Goal: Contribute content: Contribute content

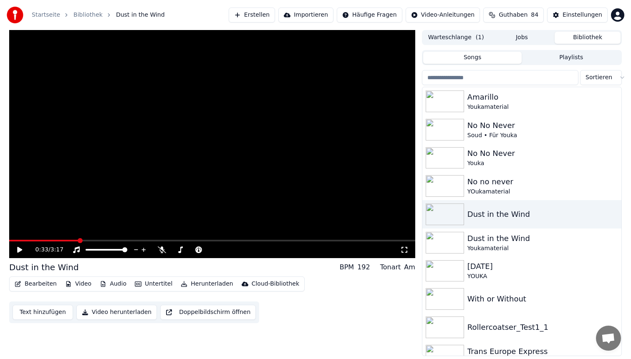
click at [263, 14] on button "Erstellen" at bounding box center [252, 15] width 46 height 15
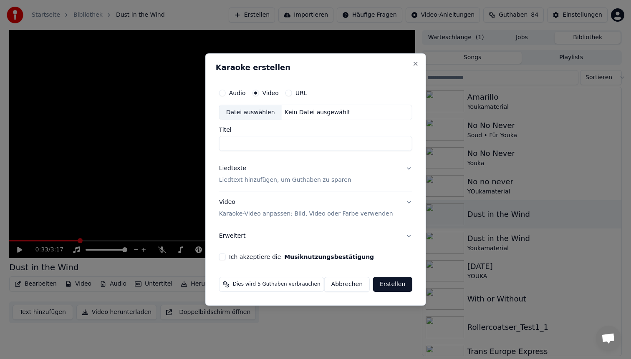
click at [270, 118] on div "Datei auswählen" at bounding box center [251, 112] width 62 height 15
type input "**********"
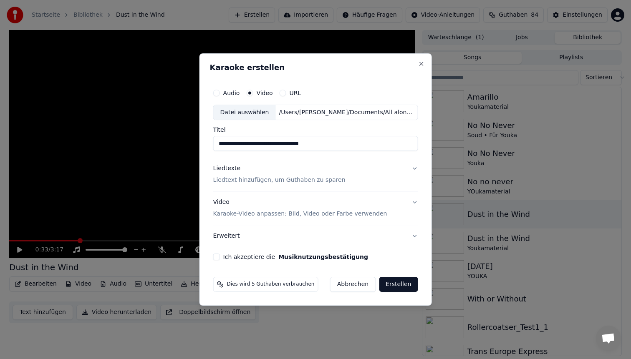
click at [251, 172] on div "Liedtexte Liedtext hinzufügen, um Guthaben zu sparen" at bounding box center [279, 175] width 132 height 20
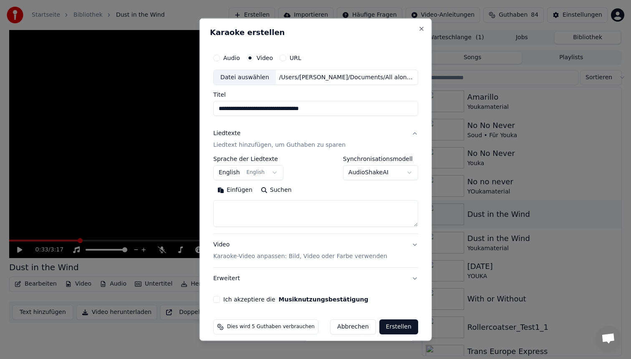
click at [246, 206] on textarea at bounding box center [315, 213] width 205 height 27
paste textarea "**********"
type textarea "**********"
click at [248, 257] on p "Karaoke-Video anpassen: Bild, Video oder Farbe verwenden" at bounding box center [300, 257] width 174 height 8
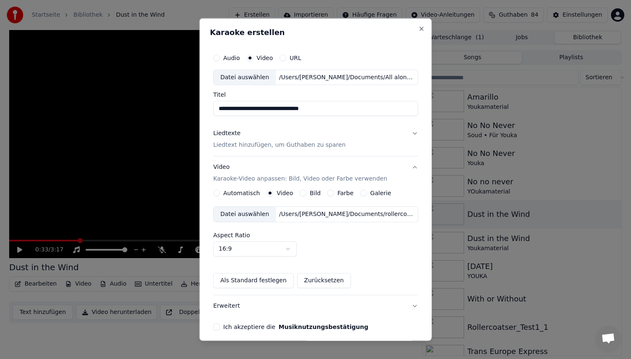
click at [256, 213] on div "Datei auswählen" at bounding box center [245, 214] width 62 height 15
click at [220, 325] on button "Ich akzeptiere die Musiknutzungsbestätigung" at bounding box center [216, 327] width 7 height 7
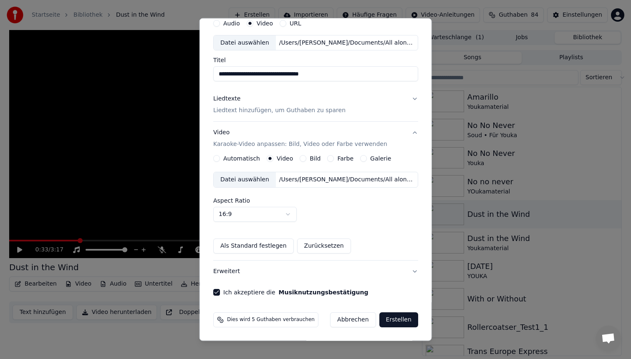
click at [390, 320] on button "Erstellen" at bounding box center [398, 320] width 39 height 15
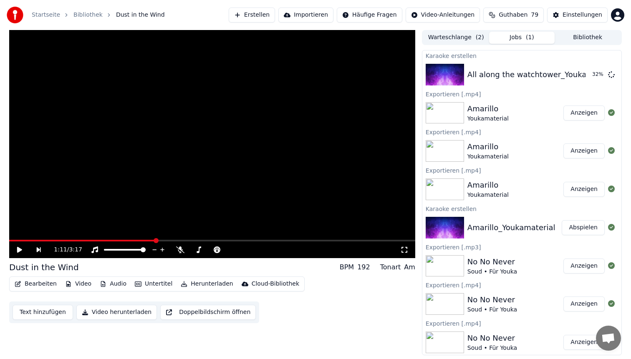
click at [156, 240] on span at bounding box center [212, 241] width 406 height 2
click at [222, 240] on span at bounding box center [212, 241] width 406 height 2
click at [248, 240] on span at bounding box center [212, 241] width 406 height 2
click at [574, 77] on button "Abspielen" at bounding box center [583, 74] width 43 height 15
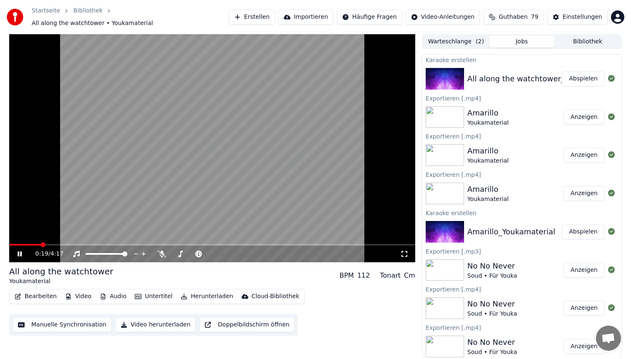
click at [215, 128] on video at bounding box center [212, 148] width 406 height 228
click at [197, 292] on button "Herunterladen" at bounding box center [206, 297] width 59 height 12
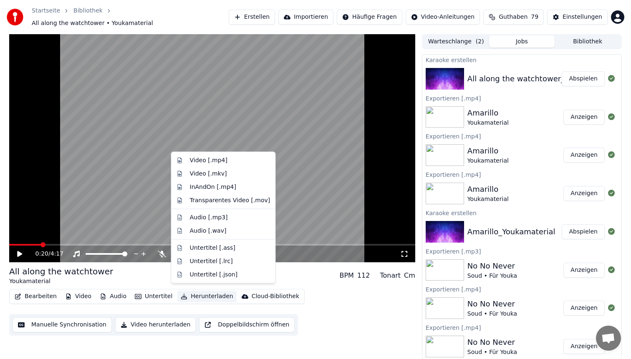
click at [197, 292] on button "Herunterladen" at bounding box center [206, 297] width 59 height 12
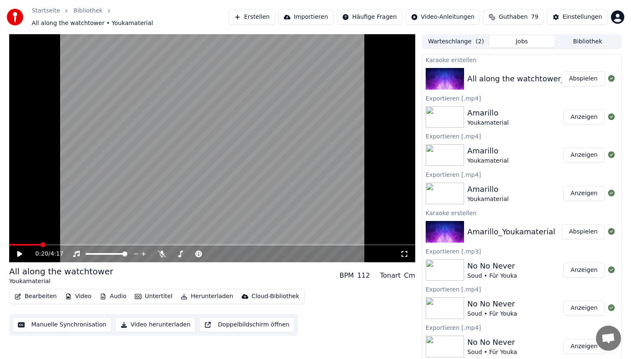
click at [76, 292] on button "Video" at bounding box center [78, 297] width 33 height 12
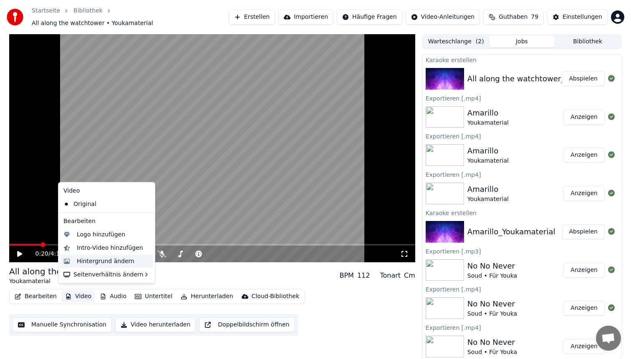
click at [103, 259] on div "Hintergrund ändern" at bounding box center [106, 261] width 58 height 8
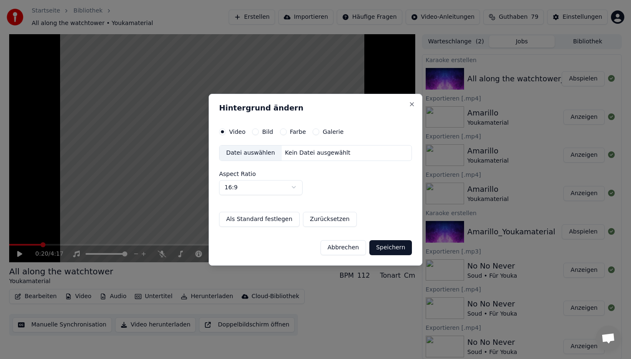
click at [248, 150] on div "Datei auswählen" at bounding box center [251, 153] width 62 height 15
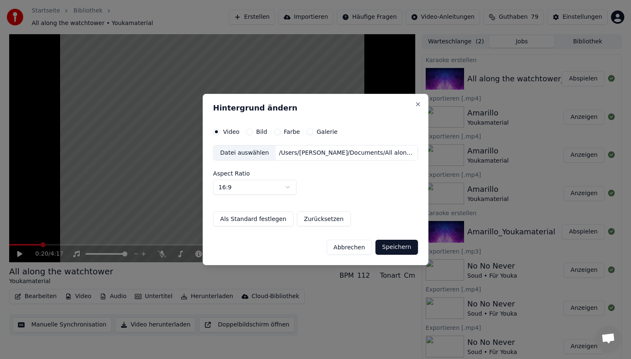
click at [393, 248] on button "Speichern" at bounding box center [397, 247] width 43 height 15
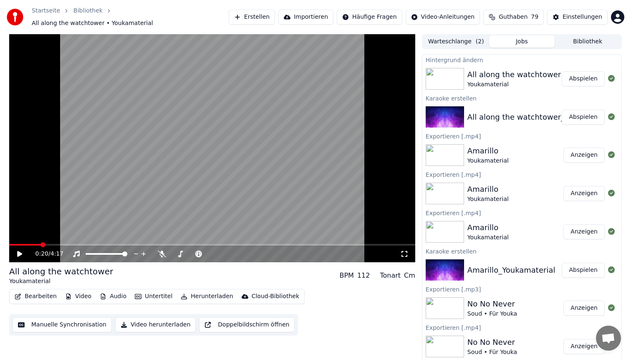
click at [584, 71] on button "Abspielen" at bounding box center [583, 78] width 43 height 15
click at [585, 74] on button "Abspielen" at bounding box center [583, 78] width 43 height 15
click at [62, 244] on span at bounding box center [212, 245] width 406 height 2
click at [273, 120] on video at bounding box center [212, 148] width 406 height 228
click at [48, 291] on button "Bearbeiten" at bounding box center [35, 297] width 49 height 12
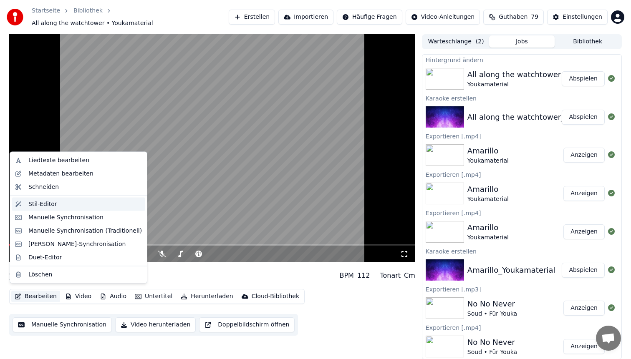
click at [49, 200] on div "Stil-Editor" at bounding box center [42, 204] width 29 height 8
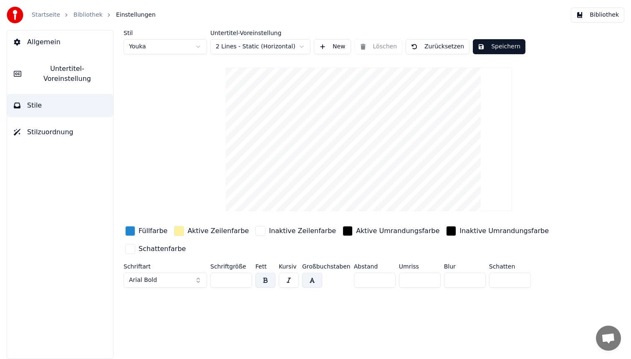
click at [159, 47] on html "Startseite Bibliothek Einstellungen Bibliothek Allgemein Untertitel-Voreinstell…" at bounding box center [315, 179] width 631 height 359
type input "**"
type input "*"
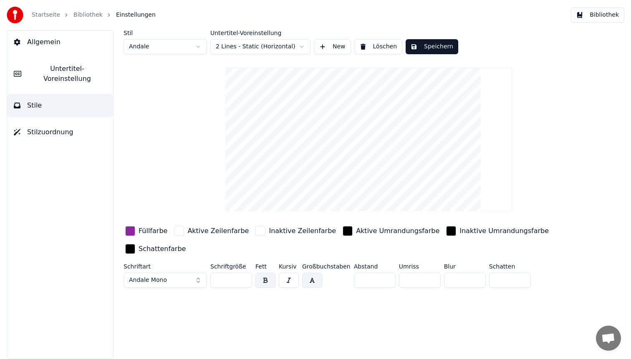
click at [171, 280] on button "Andale Mono" at bounding box center [165, 280] width 83 height 15
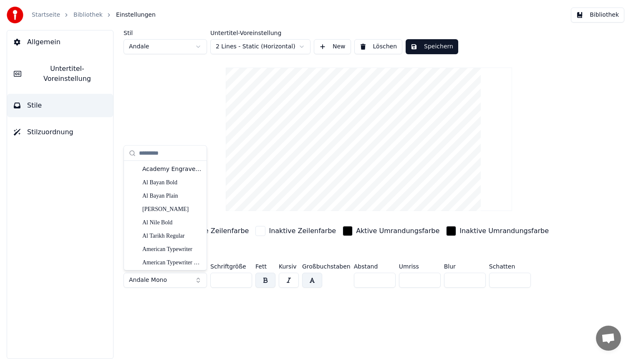
drag, startPoint x: 172, startPoint y: 280, endPoint x: 159, endPoint y: 280, distance: 12.9
click at [159, 280] on button "Andale Mono" at bounding box center [165, 280] width 83 height 15
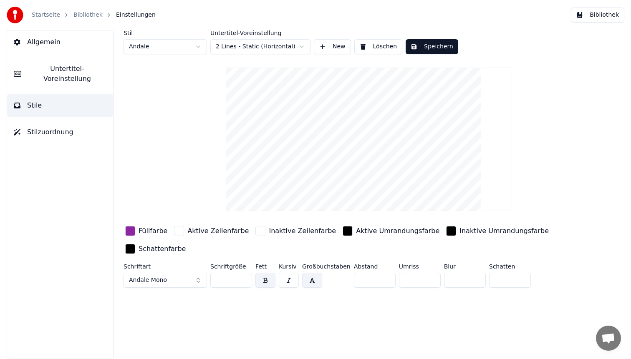
click at [164, 278] on span "Andale Mono" at bounding box center [148, 280] width 38 height 8
type input "********"
click at [164, 166] on div "Krungthep" at bounding box center [171, 169] width 59 height 8
click at [131, 230] on div "button" at bounding box center [130, 231] width 10 height 10
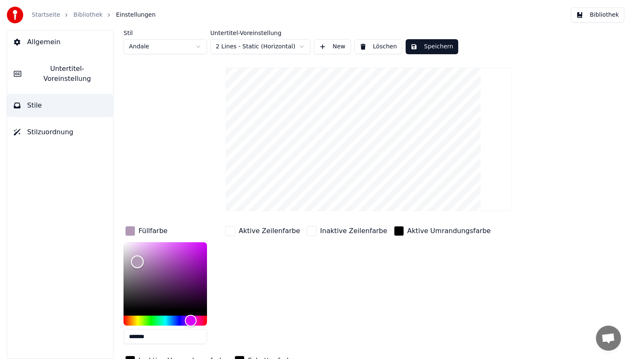
type input "*******"
drag, startPoint x: 188, startPoint y: 266, endPoint x: 208, endPoint y: 319, distance: 55.9
click at [208, 319] on div "*******" at bounding box center [172, 295] width 97 height 105
click at [431, 46] on button "Speichern" at bounding box center [432, 46] width 53 height 15
click at [586, 21] on button "Bibliothek" at bounding box center [597, 15] width 53 height 15
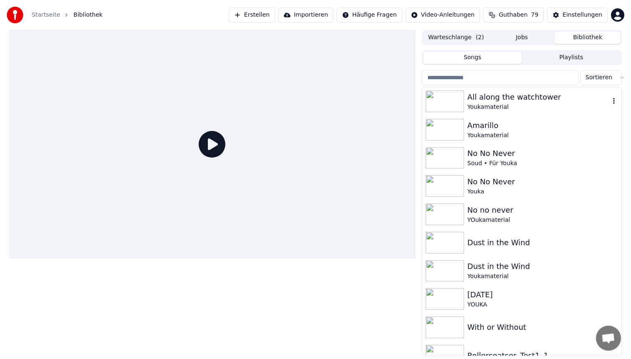
click at [530, 105] on div "Youkamaterial" at bounding box center [539, 107] width 142 height 8
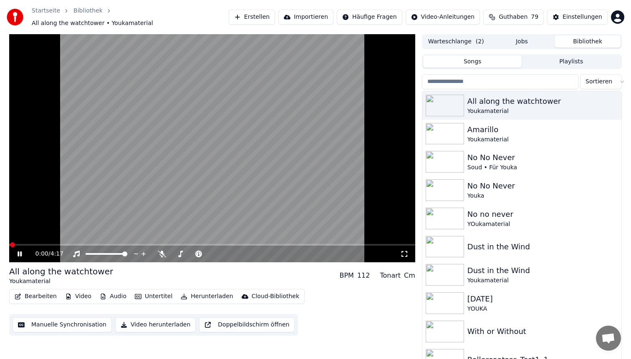
click at [89, 244] on span at bounding box center [212, 245] width 406 height 2
click at [233, 173] on video at bounding box center [212, 148] width 406 height 228
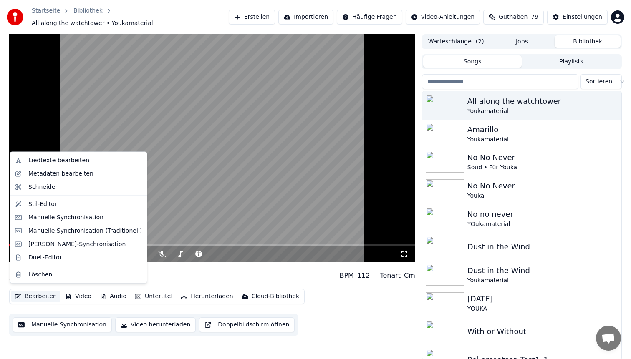
click at [46, 292] on button "Bearbeiten" at bounding box center [35, 297] width 49 height 12
click at [63, 205] on div "Stil-Editor" at bounding box center [85, 204] width 114 height 8
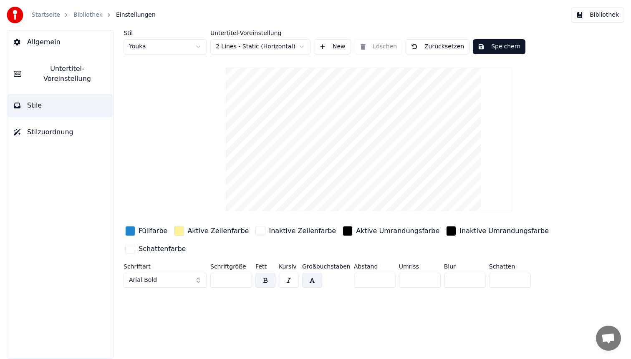
click at [179, 46] on html "Startseite Bibliothek Einstellungen Bibliothek Allgemein Untertitel-Voreinstell…" at bounding box center [315, 179] width 631 height 359
type input "**"
type input "*"
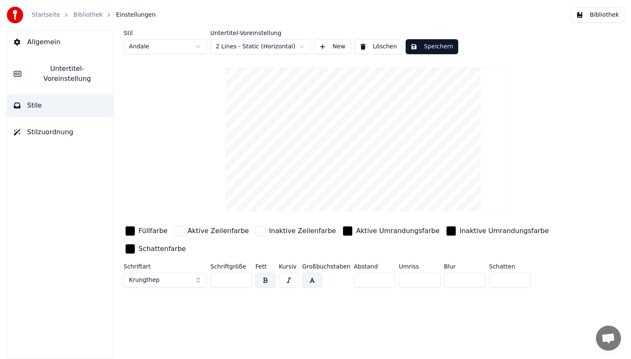
click at [129, 248] on div "button" at bounding box center [130, 249] width 10 height 10
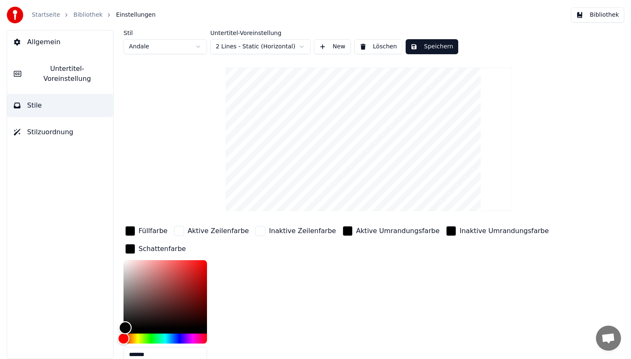
type input "*******"
drag, startPoint x: 125, startPoint y: 327, endPoint x: 122, endPoint y: 240, distance: 87.7
click at [122, 240] on div "Stil Andale Untertitel-Voreinstellung 2 Lines - Static (Horizontal) New Löschen…" at bounding box center [369, 194] width 524 height 329
click at [250, 266] on div "Füllfarbe Aktive Zeilenfarbe Inaktive Zeilenfarbe Aktive Umrandungsfarbe Inakti…" at bounding box center [345, 297] width 442 height 144
click at [220, 250] on div "Schattenfarbe *******" at bounding box center [172, 306] width 97 height 126
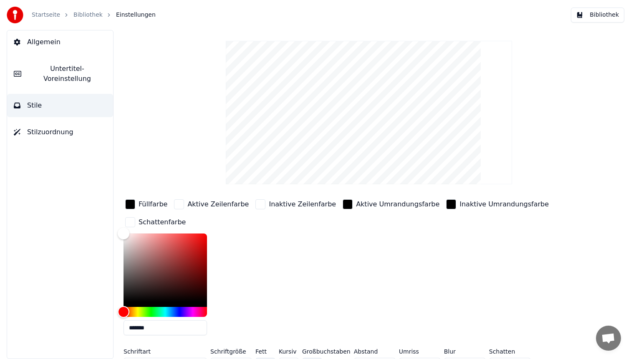
scroll to position [43, 0]
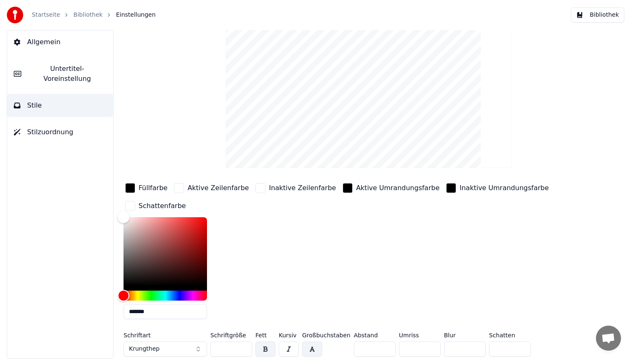
drag, startPoint x: 502, startPoint y: 344, endPoint x: 465, endPoint y: 343, distance: 36.3
click at [473, 344] on div "Schriftart Krungthep Schriftgröße ** Fett Kursiv Großbuchstaben Abstand * Umris…" at bounding box center [345, 347] width 442 height 28
drag, startPoint x: 496, startPoint y: 349, endPoint x: 462, endPoint y: 347, distance: 34.3
click at [466, 347] on div "Schriftart Krungthep Schriftgröße ** Fett Kursiv Großbuchstaben Abstand * Umris…" at bounding box center [345, 347] width 442 height 28
type input "*"
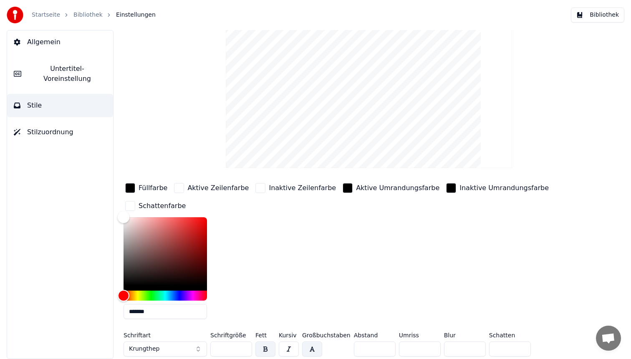
drag, startPoint x: 456, startPoint y: 350, endPoint x: 422, endPoint y: 345, distance: 34.6
click at [422, 345] on div "Schriftart Krungthep Schriftgröße ** Fett Kursiv Großbuchstaben Abstand * Umris…" at bounding box center [345, 347] width 442 height 28
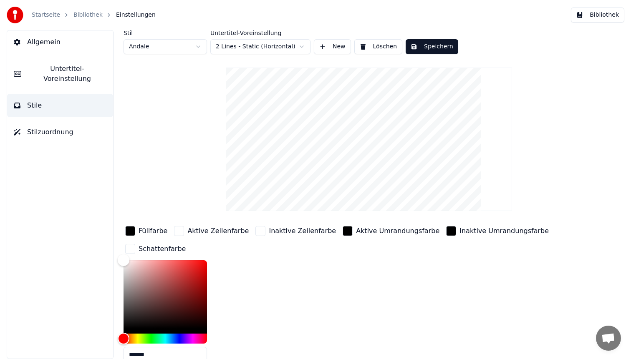
type input "*"
click at [441, 47] on button "Speichern" at bounding box center [432, 46] width 53 height 15
click at [598, 16] on button "Bibliothek" at bounding box center [597, 15] width 53 height 15
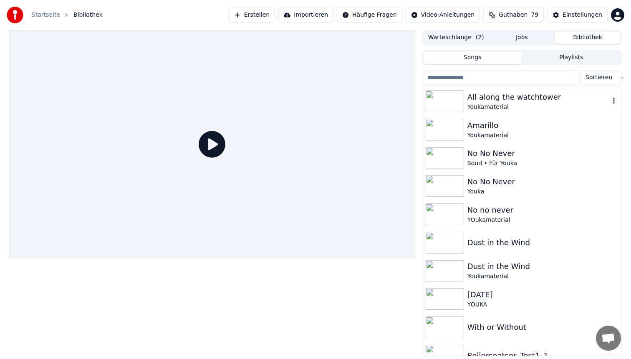
click at [541, 95] on div "All along the watchtower" at bounding box center [539, 97] width 142 height 12
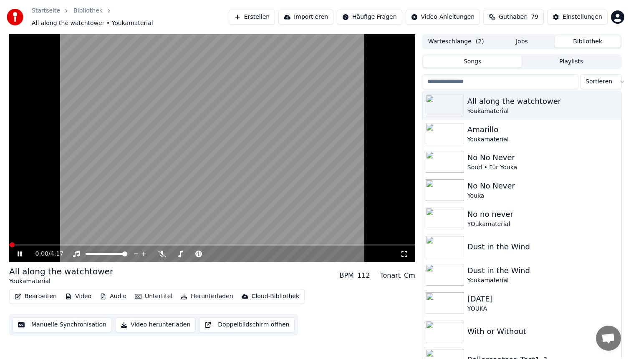
click at [115, 244] on span at bounding box center [212, 245] width 406 height 2
click at [172, 244] on span at bounding box center [212, 245] width 406 height 2
click at [230, 131] on video at bounding box center [212, 148] width 406 height 228
click at [38, 292] on button "Bearbeiten" at bounding box center [35, 297] width 49 height 12
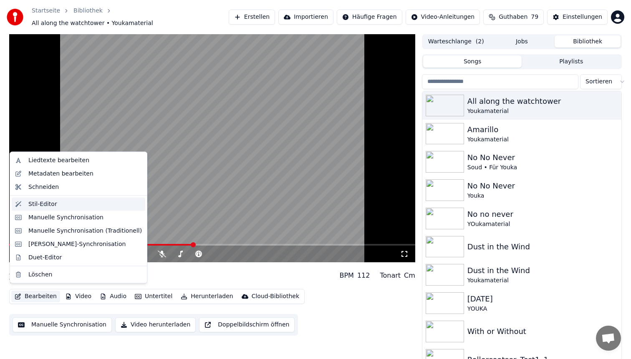
click at [56, 204] on div "Stil-Editor" at bounding box center [85, 204] width 114 height 8
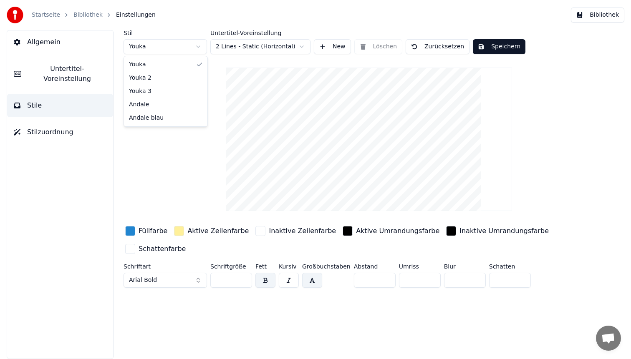
click at [162, 46] on html "Startseite Bibliothek Einstellungen Bibliothek Allgemein Untertitel-Voreinstell…" at bounding box center [315, 179] width 631 height 359
type input "**"
type input "*"
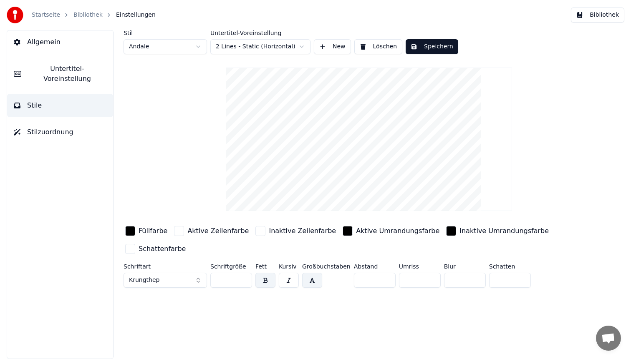
drag, startPoint x: 464, startPoint y: 281, endPoint x: 374, endPoint y: 274, distance: 90.0
click at [374, 274] on div "Schriftart Krungthep Schriftgröße ** Fett Kursiv Großbuchstaben Abstand * Umris…" at bounding box center [345, 278] width 442 height 28
type input "*"
click at [434, 46] on button "Speichern" at bounding box center [432, 46] width 53 height 15
click at [578, 17] on button "Bibliothek" at bounding box center [597, 15] width 53 height 15
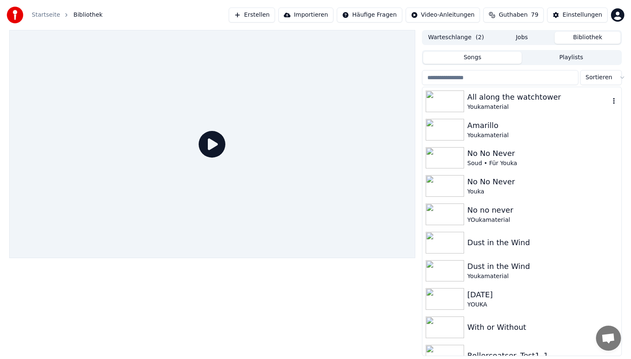
click at [515, 104] on div "Youkamaterial" at bounding box center [539, 107] width 142 height 8
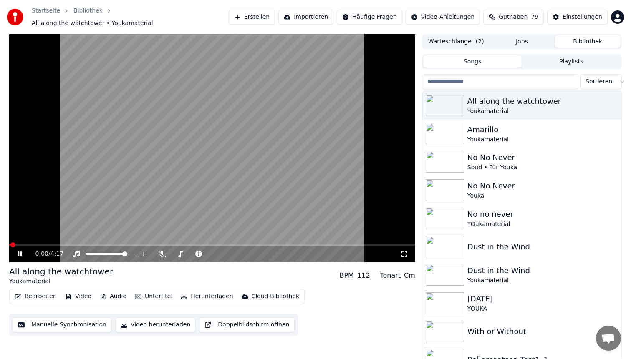
click at [128, 244] on span at bounding box center [212, 245] width 406 height 2
click at [197, 244] on span at bounding box center [212, 245] width 406 height 2
click at [232, 244] on span at bounding box center [212, 245] width 406 height 2
click at [255, 146] on video at bounding box center [212, 148] width 406 height 228
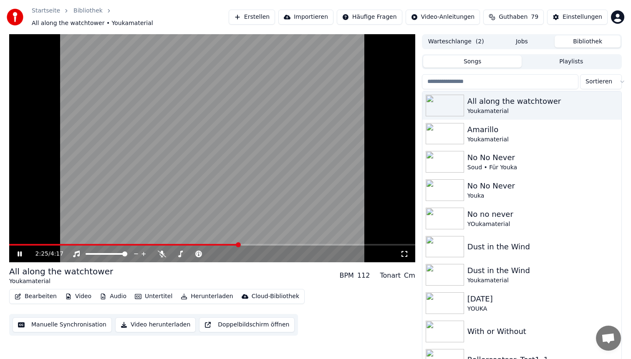
click at [276, 244] on span at bounding box center [212, 245] width 406 height 2
click at [149, 244] on span at bounding box center [143, 245] width 269 height 2
click at [243, 150] on video at bounding box center [212, 148] width 406 height 228
click at [169, 175] on video at bounding box center [212, 148] width 406 height 228
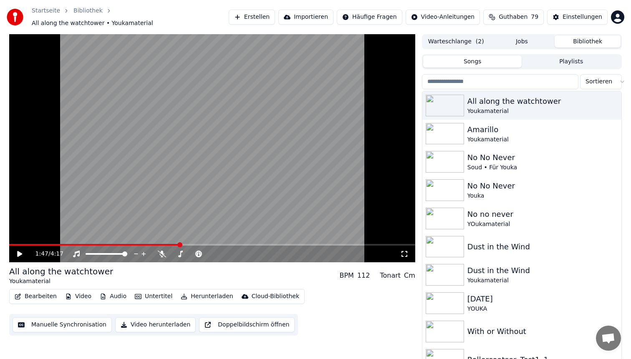
click at [38, 295] on button "Bearbeiten" at bounding box center [35, 297] width 49 height 12
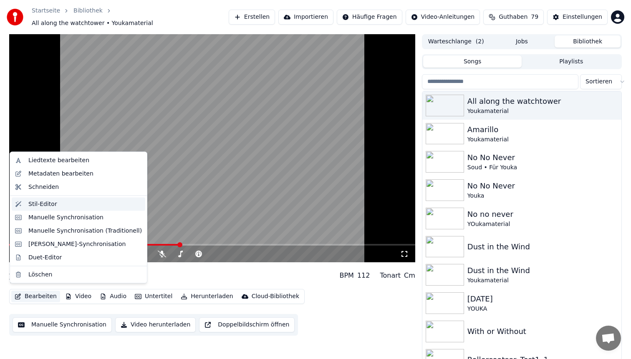
click at [51, 207] on div "Stil-Editor" at bounding box center [42, 204] width 29 height 8
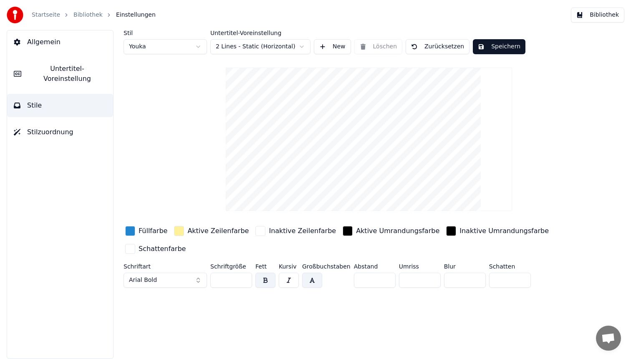
click at [177, 49] on html "Startseite Bibliothek Einstellungen Bibliothek Allgemein Untertitel-Voreinstell…" at bounding box center [315, 179] width 631 height 359
type input "**"
type input "*"
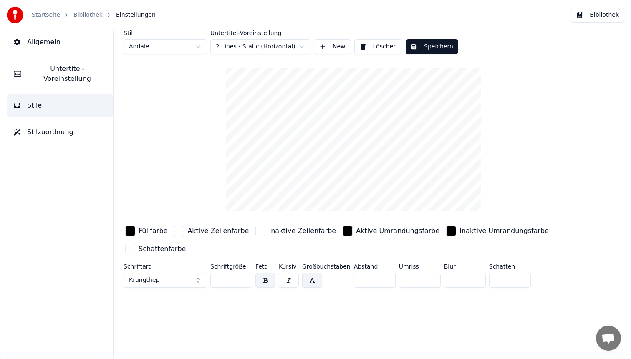
drag, startPoint x: 468, startPoint y: 281, endPoint x: 383, endPoint y: 265, distance: 85.7
click at [383, 265] on div "Schriftart Krungthep Schriftgröße ** Fett Kursiv Großbuchstaben Abstand * Umris…" at bounding box center [345, 278] width 442 height 28
type input "*"
drag, startPoint x: 403, startPoint y: 276, endPoint x: 364, endPoint y: 272, distance: 38.5
click at [371, 273] on div "Schriftart Krungthep Schriftgröße ** Fett Kursiv Großbuchstaben Abstand * Umris…" at bounding box center [345, 278] width 442 height 28
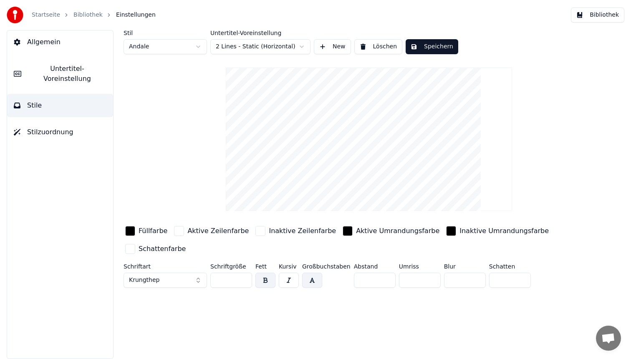
drag, startPoint x: 408, startPoint y: 280, endPoint x: 350, endPoint y: 276, distance: 58.1
click at [350, 276] on div "Schriftart Krungthep Schriftgröße ** Fett Kursiv Großbuchstaben Abstand * Umris…" at bounding box center [345, 278] width 442 height 28
type input "*"
drag, startPoint x: 501, startPoint y: 285, endPoint x: 491, endPoint y: 283, distance: 10.2
click at [494, 283] on input "*" at bounding box center [510, 280] width 42 height 15
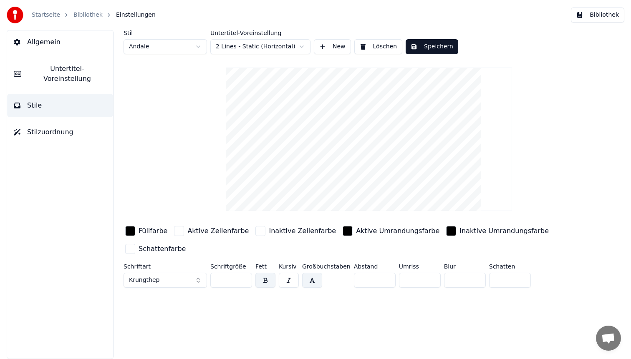
drag, startPoint x: 503, startPoint y: 276, endPoint x: 414, endPoint y: 252, distance: 92.8
click at [414, 252] on div "Füllfarbe Aktive Zeilenfarbe Inaktive Zeilenfarbe Aktive Umrandungsfarbe Inakti…" at bounding box center [345, 258] width 442 height 67
drag, startPoint x: 501, startPoint y: 280, endPoint x: 379, endPoint y: 265, distance: 122.0
click at [379, 265] on div "Schriftart Krungthep Schriftgröße ** Fett Kursiv Großbuchstaben Abstand * Umris…" at bounding box center [345, 278] width 442 height 28
type input "*"
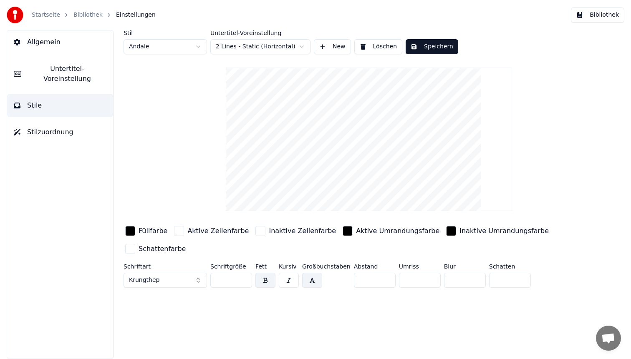
click at [439, 41] on button "Speichern" at bounding box center [432, 46] width 53 height 15
click at [587, 13] on button "Bibliothek" at bounding box center [597, 15] width 53 height 15
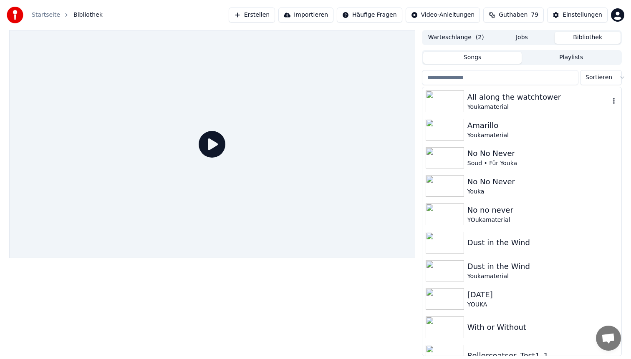
click at [498, 101] on div "All along the watchtower" at bounding box center [539, 97] width 142 height 12
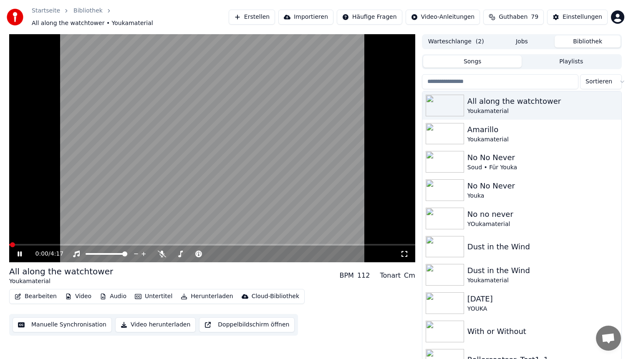
click at [114, 244] on span at bounding box center [212, 245] width 406 height 2
click at [202, 155] on video at bounding box center [212, 148] width 406 height 228
click at [142, 244] on span at bounding box center [212, 245] width 406 height 2
click at [243, 112] on video at bounding box center [212, 148] width 406 height 228
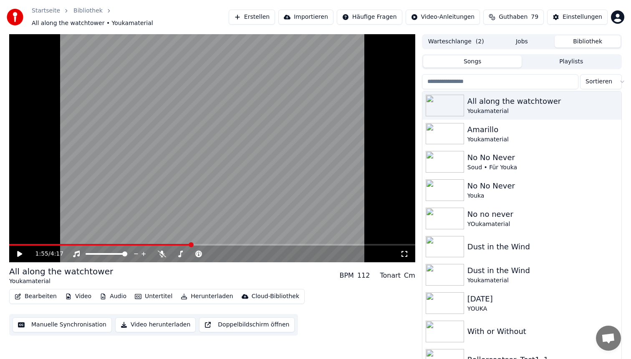
click at [32, 293] on button "Bearbeiten" at bounding box center [35, 297] width 49 height 12
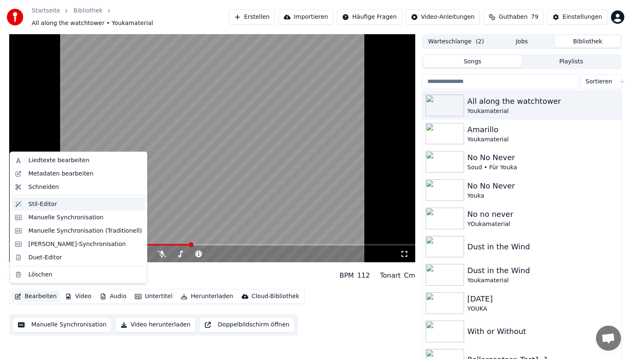
click at [58, 207] on div "Stil-Editor" at bounding box center [85, 204] width 114 height 8
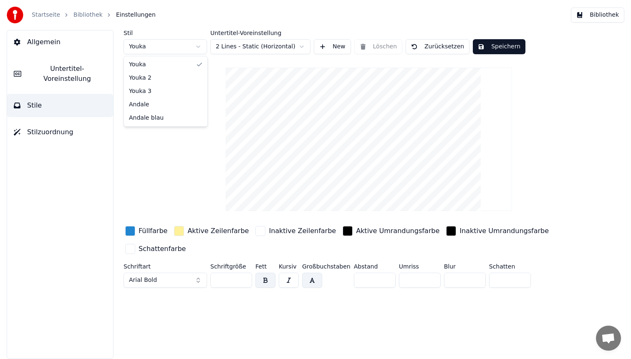
click at [161, 42] on html "Startseite Bibliothek Einstellungen Bibliothek Allgemein Untertitel-Voreinstell…" at bounding box center [315, 179] width 631 height 359
type input "**"
type input "*"
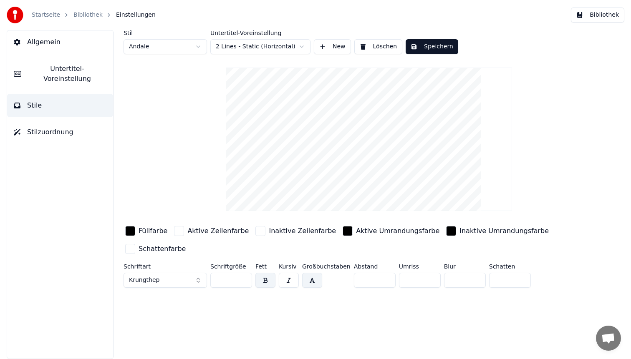
drag, startPoint x: 499, startPoint y: 280, endPoint x: 382, endPoint y: 243, distance: 122.0
click at [382, 243] on div "Füllfarbe Aktive Zeilenfarbe Inaktive Zeilenfarbe Aktive Umrandungsfarbe Inakti…" at bounding box center [345, 258] width 442 height 67
type input "*"
click at [426, 54] on div "Stil Andale Untertitel-Voreinstellung 2 Lines - Static (Horizontal) New Löschen…" at bounding box center [369, 160] width 491 height 261
click at [450, 40] on button "Speichern" at bounding box center [432, 46] width 53 height 15
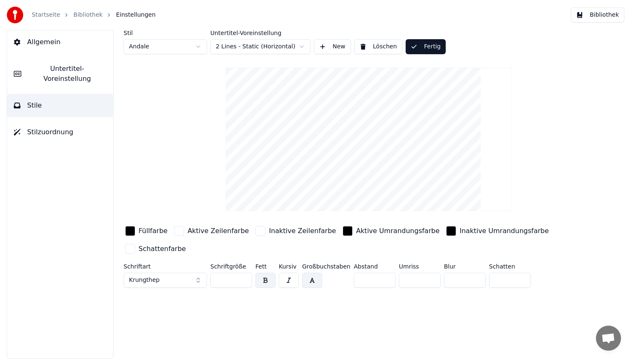
click at [609, 18] on button "Bibliothek" at bounding box center [597, 15] width 53 height 15
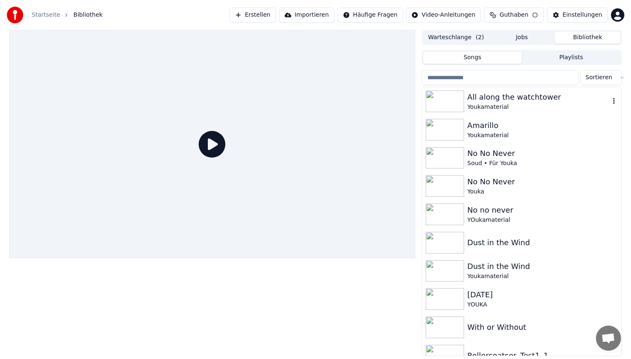
click at [534, 105] on div "Youkamaterial" at bounding box center [539, 107] width 142 height 8
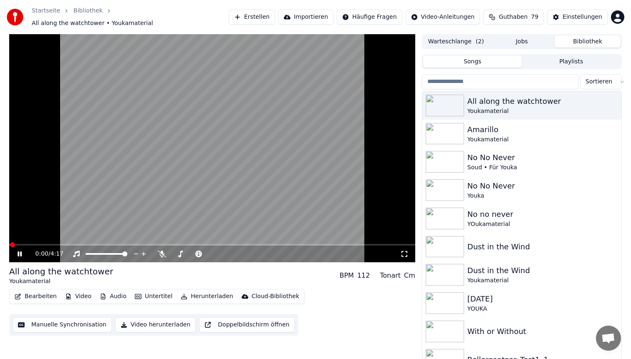
click at [104, 244] on span at bounding box center [212, 245] width 406 height 2
click at [206, 129] on video at bounding box center [212, 148] width 406 height 228
click at [155, 240] on video at bounding box center [212, 148] width 406 height 228
click at [155, 246] on div "1:14 / 4:17" at bounding box center [212, 254] width 406 height 17
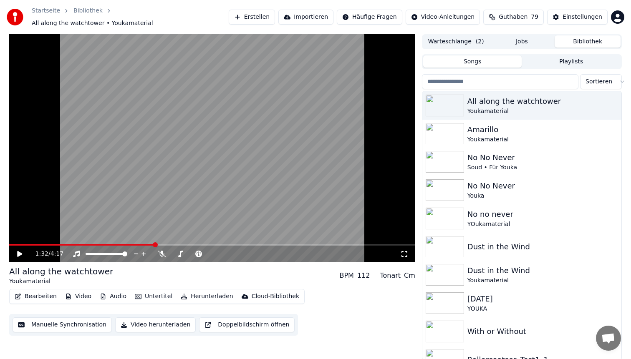
click at [154, 244] on span at bounding box center [212, 245] width 406 height 2
click at [227, 109] on video at bounding box center [212, 148] width 406 height 228
click at [221, 128] on video at bounding box center [212, 148] width 406 height 228
click at [43, 291] on button "Bearbeiten" at bounding box center [35, 297] width 49 height 12
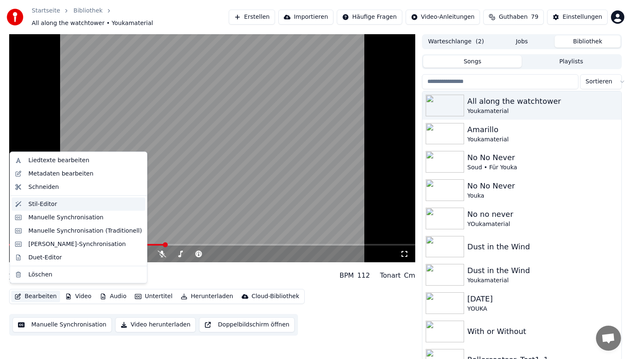
click at [72, 204] on div "Stil-Editor" at bounding box center [85, 204] width 114 height 8
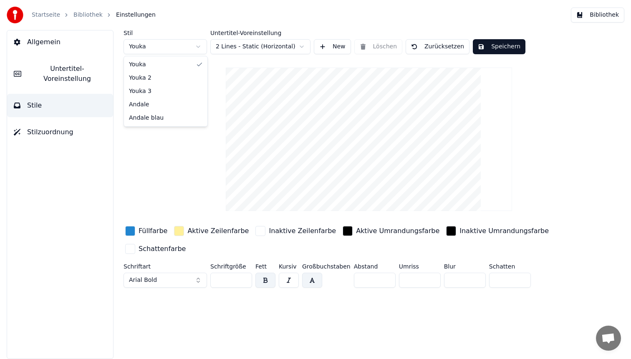
click at [155, 51] on html "Startseite Bibliothek Einstellungen Bibliothek Allgemein Untertitel-Voreinstell…" at bounding box center [315, 179] width 631 height 359
type input "**"
type input "*"
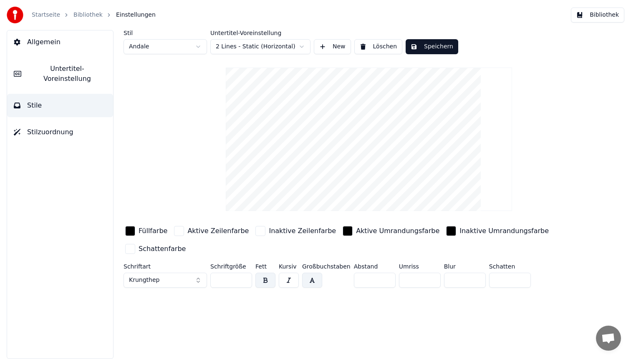
drag, startPoint x: 499, startPoint y: 278, endPoint x: 389, endPoint y: 240, distance: 117.0
click at [481, 274] on div "Schriftart Krungthep Schriftgröße ** Fett Kursiv Großbuchstaben Abstand * Umris…" at bounding box center [345, 278] width 442 height 28
type input "*"
click at [432, 47] on button "Speichern" at bounding box center [432, 46] width 53 height 15
click at [603, 14] on button "Bibliothek" at bounding box center [597, 15] width 53 height 15
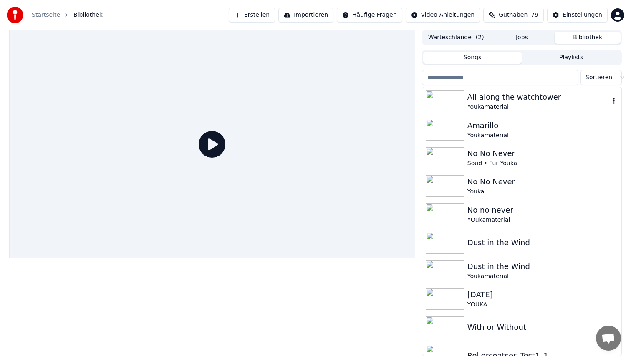
click at [525, 108] on div "Youkamaterial" at bounding box center [539, 107] width 142 height 8
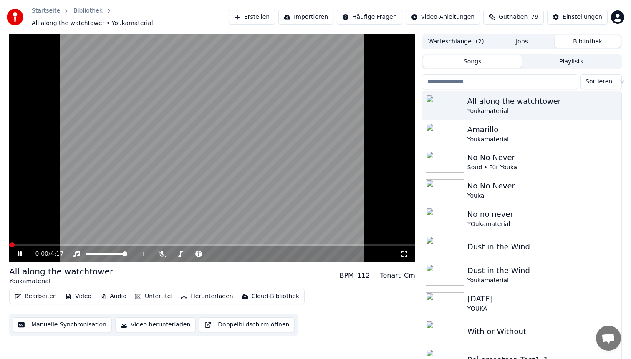
click at [103, 244] on span at bounding box center [212, 245] width 406 height 2
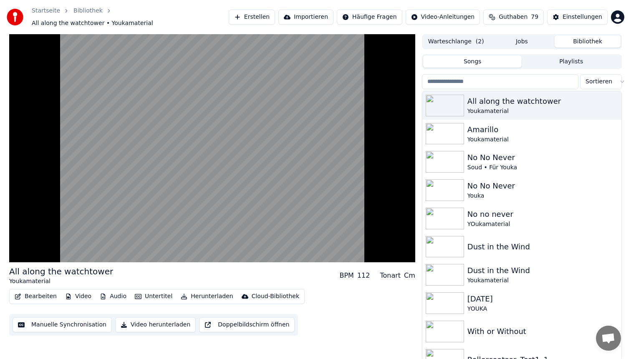
click at [154, 162] on video at bounding box center [212, 148] width 406 height 228
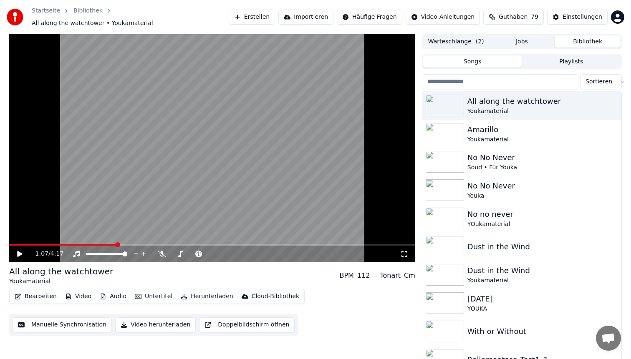
click at [35, 291] on button "Bearbeiten" at bounding box center [35, 297] width 49 height 12
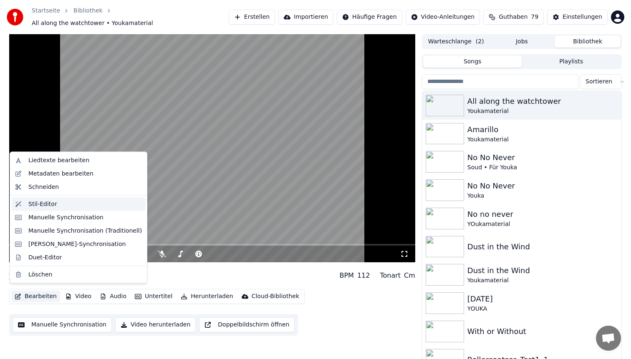
click at [53, 208] on div "Stil-Editor" at bounding box center [42, 204] width 29 height 8
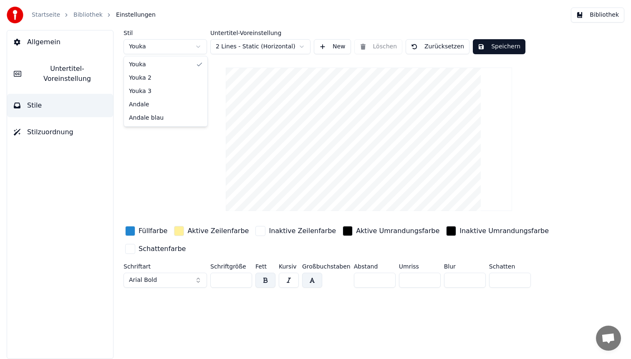
click at [175, 48] on html "Startseite Bibliothek Einstellungen Bibliothek Allgemein Untertitel-Voreinstell…" at bounding box center [315, 179] width 631 height 359
type input "**"
type input "*"
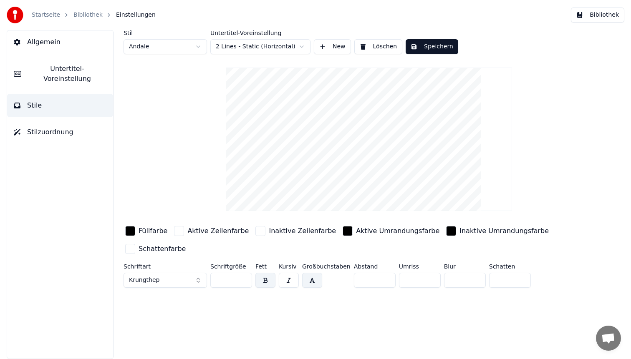
click at [449, 265] on div "Schriftart Krungthep Schriftgröße ** Fett Kursiv Großbuchstaben Abstand * Umris…" at bounding box center [345, 278] width 442 height 28
type input "**"
click at [433, 46] on button "Speichern" at bounding box center [432, 46] width 53 height 15
click at [601, 14] on button "Bibliothek" at bounding box center [597, 15] width 53 height 15
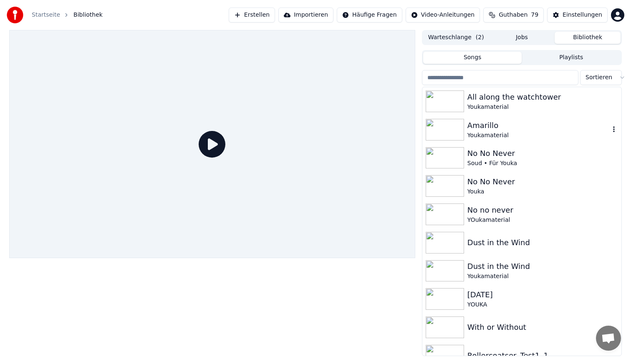
click at [535, 101] on div "All along the watchtower" at bounding box center [543, 97] width 151 height 12
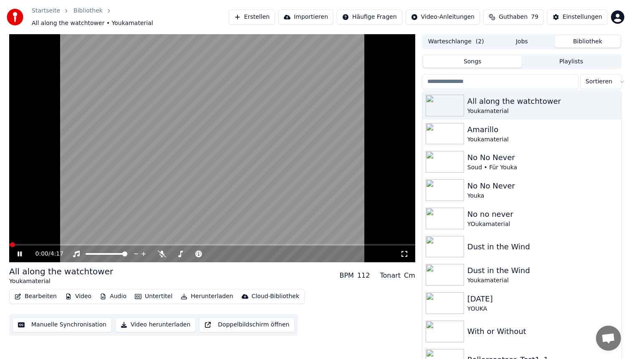
click at [138, 240] on video at bounding box center [212, 148] width 406 height 228
click at [138, 244] on span at bounding box center [212, 245] width 406 height 2
click at [183, 147] on video at bounding box center [212, 148] width 406 height 228
click at [166, 132] on video at bounding box center [212, 148] width 406 height 228
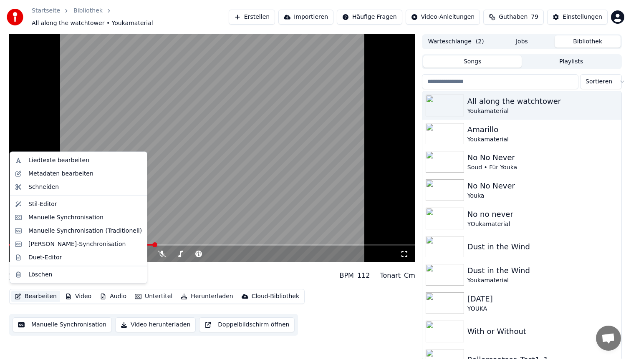
click at [38, 295] on button "Bearbeiten" at bounding box center [35, 297] width 49 height 12
click at [58, 206] on div "Stil-Editor" at bounding box center [85, 204] width 114 height 8
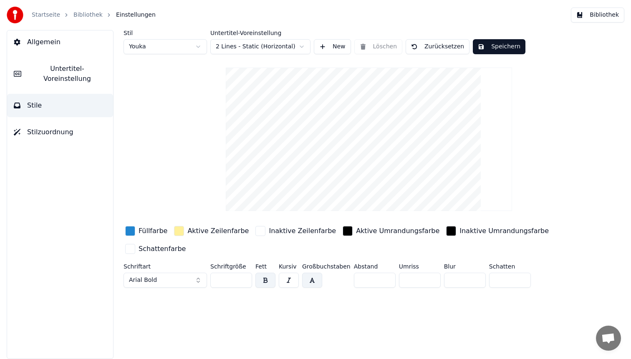
click at [161, 50] on html "Startseite Bibliothek Einstellungen Bibliothek Allgemein Untertitel-Voreinstell…" at bounding box center [315, 179] width 631 height 359
type input "**"
type input "*"
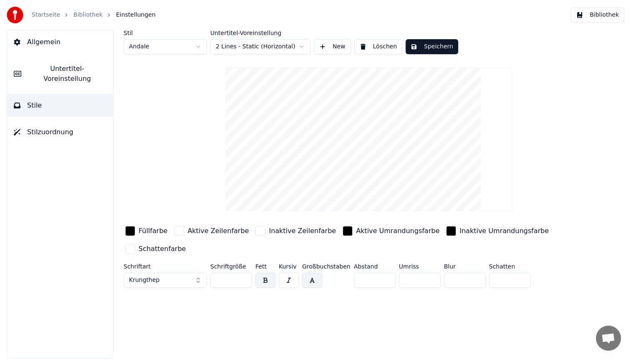
drag, startPoint x: 502, startPoint y: 282, endPoint x: 372, endPoint y: 237, distance: 137.6
click at [372, 237] on div "Füllfarbe Aktive Zeilenfarbe Inaktive Zeilenfarbe Aktive Umrandungsfarbe Inakti…" at bounding box center [345, 258] width 442 height 67
type input "*"
drag, startPoint x: 367, startPoint y: 280, endPoint x: 301, endPoint y: 268, distance: 67.1
click at [301, 268] on div "Schriftart Krungthep Schriftgröße ** Fett Kursiv Großbuchstaben Abstand * Umris…" at bounding box center [345, 278] width 442 height 28
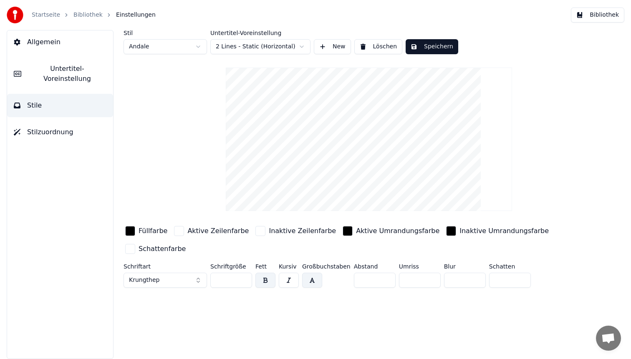
type input "*"
click at [230, 278] on input "**" at bounding box center [231, 280] width 42 height 15
type input "**"
click at [420, 46] on button "Speichern" at bounding box center [432, 46] width 53 height 15
click at [602, 16] on button "Bibliothek" at bounding box center [597, 15] width 53 height 15
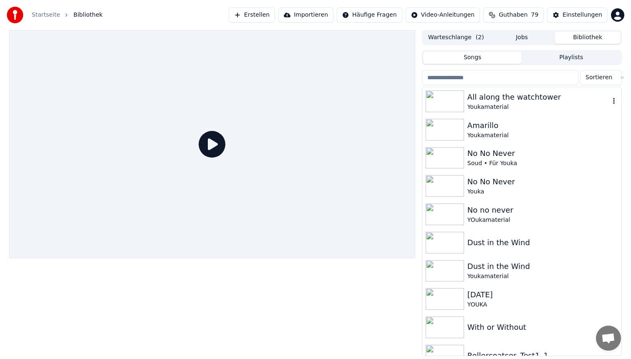
click at [492, 99] on div "All along the watchtower" at bounding box center [539, 97] width 142 height 12
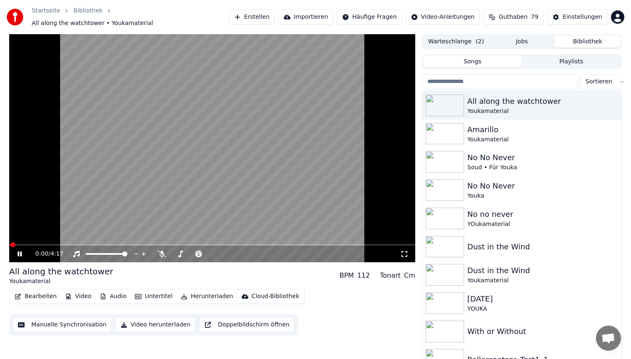
click at [150, 165] on video at bounding box center [212, 148] width 406 height 228
click at [30, 294] on button "Bearbeiten" at bounding box center [35, 297] width 49 height 12
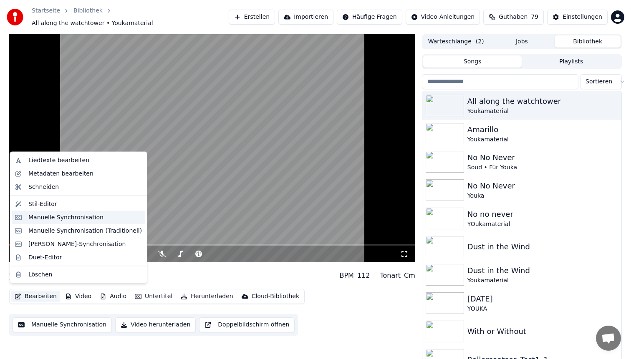
click at [62, 215] on div "Manuelle Synchronisation" at bounding box center [65, 217] width 75 height 8
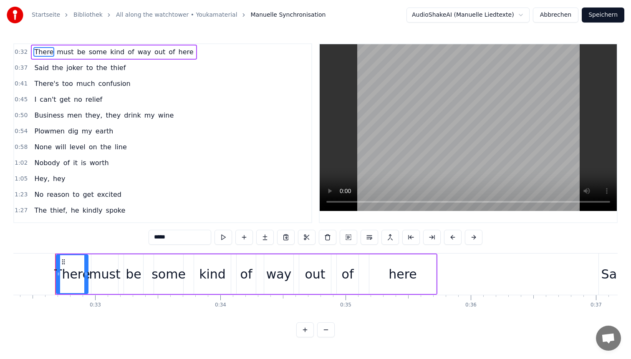
click at [559, 13] on button "Abbrechen" at bounding box center [556, 15] width 46 height 15
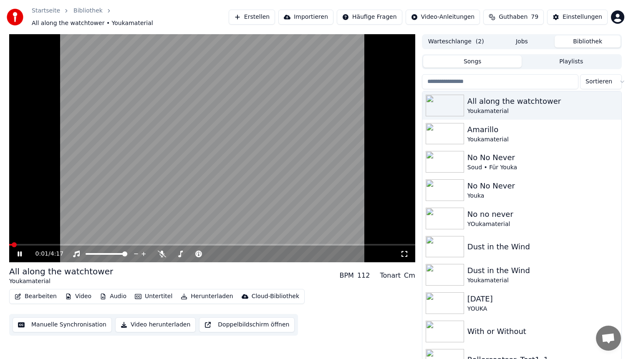
click at [24, 244] on span at bounding box center [212, 245] width 406 height 2
click at [33, 296] on button "Bearbeiten" at bounding box center [35, 297] width 49 height 12
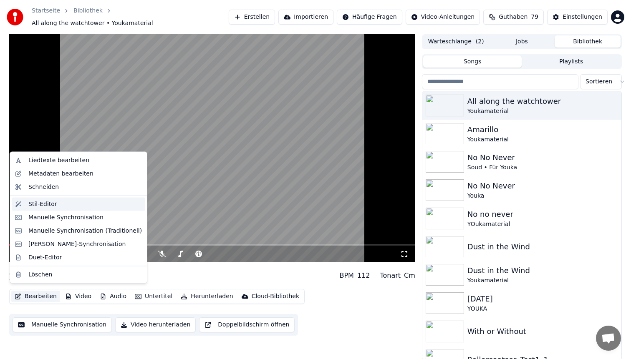
click at [53, 204] on div "Stil-Editor" at bounding box center [42, 204] width 29 height 8
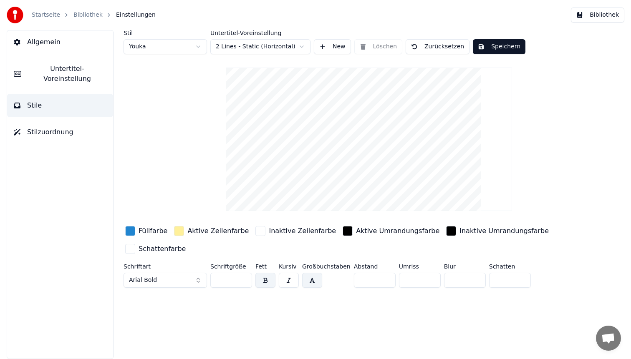
click at [142, 51] on html "Startseite Bibliothek Einstellungen Bibliothek Allgemein Untertitel-Voreinstell…" at bounding box center [315, 179] width 631 height 359
type input "**"
type input "*"
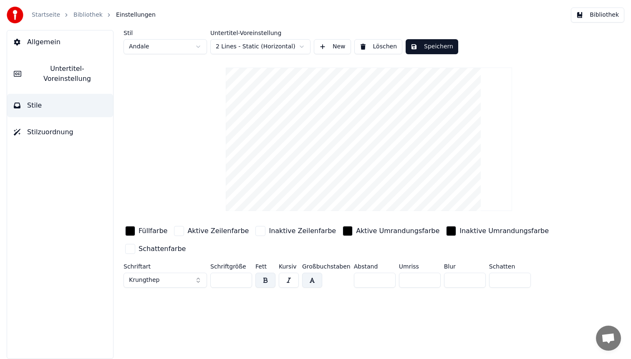
drag, startPoint x: 226, startPoint y: 280, endPoint x: 162, endPoint y: 265, distance: 66.2
click at [162, 265] on div "Schriftart Krungthep Schriftgröße ** Fett Kursiv Großbuchstaben Abstand * Umris…" at bounding box center [345, 278] width 442 height 28
type input "**"
drag, startPoint x: 365, startPoint y: 279, endPoint x: 325, endPoint y: 273, distance: 40.9
click at [325, 273] on div "Schriftart Krungthep Schriftgröße ** Fett Kursiv Großbuchstaben Abstand * Umris…" at bounding box center [345, 278] width 442 height 28
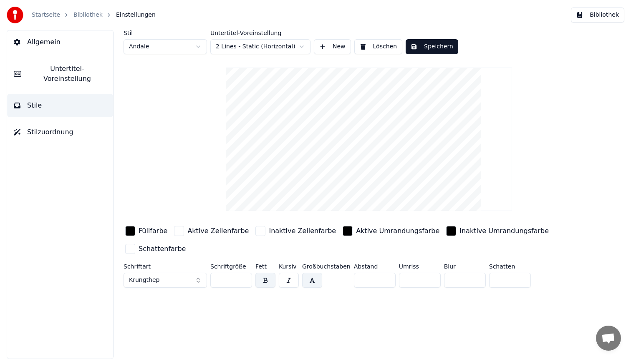
type input "*"
click at [131, 230] on div "button" at bounding box center [130, 231] width 10 height 10
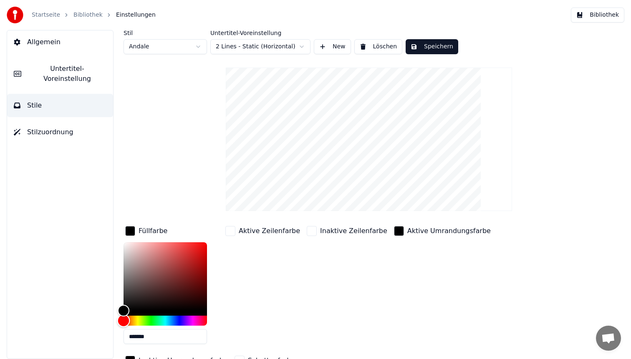
click at [179, 321] on div "Hue" at bounding box center [165, 321] width 83 height 10
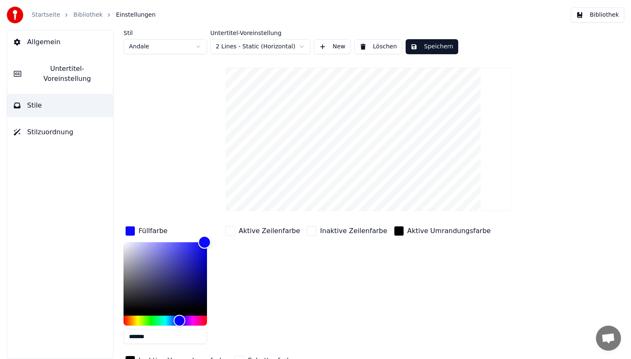
drag, startPoint x: 204, startPoint y: 248, endPoint x: 205, endPoint y: 226, distance: 22.2
click at [205, 226] on div "Füllfarbe *******" at bounding box center [172, 288] width 97 height 126
type input "*******"
click at [435, 44] on button "Speichern" at bounding box center [432, 46] width 53 height 15
click at [606, 11] on button "Bibliothek" at bounding box center [597, 15] width 53 height 15
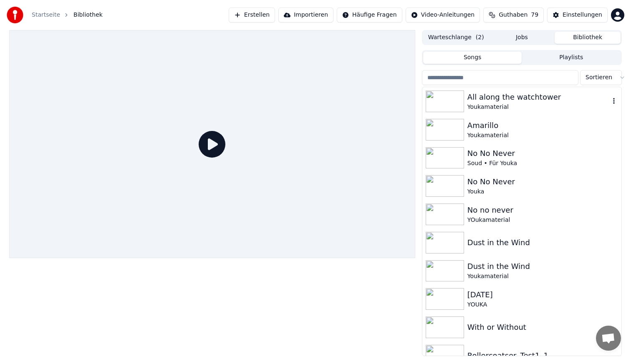
click at [539, 101] on div "All along the watchtower" at bounding box center [539, 97] width 142 height 12
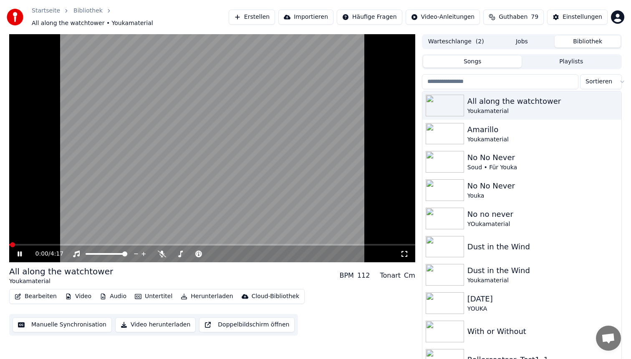
click at [33, 244] on span at bounding box center [212, 245] width 406 height 2
click at [215, 202] on video at bounding box center [212, 148] width 406 height 228
click at [212, 185] on video at bounding box center [212, 148] width 406 height 228
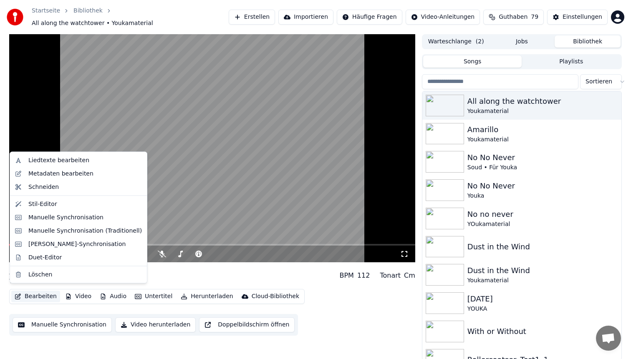
click at [35, 292] on button "Bearbeiten" at bounding box center [35, 297] width 49 height 12
click at [59, 202] on div "Stil-Editor" at bounding box center [85, 204] width 114 height 8
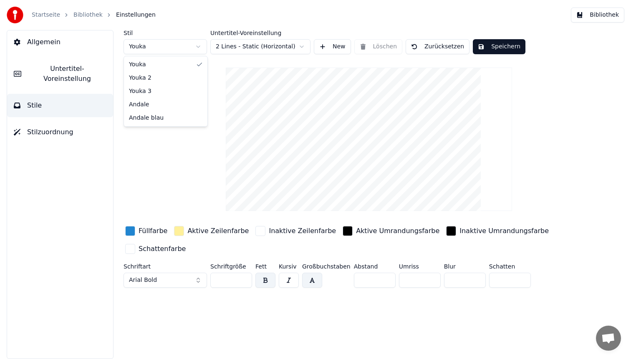
click at [162, 48] on html "Startseite Bibliothek Einstellungen Bibliothek Allgemein Untertitel-Voreinstell…" at bounding box center [315, 179] width 631 height 359
type input "**"
type input "*"
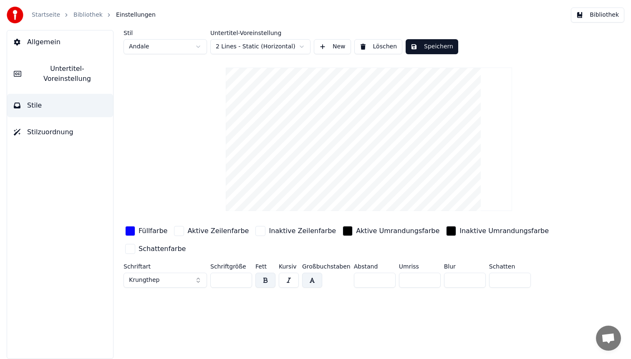
click at [129, 232] on div "button" at bounding box center [130, 231] width 10 height 10
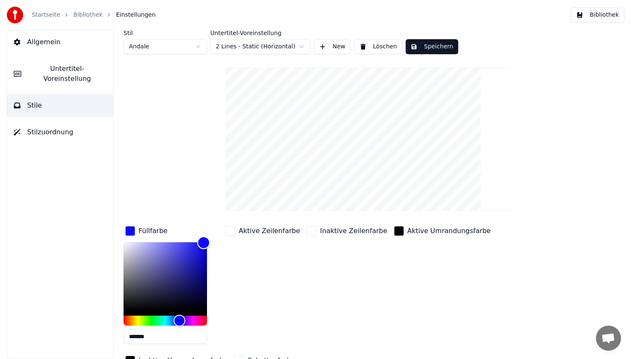
type input "*******"
drag, startPoint x: 204, startPoint y: 243, endPoint x: 94, endPoint y: 344, distance: 149.5
click at [94, 344] on div "Allgemein Untertitel-Voreinstellung Stile Stilzuordnung Stil Andale Untertitel-…" at bounding box center [315, 194] width 631 height 329
click at [201, 182] on div "Stil Andale Untertitel-Voreinstellung 2 Lines - Static (Horizontal) New Löschen…" at bounding box center [369, 216] width 491 height 373
click at [340, 265] on div "Inaktive Zeilenfarbe" at bounding box center [347, 288] width 84 height 126
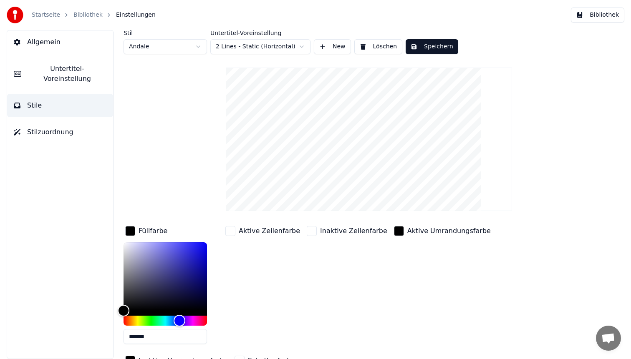
scroll to position [43, 0]
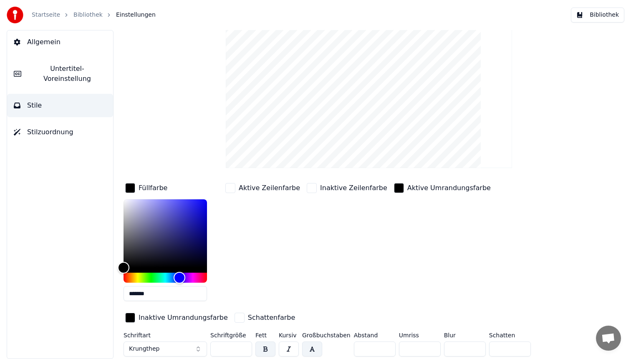
click at [129, 317] on div "button" at bounding box center [130, 318] width 10 height 10
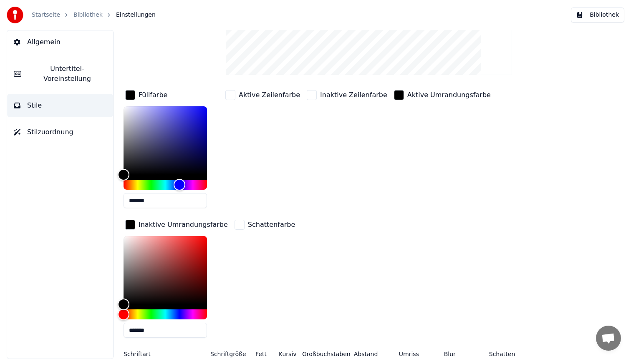
scroll to position [137, 0]
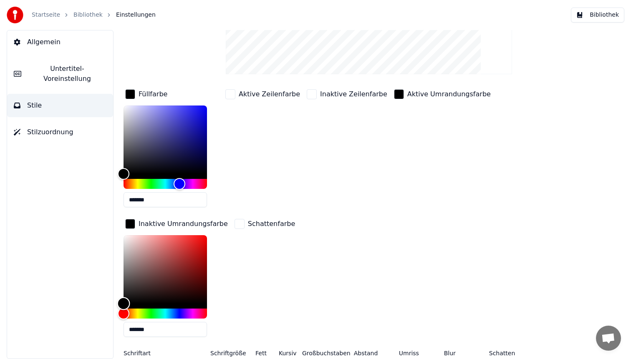
type input "*******"
drag, startPoint x: 121, startPoint y: 303, endPoint x: 110, endPoint y: 209, distance: 94.5
click at [110, 209] on div "Stil Andale Untertitel-Voreinstellung 2 Lines - Static (Horizontal) New Löschen…" at bounding box center [369, 194] width 524 height 329
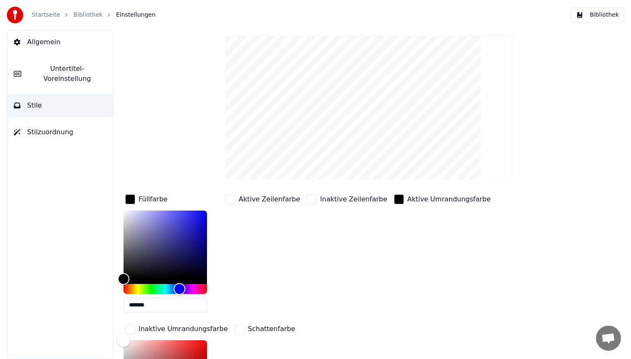
scroll to position [0, 0]
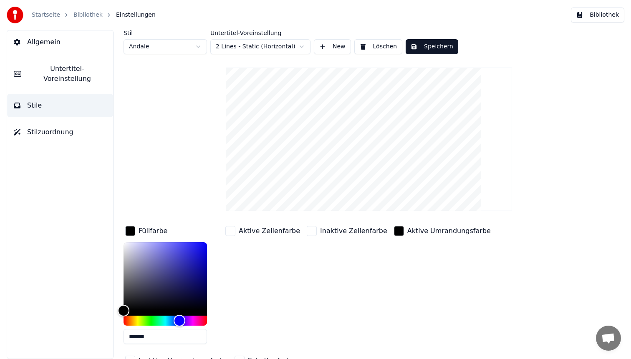
click at [446, 49] on button "Speichern" at bounding box center [432, 46] width 53 height 15
click at [615, 15] on button "Bibliothek" at bounding box center [597, 15] width 53 height 15
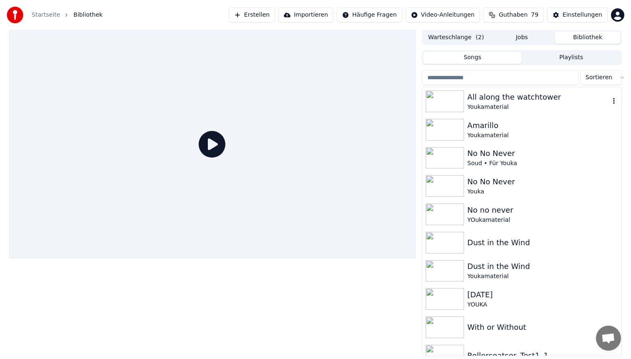
click at [526, 104] on div "Youkamaterial" at bounding box center [539, 107] width 142 height 8
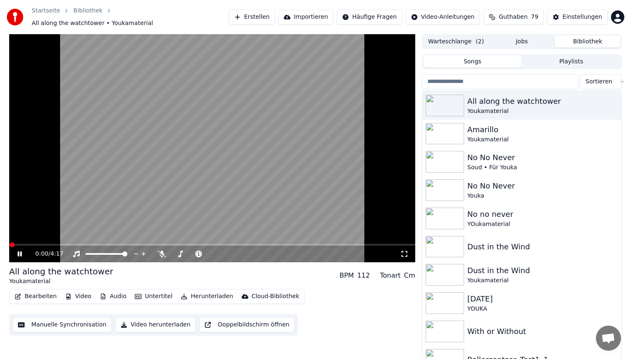
click at [44, 244] on span at bounding box center [212, 245] width 406 height 2
click at [110, 161] on video at bounding box center [212, 148] width 406 height 228
click at [144, 109] on video at bounding box center [212, 148] width 406 height 228
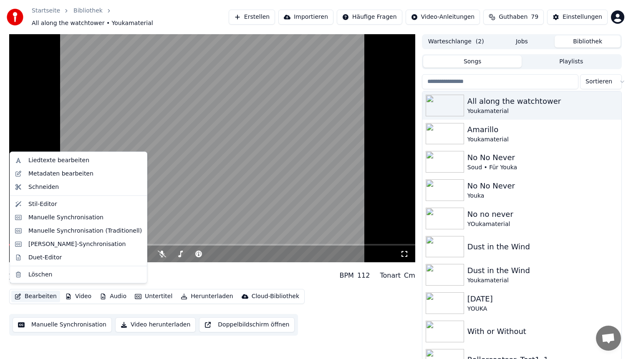
click at [37, 293] on button "Bearbeiten" at bounding box center [35, 297] width 49 height 12
click at [56, 202] on div "Stil-Editor" at bounding box center [85, 204] width 114 height 8
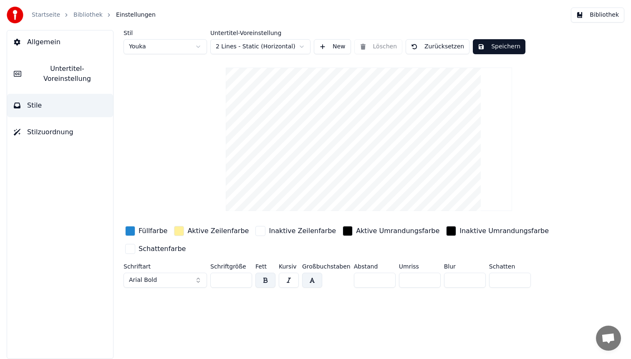
click at [181, 46] on html "Startseite Bibliothek Einstellungen Bibliothek Allgemein Untertitel-Voreinstell…" at bounding box center [315, 179] width 631 height 359
type input "**"
type input "*"
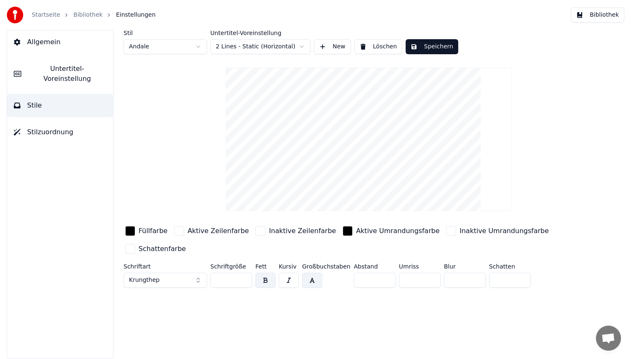
click at [446, 232] on div "button" at bounding box center [451, 231] width 10 height 10
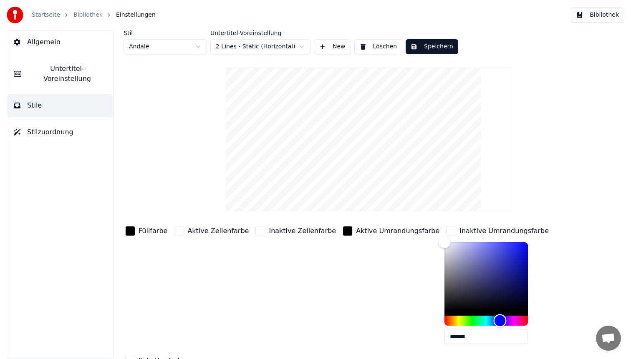
click at [475, 321] on div "Hue" at bounding box center [486, 321] width 83 height 10
type input "*******"
drag, startPoint x: 419, startPoint y: 243, endPoint x: 604, endPoint y: 223, distance: 185.5
click at [604, 223] on div "Stil Andale Untertitel-Voreinstellung 2 Lines - Static (Horizontal) New Löschen…" at bounding box center [369, 216] width 491 height 373
click at [437, 47] on button "Speichern" at bounding box center [432, 46] width 53 height 15
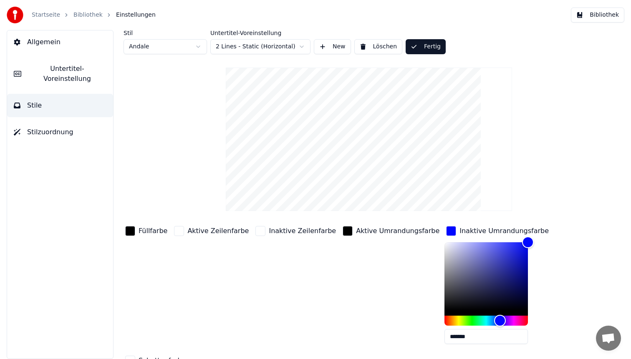
click at [608, 12] on button "Bibliothek" at bounding box center [597, 15] width 53 height 15
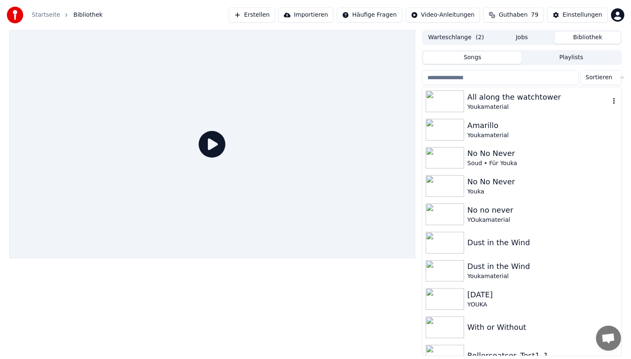
click at [501, 98] on div "All along the watchtower" at bounding box center [539, 97] width 142 height 12
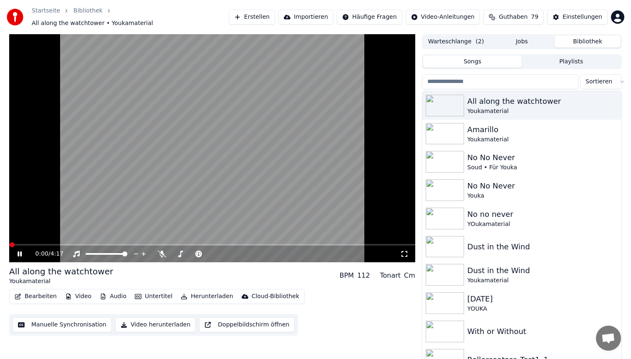
click at [107, 244] on span at bounding box center [212, 245] width 406 height 2
click at [45, 244] on span at bounding box center [63, 245] width 109 height 2
click at [225, 110] on video at bounding box center [212, 148] width 406 height 228
click at [45, 291] on button "Bearbeiten" at bounding box center [35, 297] width 49 height 12
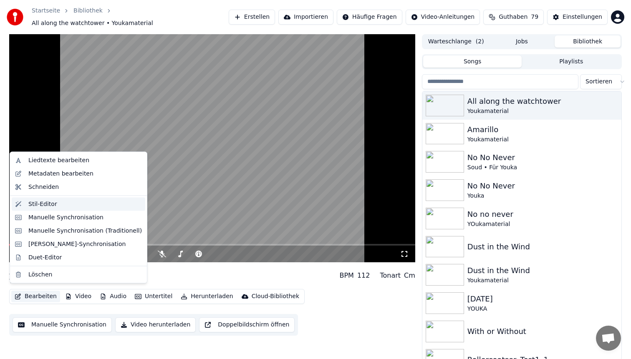
click at [64, 202] on div "Stil-Editor" at bounding box center [85, 204] width 114 height 8
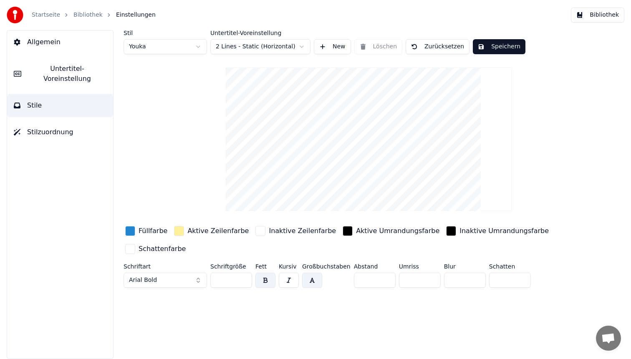
click at [157, 51] on html "Startseite Bibliothek Einstellungen Bibliothek Allgemein Untertitel-Voreinstell…" at bounding box center [315, 179] width 631 height 359
type input "**"
type input "*"
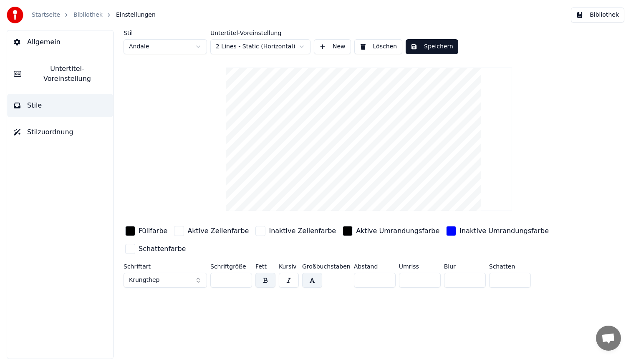
click at [446, 229] on div "button" at bounding box center [451, 231] width 10 height 10
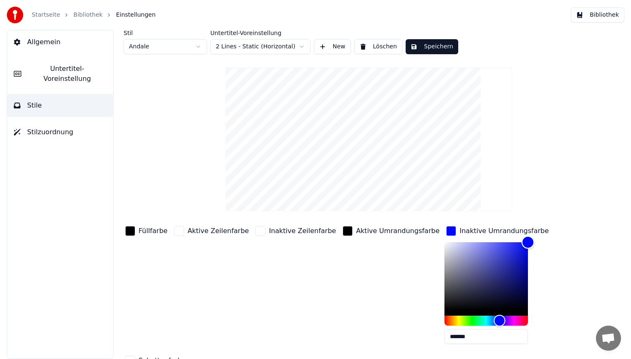
drag, startPoint x: 502, startPoint y: 243, endPoint x: 512, endPoint y: 230, distance: 15.7
click at [512, 230] on div "Inaktive Umrandungsfarbe *******" at bounding box center [498, 288] width 106 height 126
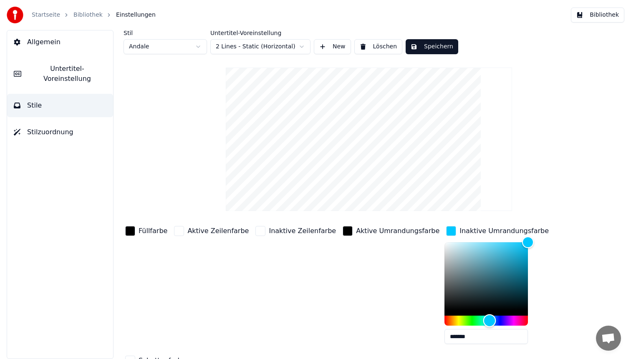
type input "*******"
drag, startPoint x: 472, startPoint y: 319, endPoint x: 463, endPoint y: 318, distance: 8.8
click at [482, 318] on div "Hue" at bounding box center [488, 321] width 13 height 13
click at [343, 228] on div "button" at bounding box center [348, 231] width 10 height 10
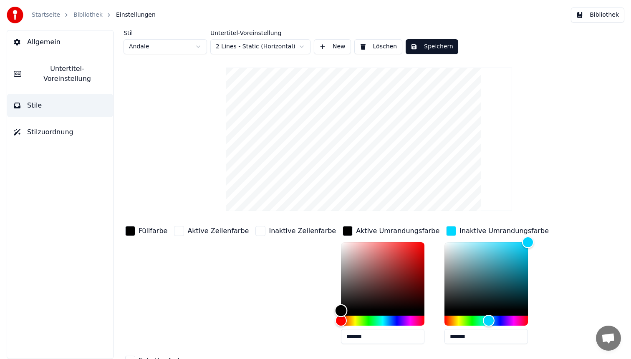
type input "*******"
drag, startPoint x: 323, startPoint y: 308, endPoint x: 444, endPoint y: 191, distance: 167.7
click at [444, 191] on div "Stil Andale Untertitel-Voreinstellung 2 Lines - Static (Horizontal) New Löschen…" at bounding box center [369, 216] width 491 height 373
click at [440, 44] on button "Speichern" at bounding box center [432, 46] width 53 height 15
click at [587, 16] on button "Bibliothek" at bounding box center [597, 15] width 53 height 15
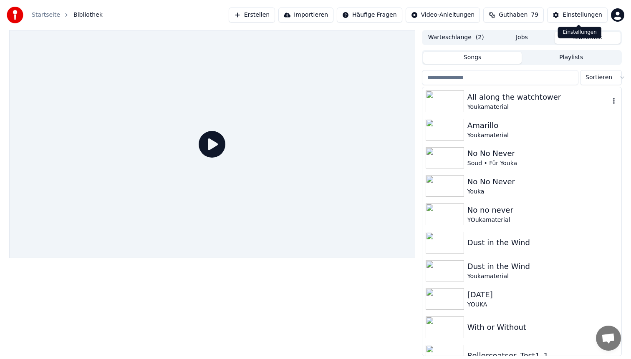
click at [523, 103] on div "All along the watchtower" at bounding box center [539, 97] width 142 height 12
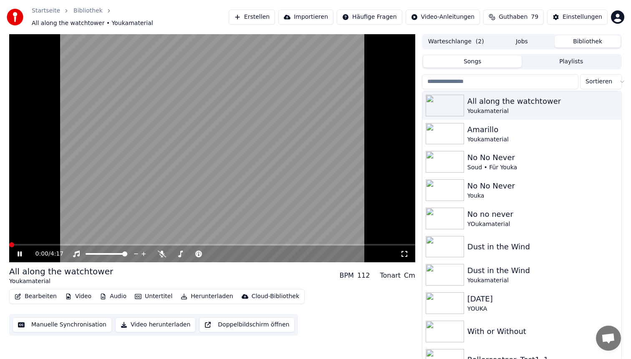
click at [65, 244] on span at bounding box center [212, 245] width 406 height 2
click at [165, 140] on video at bounding box center [212, 148] width 406 height 228
click at [42, 292] on button "Bearbeiten" at bounding box center [35, 297] width 49 height 12
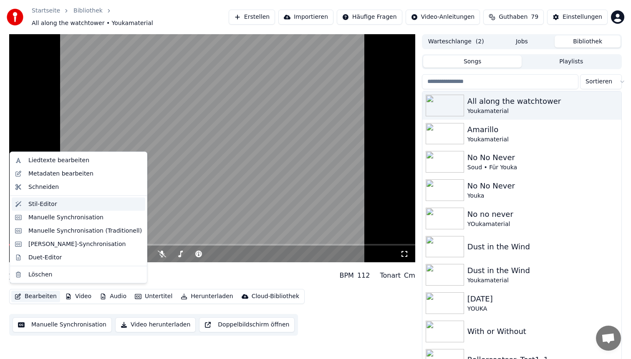
click at [64, 206] on div "Stil-Editor" at bounding box center [85, 204] width 114 height 8
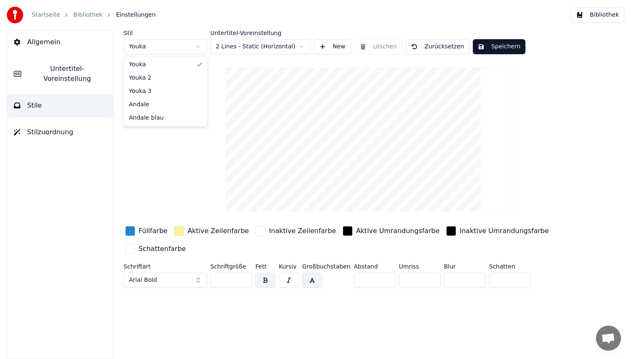
click at [172, 53] on html "Startseite Bibliothek Einstellungen Bibliothek Allgemein Untertitel-Voreinstell…" at bounding box center [315, 179] width 631 height 359
type input "**"
type input "*"
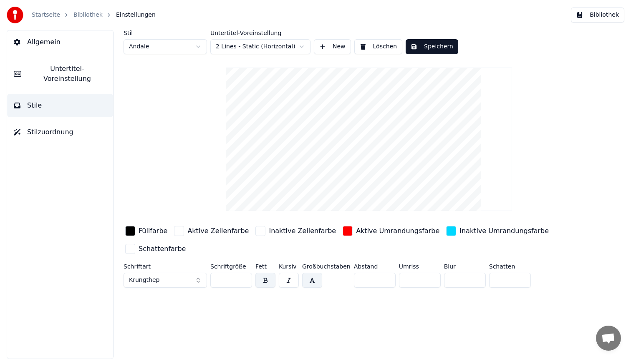
click at [267, 278] on button "button" at bounding box center [265, 280] width 20 height 15
click at [343, 229] on div "button" at bounding box center [348, 231] width 10 height 10
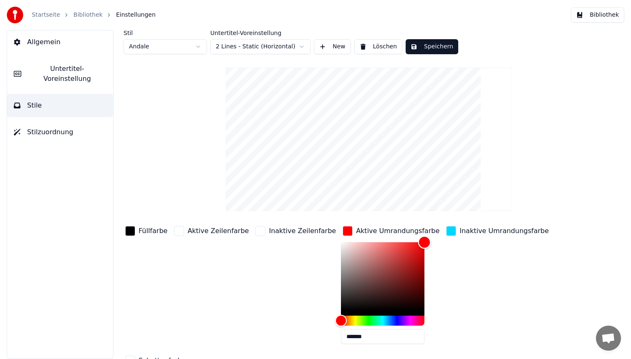
type input "*******"
drag, startPoint x: 408, startPoint y: 243, endPoint x: 276, endPoint y: 238, distance: 132.9
click at [276, 238] on div "Füllfarbe Aktive Zeilenfarbe Inaktive Zeilenfarbe Aktive Umrandungsfarbe ******…" at bounding box center [345, 297] width 442 height 144
click at [446, 231] on div "button" at bounding box center [451, 231] width 10 height 10
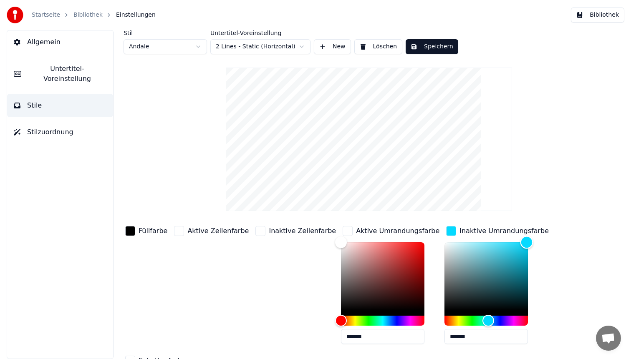
type input "*******"
drag, startPoint x: 506, startPoint y: 241, endPoint x: 358, endPoint y: 202, distance: 153.8
click at [358, 202] on div "Stil Andale Untertitel-Voreinstellung 2 Lines - Static (Horizontal) New Löschen…" at bounding box center [369, 216] width 491 height 373
click at [427, 42] on button "Speichern" at bounding box center [432, 46] width 53 height 15
click at [603, 16] on button "Bibliothek" at bounding box center [597, 15] width 53 height 15
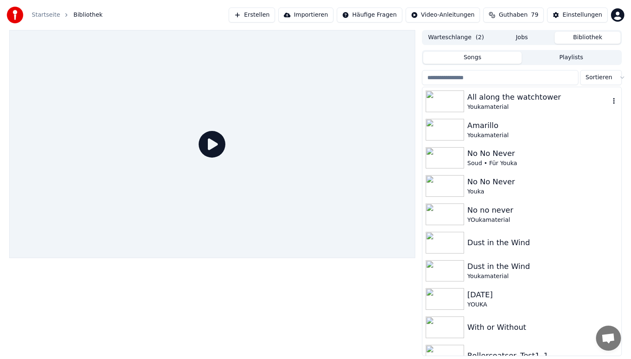
click at [553, 101] on div "All along the watchtower" at bounding box center [539, 97] width 142 height 12
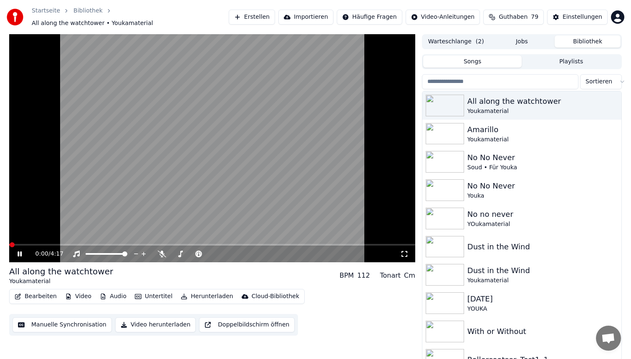
click at [56, 244] on span at bounding box center [212, 245] width 406 height 2
click at [136, 155] on video at bounding box center [212, 148] width 406 height 228
click at [231, 153] on video at bounding box center [212, 148] width 406 height 228
click at [34, 291] on button "Bearbeiten" at bounding box center [35, 297] width 49 height 12
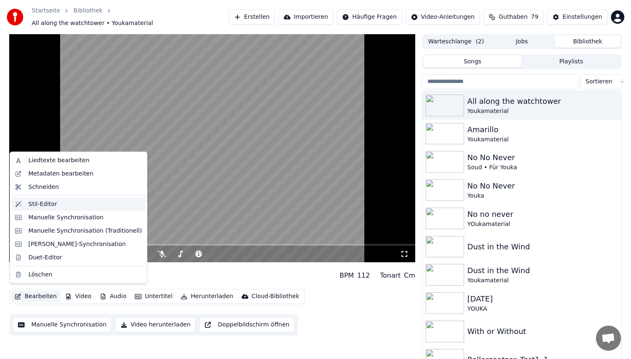
click at [53, 205] on div "Stil-Editor" at bounding box center [42, 204] width 29 height 8
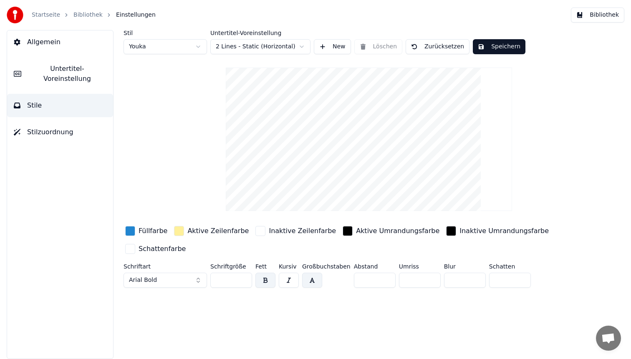
click at [157, 50] on html "Startseite Bibliothek Einstellungen Bibliothek Allgemein Untertitel-Voreinstell…" at bounding box center [315, 179] width 631 height 359
type input "**"
type input "*"
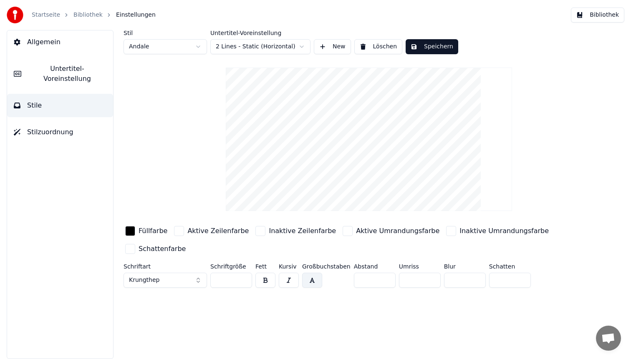
click at [343, 228] on div "button" at bounding box center [348, 231] width 10 height 10
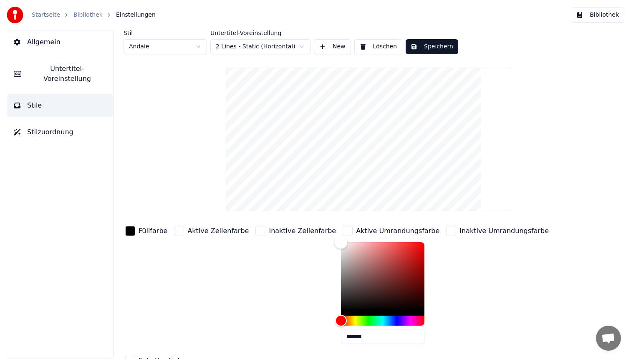
type input "*******"
drag, startPoint x: 323, startPoint y: 239, endPoint x: 296, endPoint y: 365, distance: 128.5
click at [296, 359] on html "Startseite Bibliothek Einstellungen Bibliothek Allgemein Untertitel-Voreinstell…" at bounding box center [315, 179] width 631 height 359
click at [446, 231] on div "button" at bounding box center [451, 231] width 10 height 10
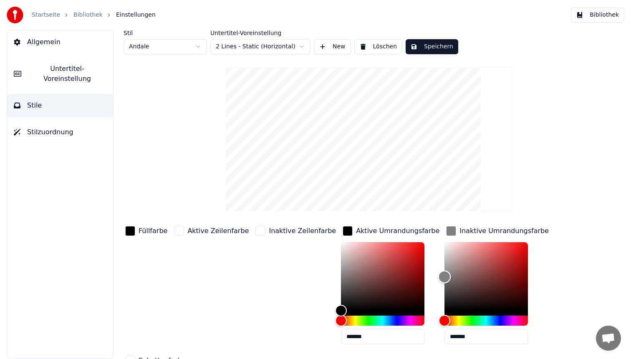
type input "*******"
drag, startPoint x: 423, startPoint y: 244, endPoint x: 403, endPoint y: 359, distance: 116.1
click at [403, 359] on div "Füllfarbe Aktive Zeilenfarbe Inaktive Zeilenfarbe Aktive Umrandungsfarbe ******…" at bounding box center [345, 297] width 442 height 144
click at [449, 44] on button "Speichern" at bounding box center [432, 46] width 53 height 15
click at [619, 18] on button "Bibliothek" at bounding box center [597, 15] width 53 height 15
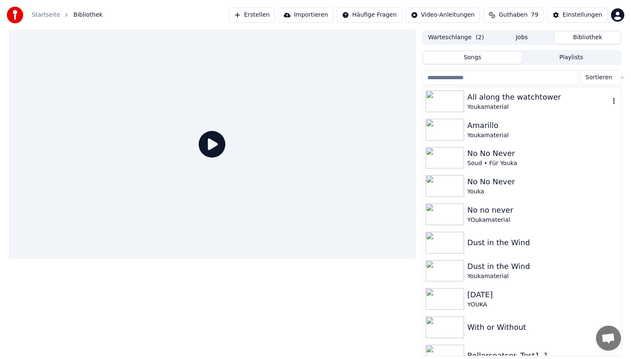
click at [511, 104] on div "Youkamaterial" at bounding box center [539, 107] width 142 height 8
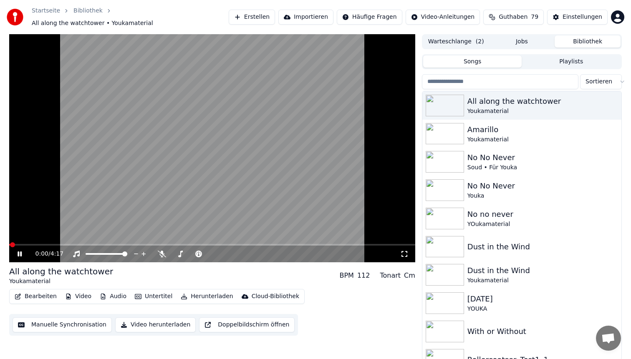
click at [51, 240] on video at bounding box center [212, 148] width 406 height 228
click at [49, 244] on span at bounding box center [212, 245] width 406 height 2
click at [169, 121] on video at bounding box center [212, 148] width 406 height 228
click at [223, 152] on video at bounding box center [212, 148] width 406 height 228
click at [33, 293] on button "Bearbeiten" at bounding box center [35, 297] width 49 height 12
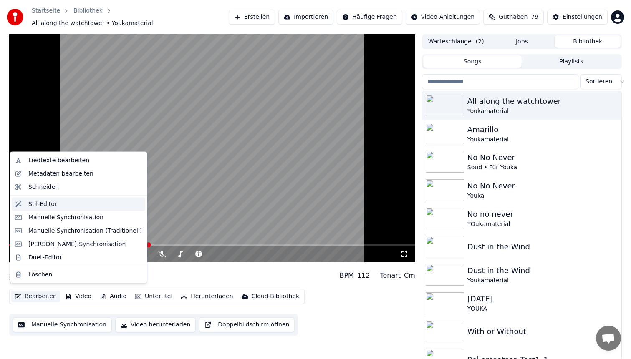
click at [53, 202] on div "Stil-Editor" at bounding box center [42, 204] width 29 height 8
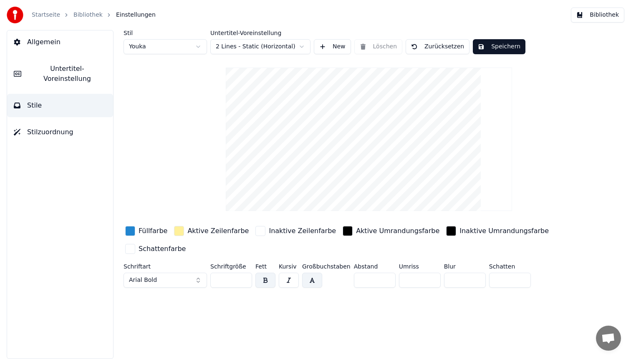
click at [74, 64] on span "Untertitel-Voreinstellung" at bounding box center [67, 74] width 78 height 20
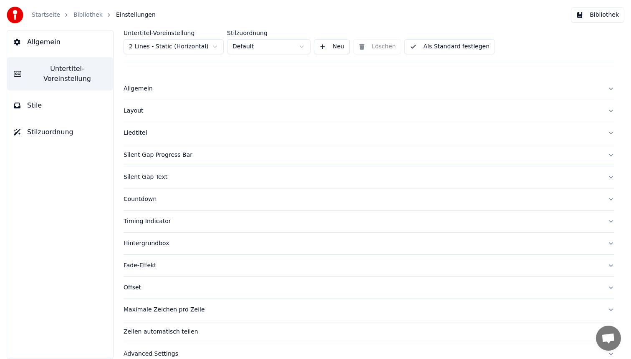
click at [156, 91] on div "Allgemein" at bounding box center [363, 89] width 478 height 8
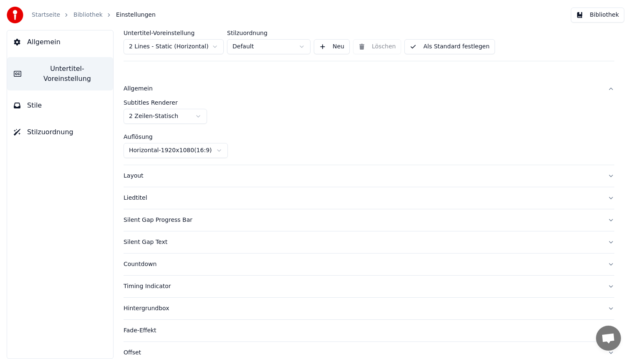
click at [141, 186] on button "Layout" at bounding box center [369, 176] width 491 height 22
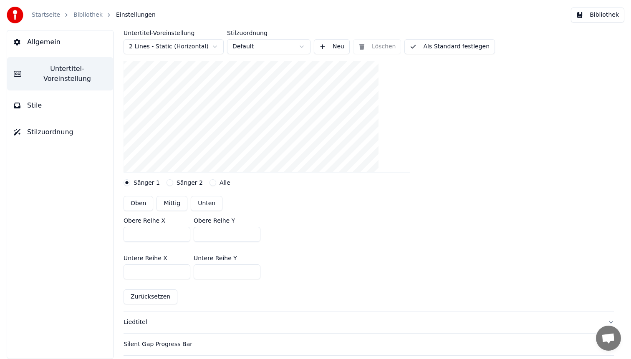
scroll to position [125, 0]
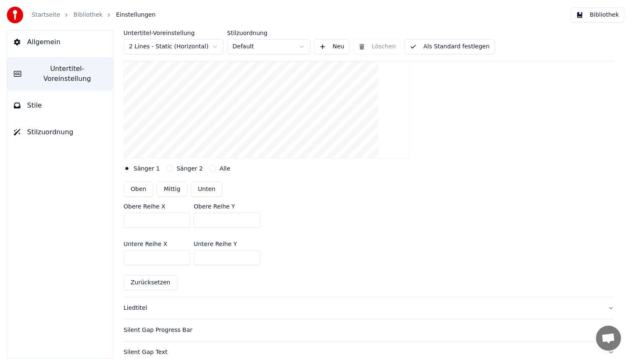
drag, startPoint x: 217, startPoint y: 220, endPoint x: 154, endPoint y: 212, distance: 62.7
click at [154, 212] on div "Obere Reihe X *** Obere Reihe Y ***" at bounding box center [369, 216] width 491 height 38
type input "***"
drag, startPoint x: 214, startPoint y: 257, endPoint x: 108, endPoint y: 241, distance: 107.6
click at [108, 241] on div "Untertitel-Voreinstellung 2 Lines - Static (Horizontal) Stilzuordnung Default N…" at bounding box center [369, 194] width 524 height 329
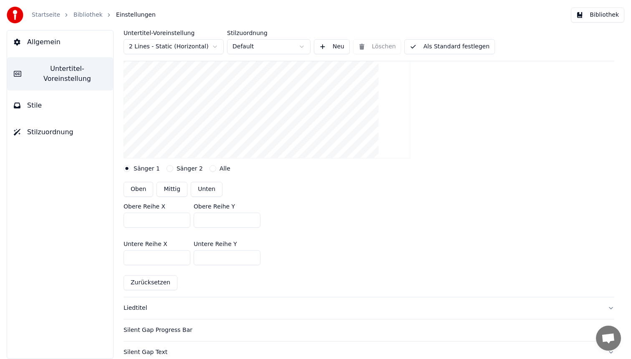
drag, startPoint x: 226, startPoint y: 259, endPoint x: 75, endPoint y: 242, distance: 152.4
click at [75, 242] on div "Allgemein Untertitel-Voreinstellung Stile Stilzuordnung Untertitel-Voreinstellu…" at bounding box center [315, 194] width 631 height 329
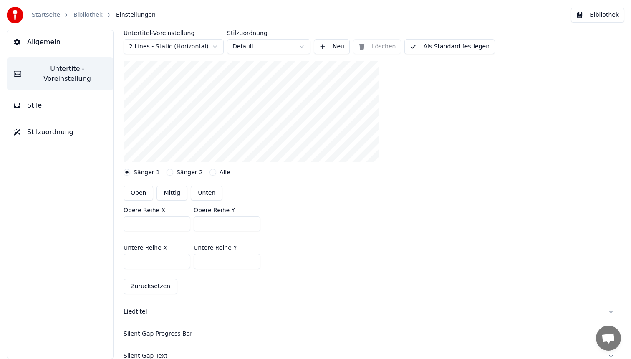
type input "****"
click at [452, 44] on button "Als Standard festlegen" at bounding box center [449, 46] width 91 height 15
click at [592, 18] on button "Bibliothek" at bounding box center [597, 15] width 53 height 15
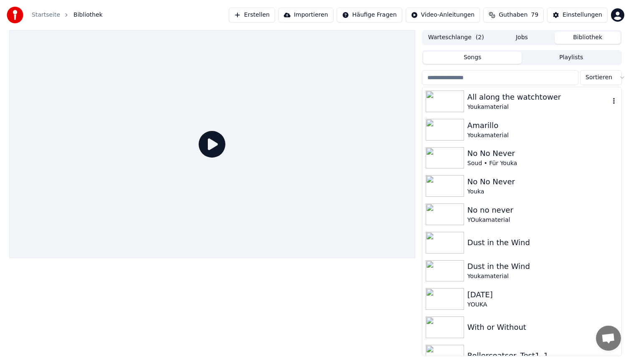
click at [506, 107] on div "Youkamaterial" at bounding box center [539, 107] width 142 height 8
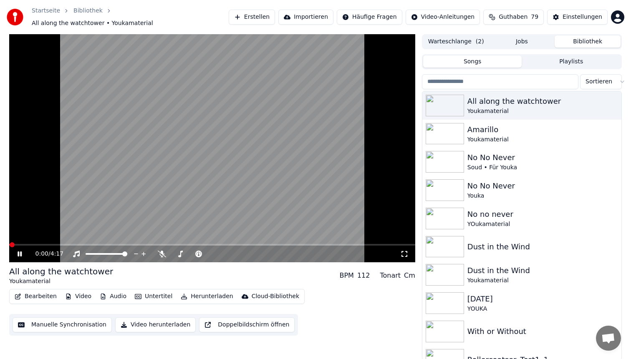
click at [88, 246] on div "0:00 / 4:17" at bounding box center [212, 254] width 406 height 17
click at [81, 239] on video at bounding box center [212, 148] width 406 height 228
click at [72, 244] on span at bounding box center [212, 245] width 406 height 2
click at [153, 211] on video at bounding box center [212, 148] width 406 height 228
click at [172, 164] on video at bounding box center [212, 148] width 406 height 228
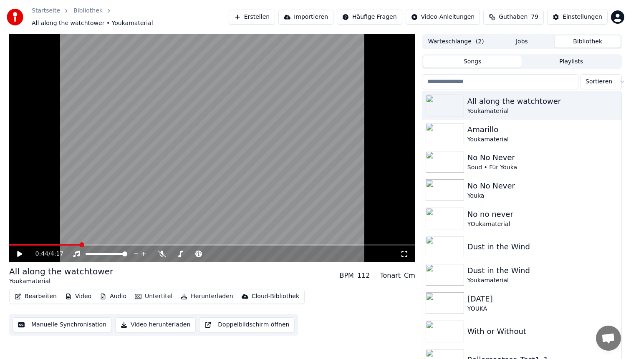
click at [34, 298] on div "Bearbeiten Video Audio Untertitel Herunterladen Cloud-Bibliothek" at bounding box center [157, 296] width 296 height 15
click at [35, 293] on button "Bearbeiten" at bounding box center [35, 297] width 49 height 12
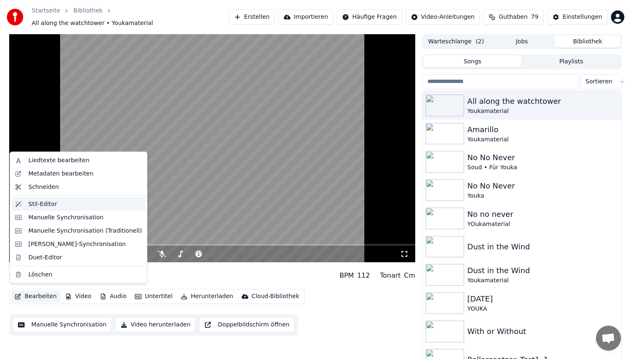
click at [62, 203] on div "Stil-Editor" at bounding box center [85, 204] width 114 height 8
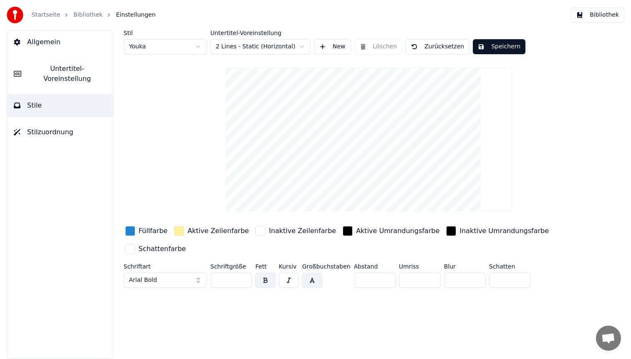
click at [71, 71] on span "Untertitel-Voreinstellung" at bounding box center [67, 74] width 78 height 20
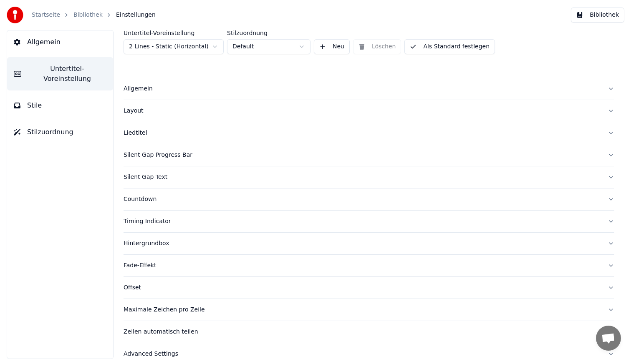
click at [143, 135] on div "Liedtitel" at bounding box center [363, 133] width 478 height 8
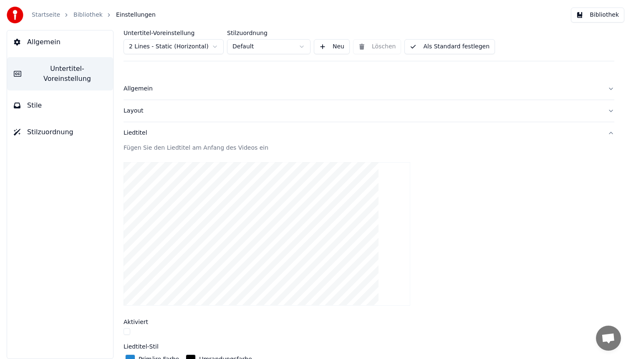
click at [147, 131] on div "Liedtitel" at bounding box center [363, 133] width 478 height 8
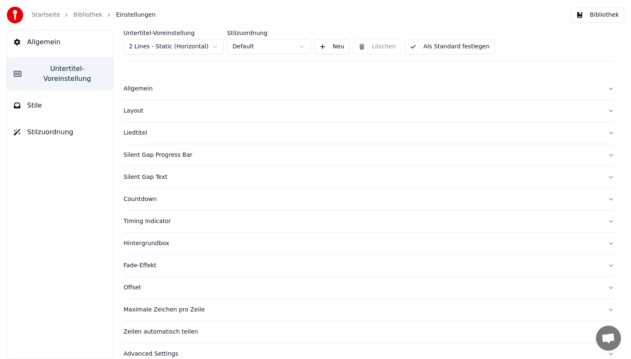
click at [154, 118] on button "Layout" at bounding box center [369, 111] width 491 height 22
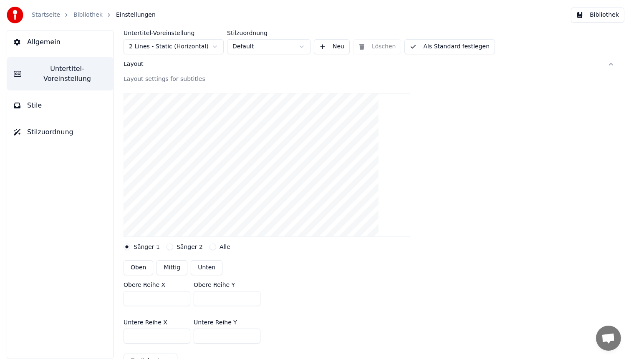
scroll to position [53, 0]
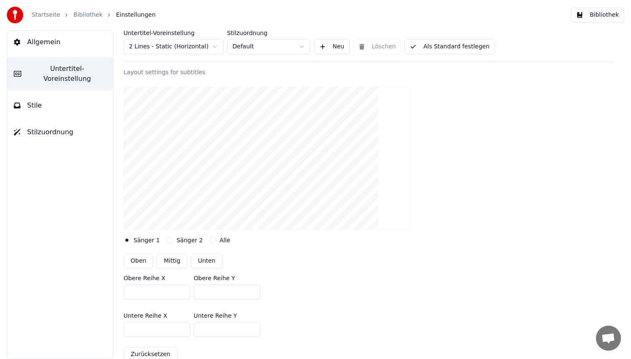
drag, startPoint x: 215, startPoint y: 292, endPoint x: 145, endPoint y: 291, distance: 70.1
click at [145, 291] on div "Obere Reihe X *** Obere Reihe Y ***" at bounding box center [369, 288] width 491 height 38
type input "***"
drag, startPoint x: 226, startPoint y: 329, endPoint x: 83, endPoint y: 299, distance: 145.9
click at [83, 299] on div "Allgemein Untertitel-Voreinstellung Stile Stilzuordnung Untertitel-Voreinstellu…" at bounding box center [315, 194] width 631 height 329
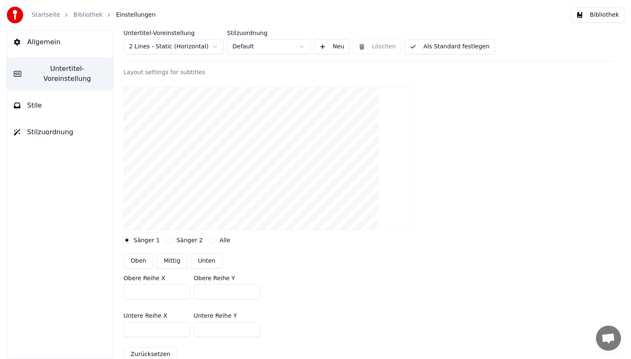
type input "***"
click at [439, 46] on button "Als Standard festlegen" at bounding box center [449, 46] width 91 height 15
click at [595, 10] on button "Bibliothek" at bounding box center [597, 15] width 53 height 15
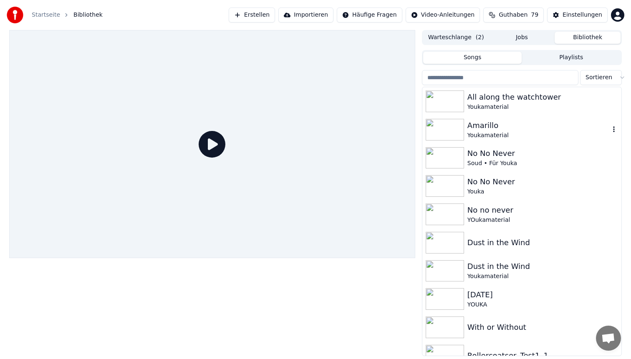
click at [505, 105] on div "Youkamaterial" at bounding box center [543, 107] width 151 height 8
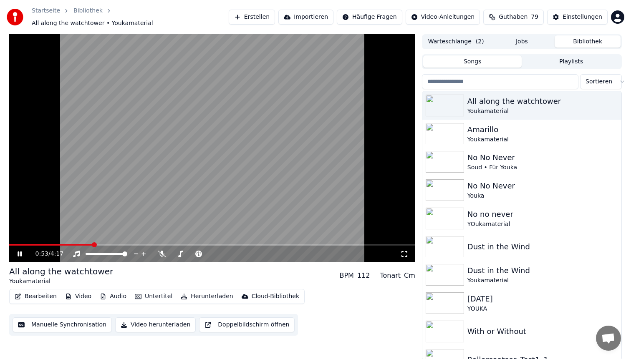
click at [93, 244] on span at bounding box center [212, 245] width 406 height 2
click at [212, 162] on video at bounding box center [212, 148] width 406 height 228
click at [35, 291] on button "Bearbeiten" at bounding box center [35, 297] width 49 height 12
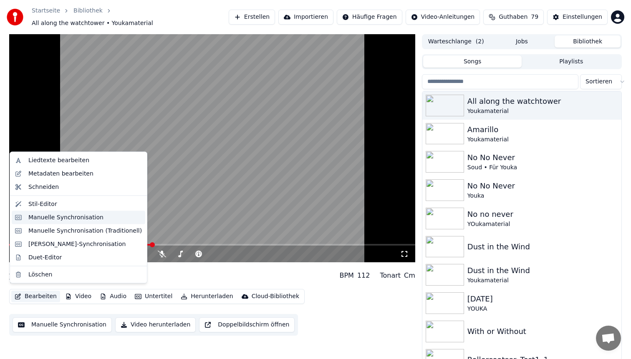
click at [62, 217] on div "Manuelle Synchronisation" at bounding box center [65, 217] width 75 height 8
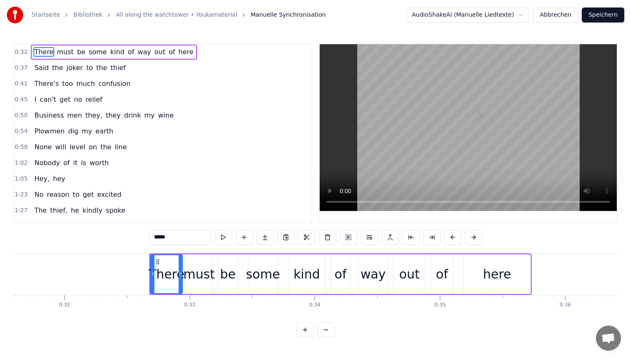
scroll to position [0, 4051]
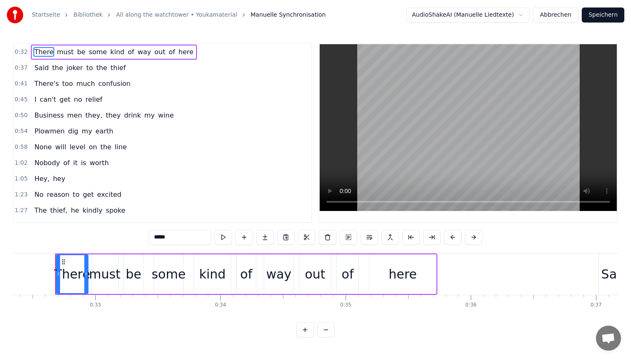
click at [544, 10] on button "Abbrechen" at bounding box center [556, 15] width 46 height 15
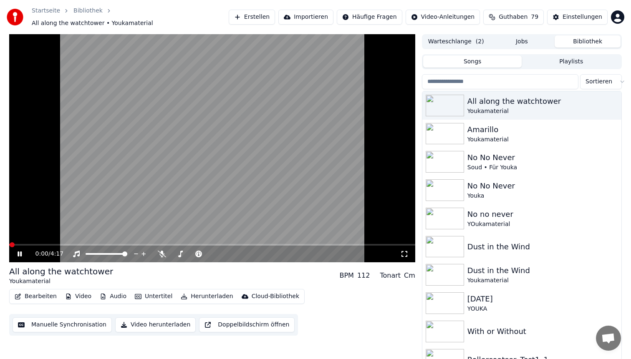
click at [34, 294] on button "Bearbeiten" at bounding box center [35, 297] width 49 height 12
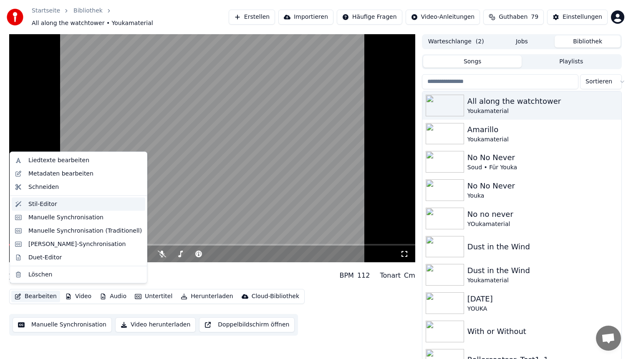
click at [53, 207] on div "Stil-Editor" at bounding box center [42, 204] width 29 height 8
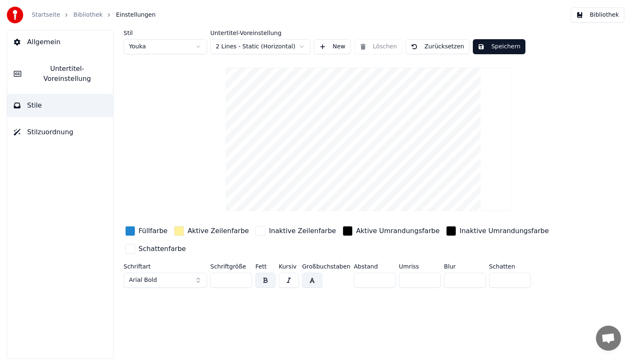
click at [157, 49] on html "Startseite Bibliothek Einstellungen Bibliothek Allgemein Untertitel-Voreinstell…" at bounding box center [315, 179] width 631 height 359
type input "**"
type input "*"
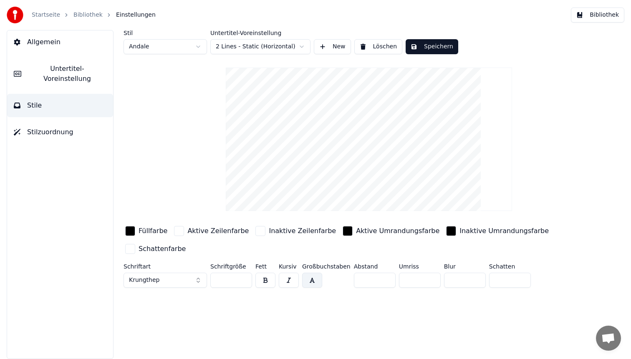
click at [233, 276] on input "**" at bounding box center [231, 280] width 42 height 15
type input "**"
drag, startPoint x: 362, startPoint y: 278, endPoint x: 353, endPoint y: 277, distance: 9.6
click at [354, 278] on input "*" at bounding box center [375, 280] width 42 height 15
type input "*"
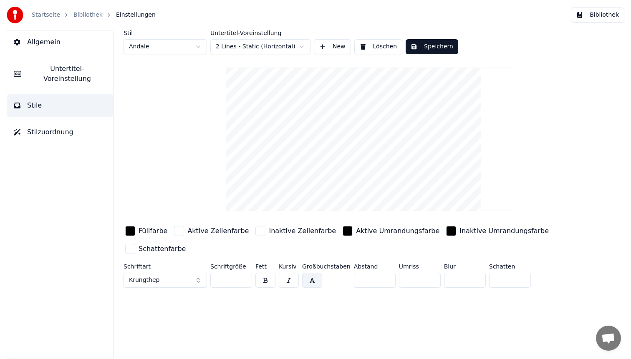
click at [438, 45] on button "Speichern" at bounding box center [432, 46] width 53 height 15
click at [590, 17] on button "Bibliothek" at bounding box center [597, 15] width 53 height 15
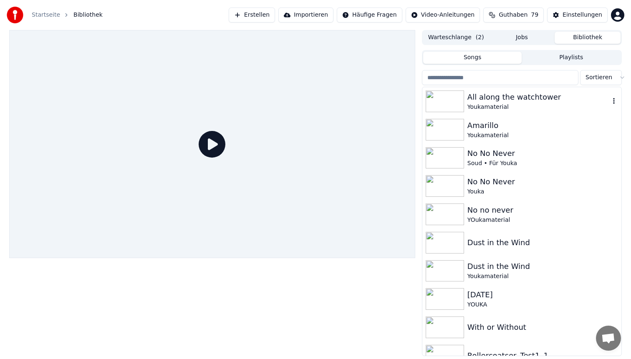
click at [530, 94] on div "All along the watchtower" at bounding box center [539, 97] width 142 height 12
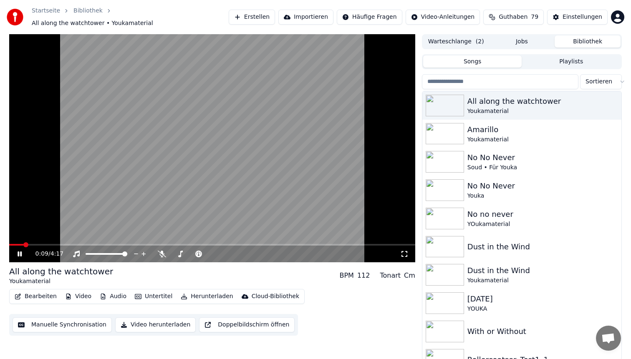
click at [23, 244] on span at bounding box center [212, 245] width 406 height 2
click at [90, 176] on video at bounding box center [212, 148] width 406 height 228
click at [175, 122] on video at bounding box center [212, 148] width 406 height 228
click at [30, 291] on button "Bearbeiten" at bounding box center [35, 297] width 49 height 12
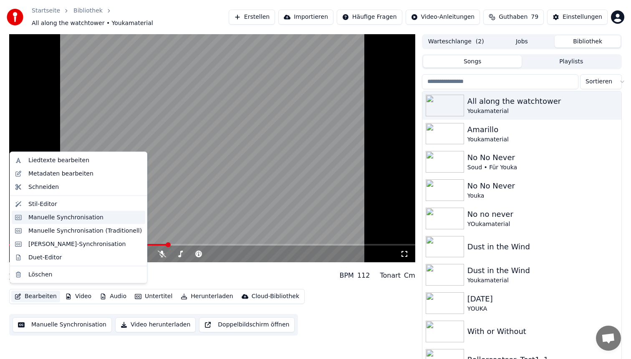
click at [52, 219] on div "Manuelle Synchronisation" at bounding box center [65, 217] width 75 height 8
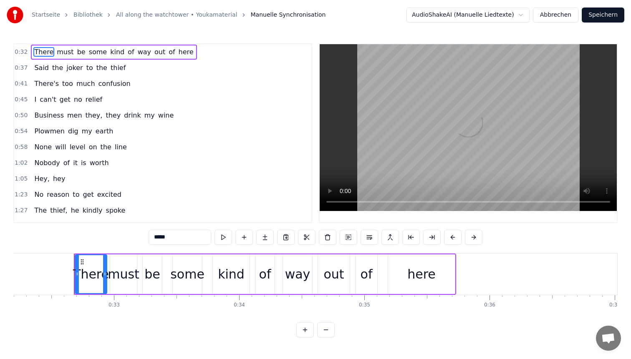
scroll to position [0, 4051]
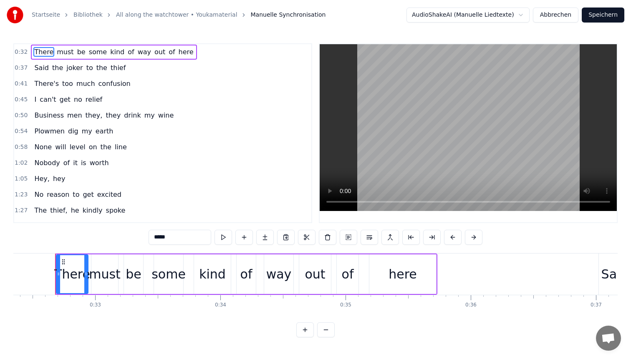
click at [40, 184] on div "Hey, hey" at bounding box center [50, 179] width 38 height 15
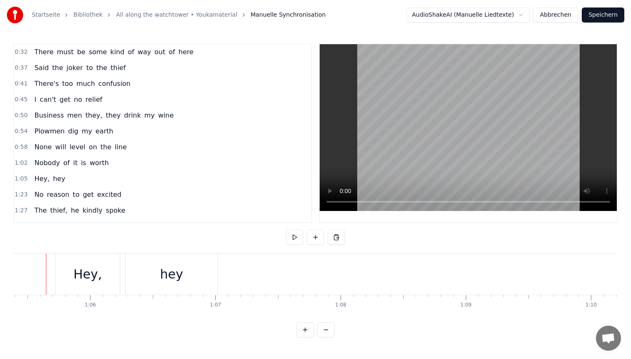
scroll to position [0, 8179]
click at [90, 272] on div "Hey," at bounding box center [97, 274] width 28 height 19
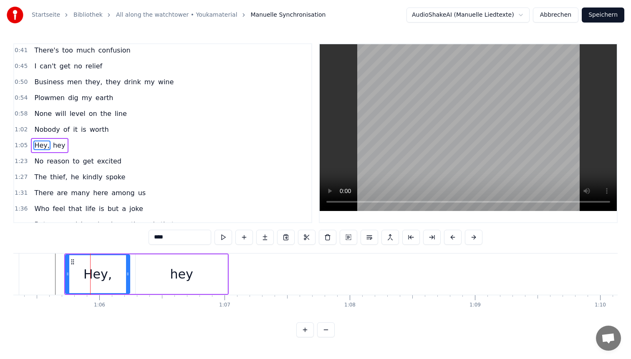
scroll to position [46, 0]
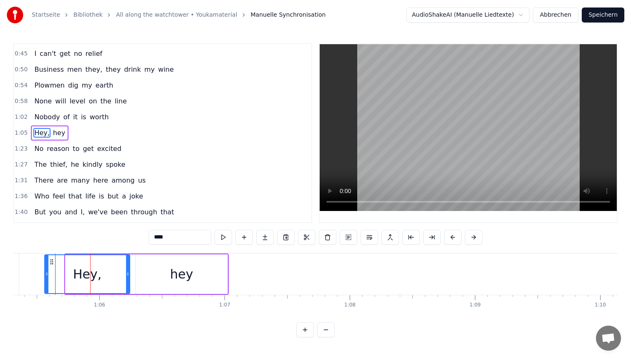
drag, startPoint x: 68, startPoint y: 263, endPoint x: 48, endPoint y: 263, distance: 20.9
click at [48, 263] on div at bounding box center [46, 274] width 3 height 38
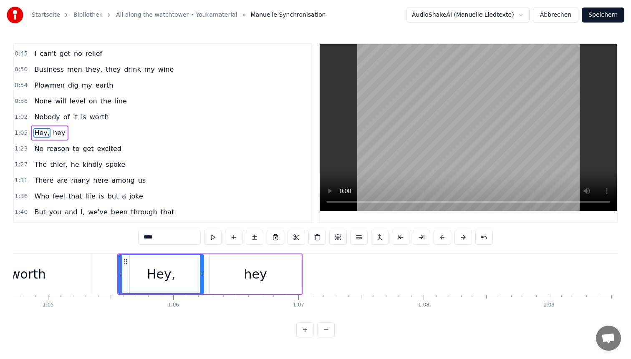
scroll to position [0, 8099]
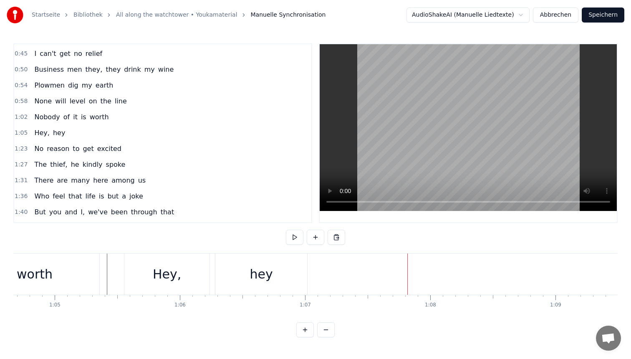
click at [33, 184] on span "There" at bounding box center [43, 181] width 21 height 10
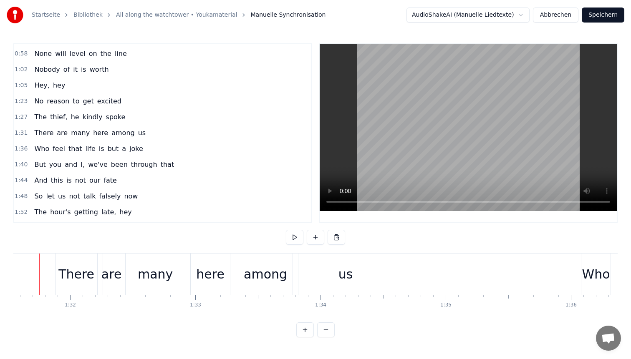
scroll to position [0, 11449]
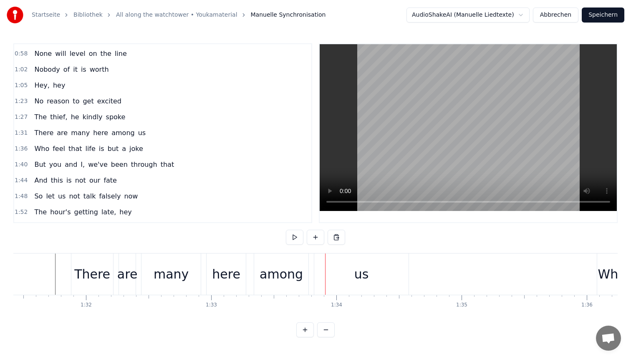
click at [131, 272] on div "are" at bounding box center [127, 274] width 20 height 19
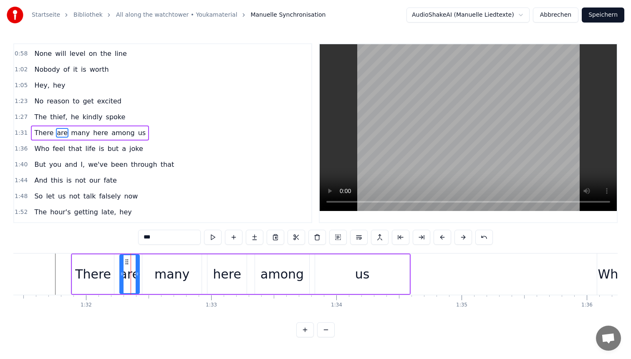
click at [137, 270] on div at bounding box center [137, 274] width 3 height 38
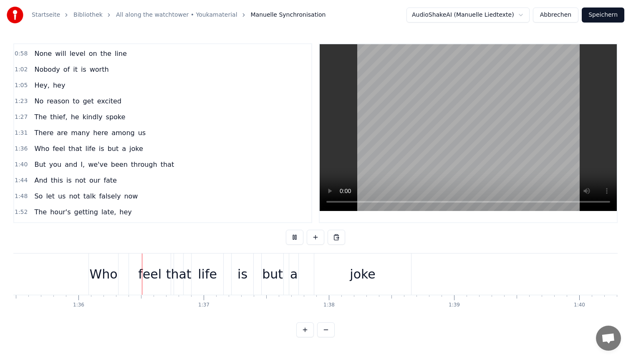
scroll to position [0, 11962]
click at [139, 271] on div "feel" at bounding box center [144, 274] width 23 height 19
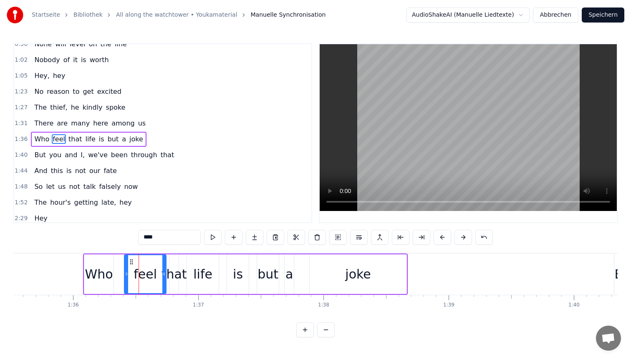
scroll to position [109, 0]
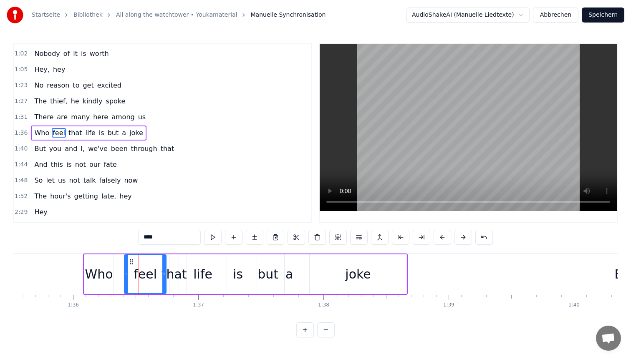
click at [200, 274] on div "life" at bounding box center [202, 274] width 19 height 19
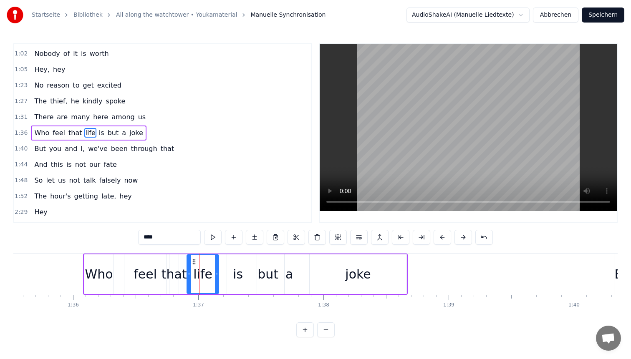
click at [236, 272] on div "is" at bounding box center [238, 274] width 10 height 19
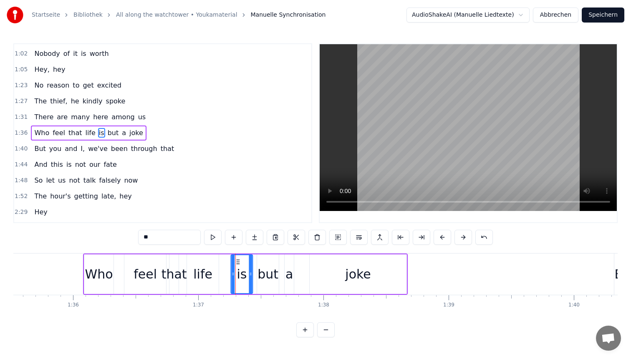
drag, startPoint x: 233, startPoint y: 259, endPoint x: 238, endPoint y: 260, distance: 5.5
click at [238, 260] on icon at bounding box center [238, 262] width 7 height 7
click at [216, 267] on div "life" at bounding box center [203, 275] width 32 height 40
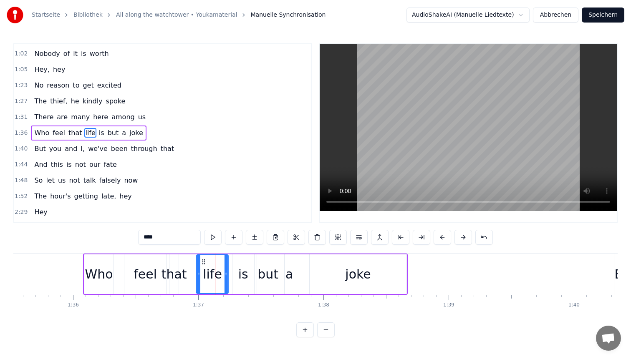
drag, startPoint x: 193, startPoint y: 261, endPoint x: 202, endPoint y: 261, distance: 9.6
click at [202, 261] on icon at bounding box center [203, 262] width 7 height 7
click at [174, 275] on div "that" at bounding box center [174, 274] width 25 height 19
type input "****"
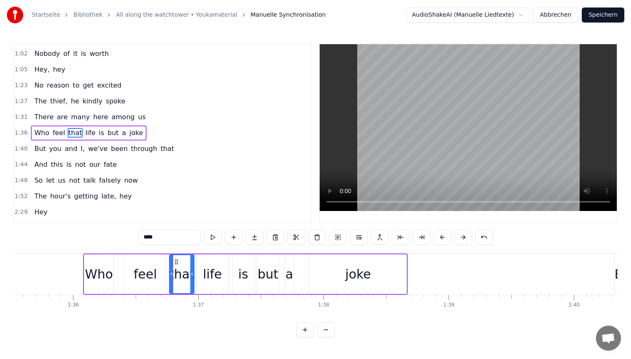
drag, startPoint x: 177, startPoint y: 266, endPoint x: 192, endPoint y: 266, distance: 15.0
click at [192, 266] on div at bounding box center [191, 274] width 3 height 38
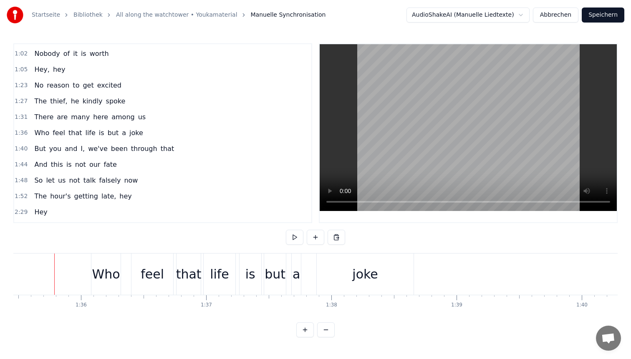
scroll to position [0, 11954]
click at [298, 276] on div "a" at bounding box center [297, 274] width 8 height 19
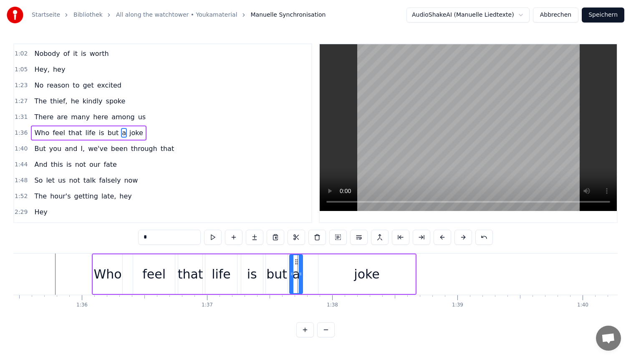
drag, startPoint x: 296, startPoint y: 259, endPoint x: 292, endPoint y: 257, distance: 4.9
click at [292, 257] on div at bounding box center [291, 274] width 3 height 38
drag, startPoint x: 295, startPoint y: 260, endPoint x: 301, endPoint y: 261, distance: 5.9
click at [301, 261] on icon at bounding box center [301, 262] width 7 height 7
click at [279, 263] on div "but" at bounding box center [277, 275] width 22 height 40
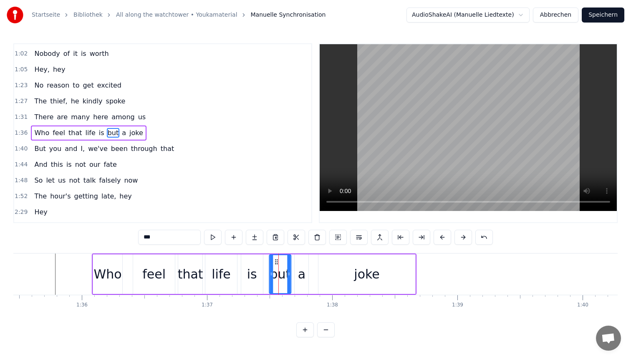
click at [274, 260] on icon at bounding box center [276, 262] width 7 height 7
click at [257, 265] on div "is" at bounding box center [252, 275] width 22 height 40
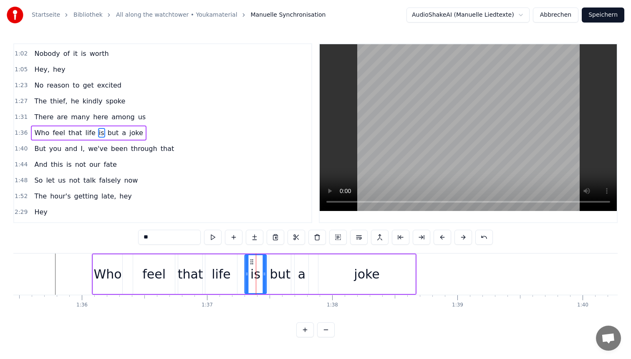
click at [251, 260] on icon at bounding box center [251, 262] width 7 height 7
click at [225, 274] on div "life" at bounding box center [221, 274] width 19 height 19
type input "****"
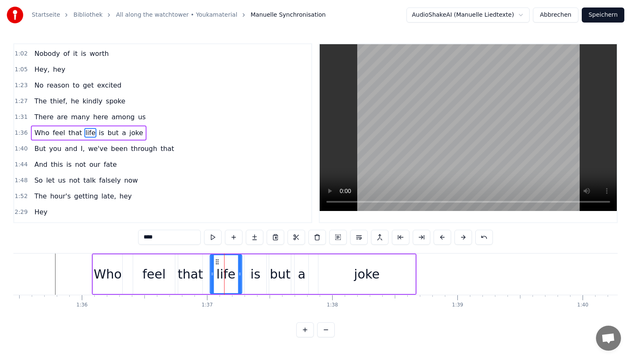
drag, startPoint x: 212, startPoint y: 260, endPoint x: 216, endPoint y: 259, distance: 4.6
click at [216, 259] on icon at bounding box center [217, 262] width 7 height 7
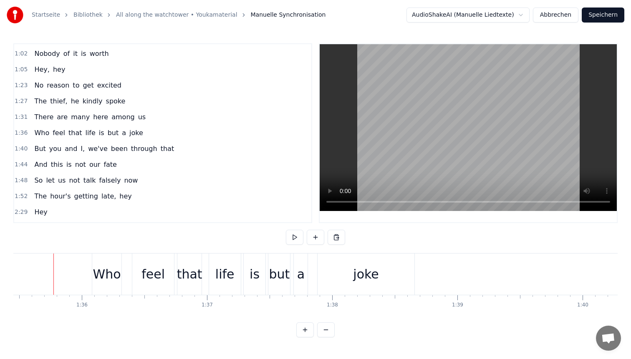
scroll to position [0, 11952]
click at [162, 269] on div "feel" at bounding box center [154, 274] width 23 height 19
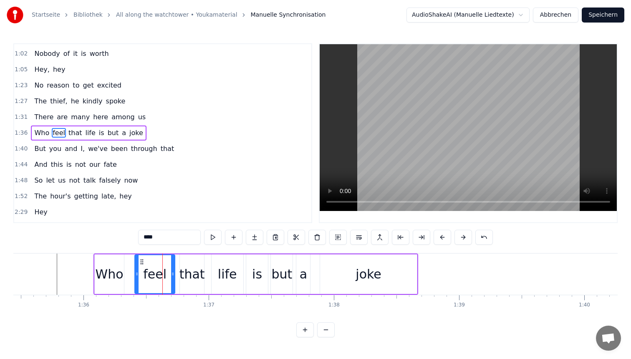
click at [172, 269] on div at bounding box center [172, 274] width 3 height 38
click at [191, 273] on div "that" at bounding box center [191, 274] width 25 height 19
type input "****"
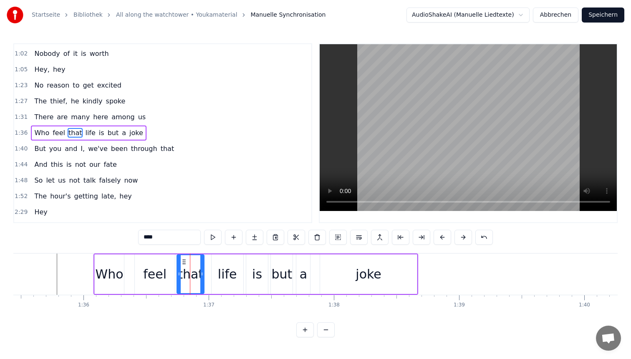
click at [177, 268] on div at bounding box center [178, 274] width 3 height 38
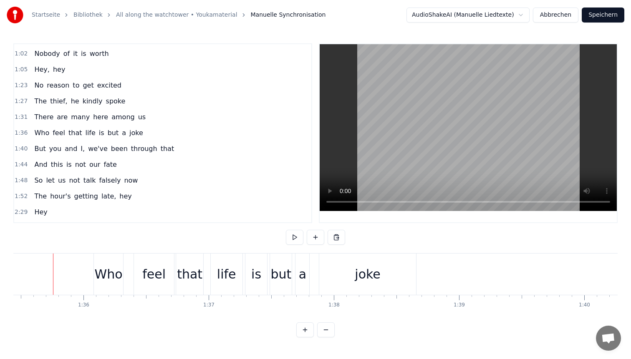
scroll to position [0, 11950]
click at [288, 270] on div "but" at bounding box center [283, 274] width 21 height 19
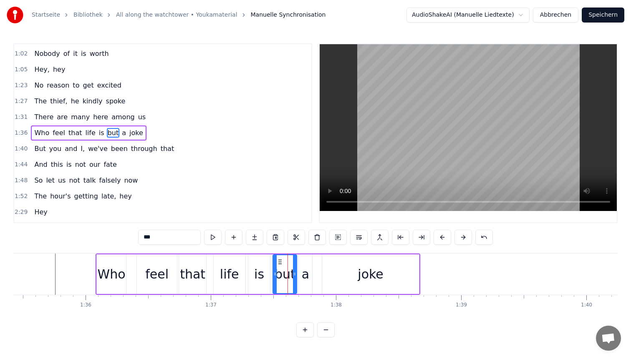
click at [295, 269] on div at bounding box center [294, 274] width 3 height 38
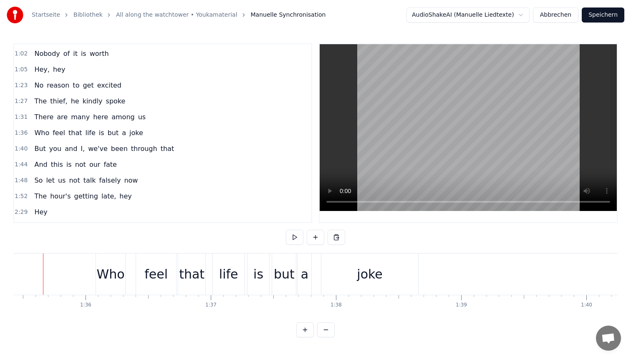
scroll to position [0, 11938]
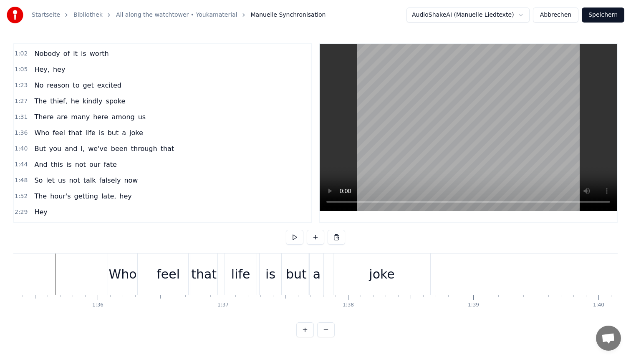
click at [121, 270] on div "Who" at bounding box center [123, 274] width 28 height 19
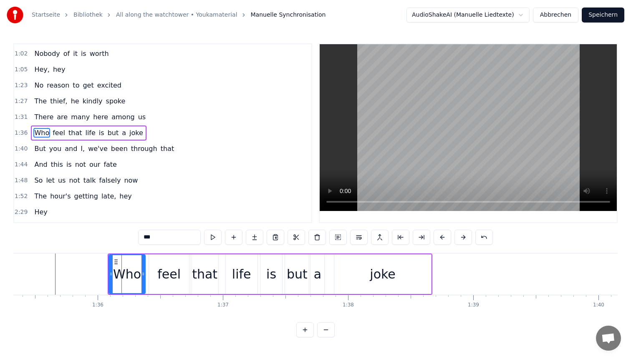
drag, startPoint x: 136, startPoint y: 265, endPoint x: 144, endPoint y: 266, distance: 8.0
click at [144, 266] on div at bounding box center [143, 274] width 3 height 38
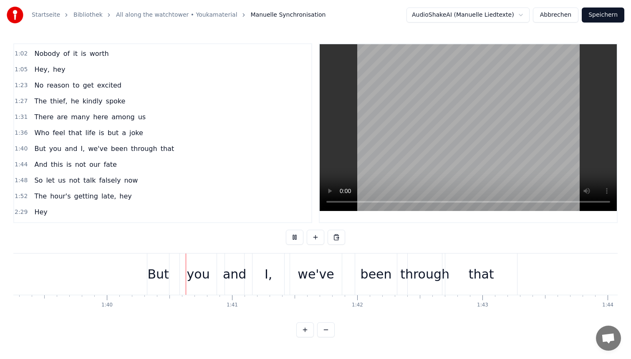
scroll to position [0, 12481]
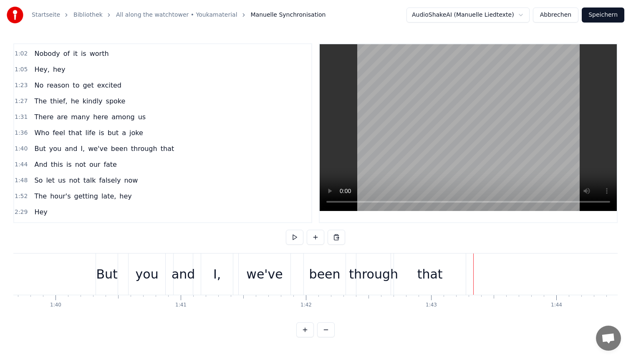
click at [365, 274] on div "through" at bounding box center [373, 274] width 49 height 19
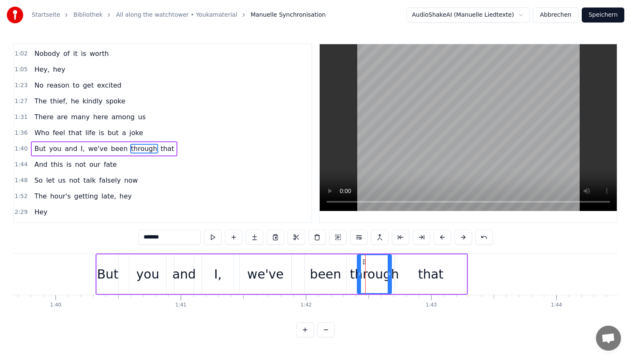
scroll to position [125, 0]
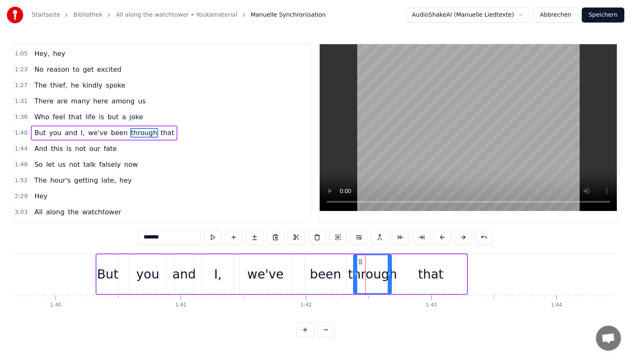
drag, startPoint x: 358, startPoint y: 263, endPoint x: 353, endPoint y: 262, distance: 5.1
click at [354, 262] on div at bounding box center [355, 274] width 3 height 38
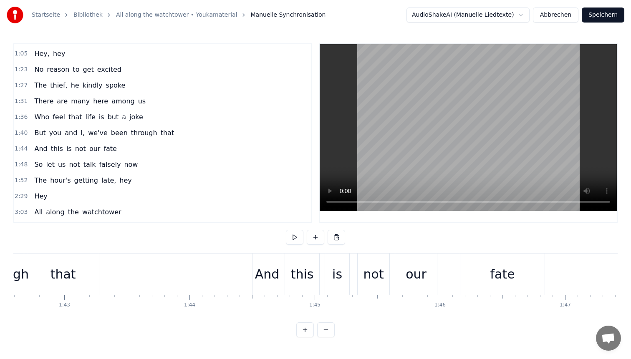
scroll to position [0, 12733]
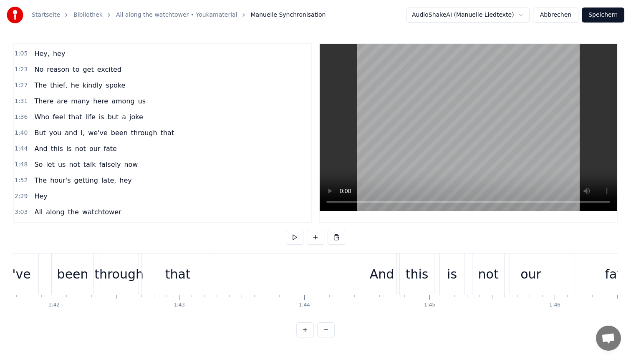
click at [107, 272] on div "through" at bounding box center [118, 274] width 49 height 19
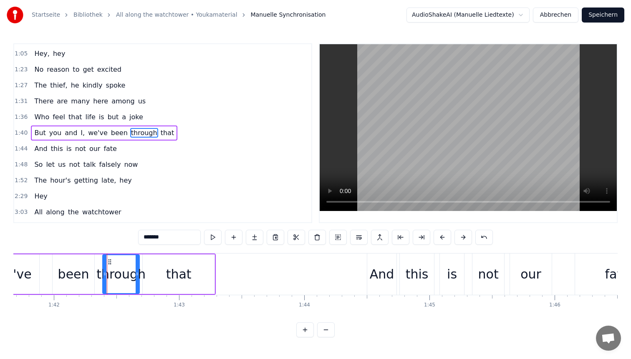
click at [104, 264] on div at bounding box center [104, 274] width 3 height 38
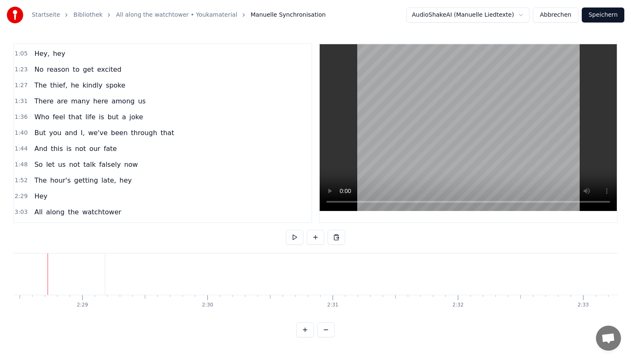
scroll to position [0, 18583]
click at [325, 327] on button at bounding box center [326, 330] width 18 height 15
click at [325, 334] on button at bounding box center [326, 330] width 18 height 15
click at [327, 333] on button at bounding box center [326, 330] width 18 height 15
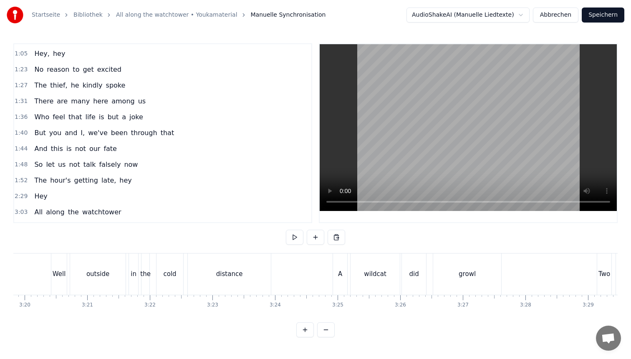
click at [327, 333] on button at bounding box center [326, 330] width 18 height 15
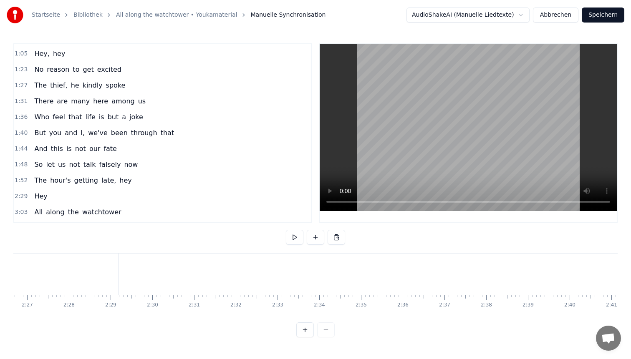
scroll to position [0, 6049]
click at [35, 196] on span "Hey" at bounding box center [40, 197] width 15 height 10
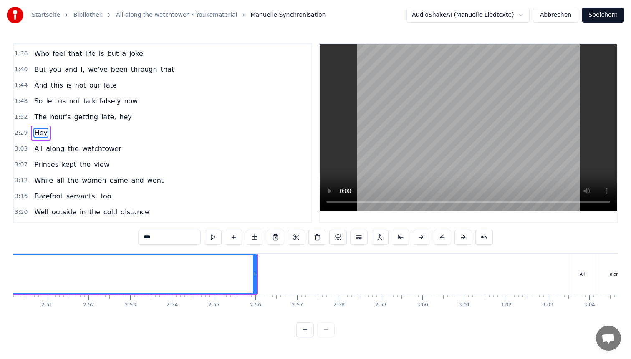
scroll to position [0, 7103]
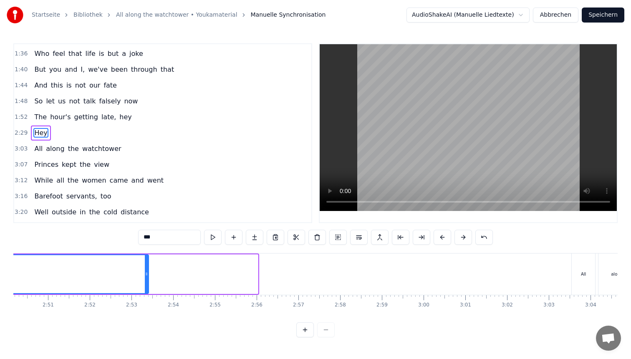
drag, startPoint x: 257, startPoint y: 274, endPoint x: 146, endPoint y: 275, distance: 110.6
click at [146, 275] on icon at bounding box center [146, 274] width 3 height 7
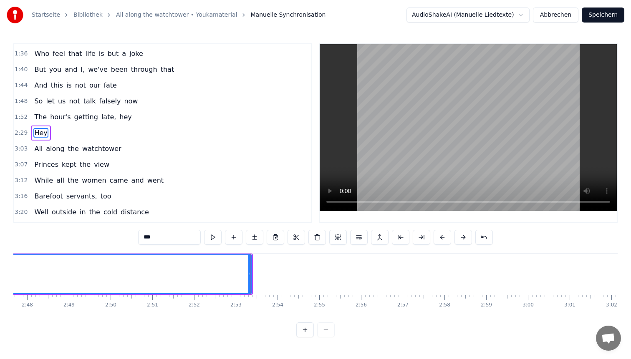
scroll to position [0, 7000]
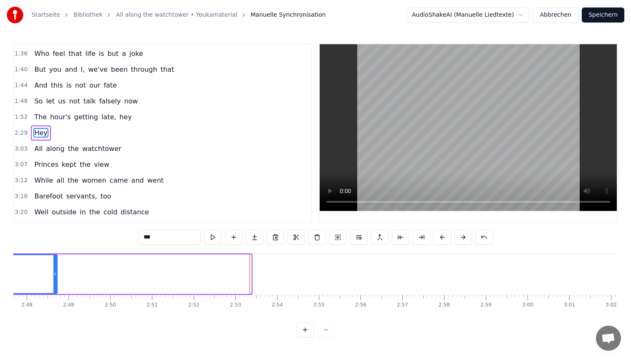
drag, startPoint x: 250, startPoint y: 271, endPoint x: 56, endPoint y: 270, distance: 194.1
click at [56, 270] on div at bounding box center [54, 274] width 3 height 38
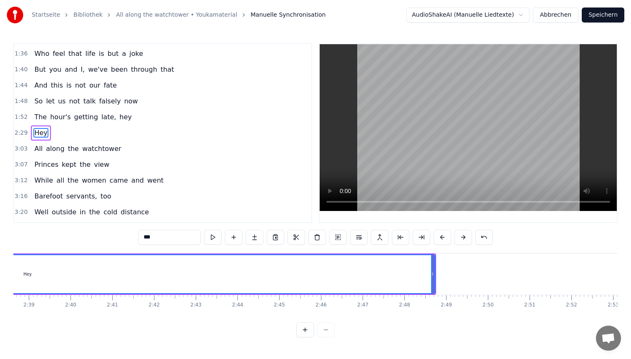
scroll to position [0, 6608]
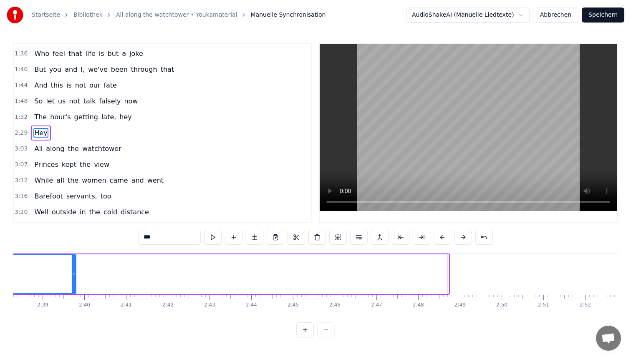
drag, startPoint x: 446, startPoint y: 268, endPoint x: 61, endPoint y: 283, distance: 385.2
click at [72, 283] on div at bounding box center [73, 274] width 3 height 38
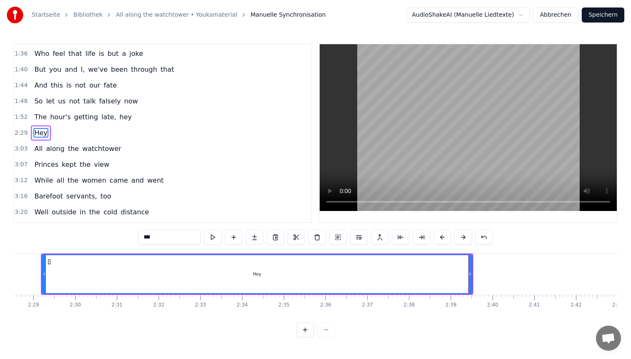
scroll to position [0, 6168]
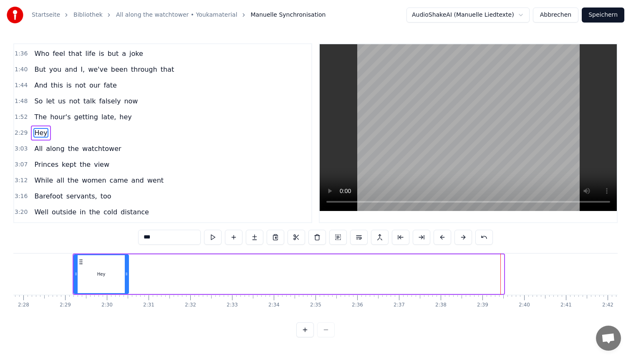
drag, startPoint x: 502, startPoint y: 272, endPoint x: 127, endPoint y: 266, distance: 375.3
click at [127, 266] on div at bounding box center [126, 274] width 3 height 38
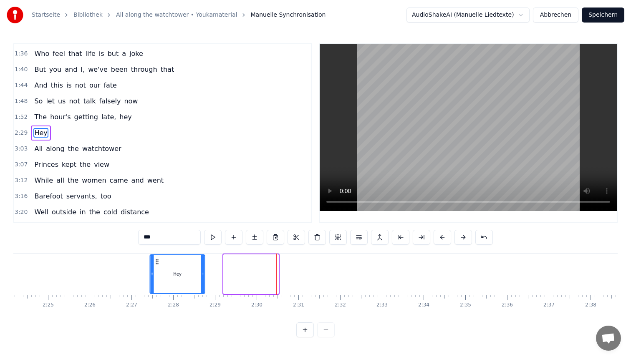
scroll to position [0, 6011]
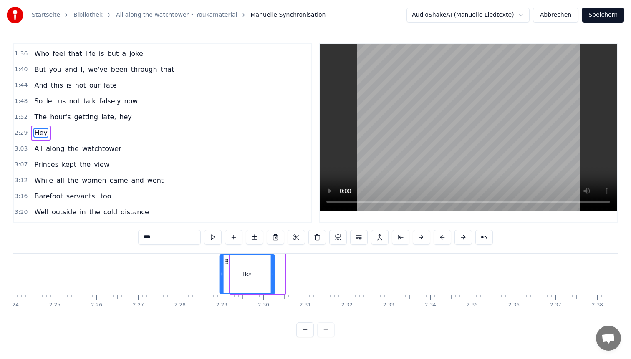
drag, startPoint x: 81, startPoint y: 259, endPoint x: 227, endPoint y: 272, distance: 146.7
click at [227, 272] on div "Hey" at bounding box center [247, 274] width 54 height 38
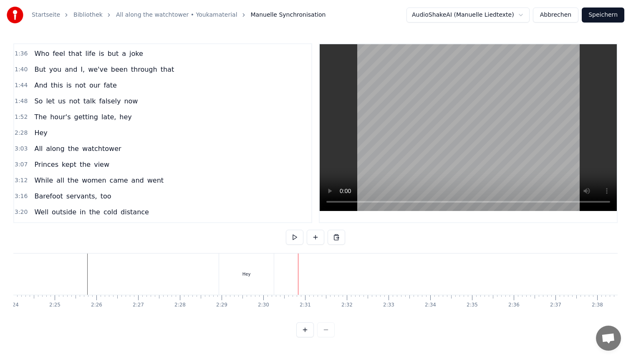
click at [255, 277] on div "Hey" at bounding box center [246, 274] width 55 height 41
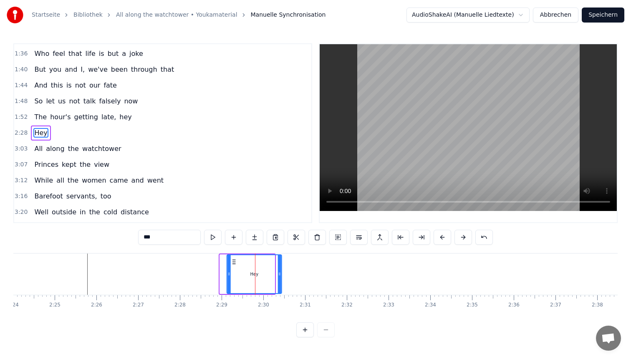
drag, startPoint x: 225, startPoint y: 260, endPoint x: 232, endPoint y: 260, distance: 6.7
click at [232, 260] on icon at bounding box center [234, 262] width 7 height 7
drag, startPoint x: 232, startPoint y: 260, endPoint x: 224, endPoint y: 260, distance: 7.9
click at [224, 260] on icon at bounding box center [226, 262] width 7 height 7
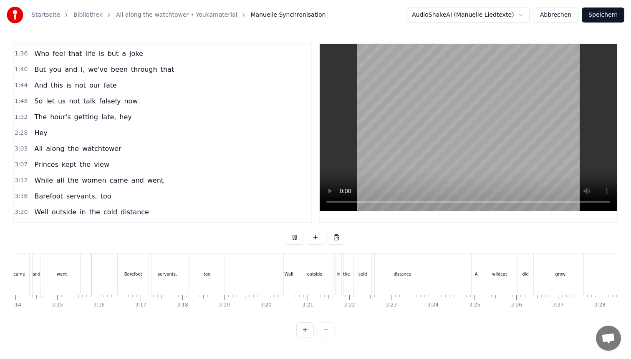
scroll to position [0, 8103]
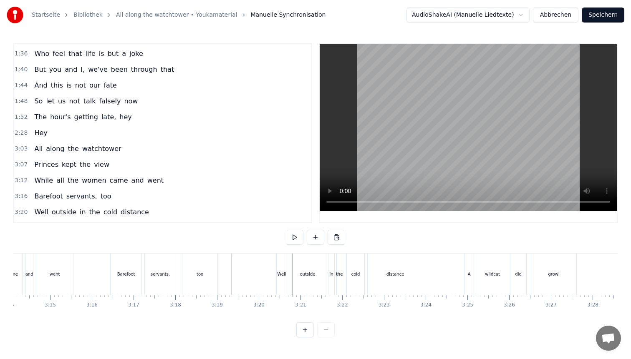
click at [282, 271] on div "Well" at bounding box center [282, 274] width 9 height 6
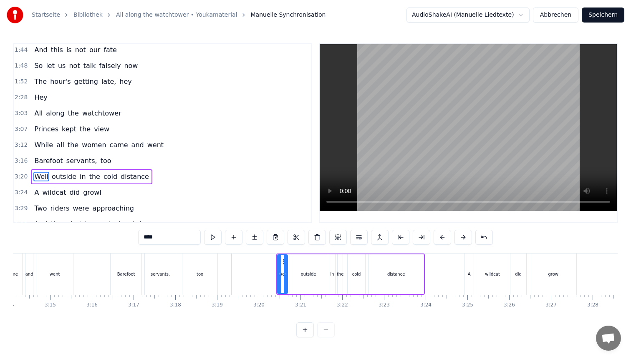
scroll to position [234, 0]
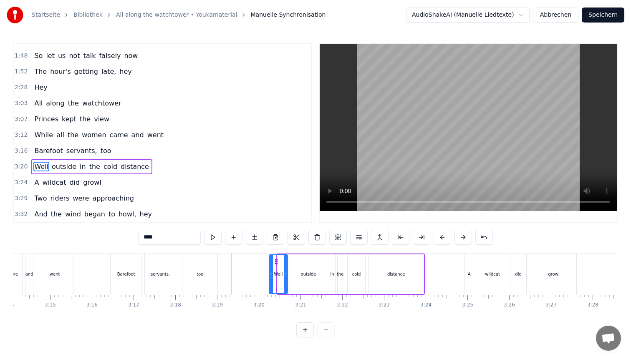
drag, startPoint x: 281, startPoint y: 259, endPoint x: 272, endPoint y: 259, distance: 8.8
click at [272, 259] on div at bounding box center [271, 274] width 3 height 38
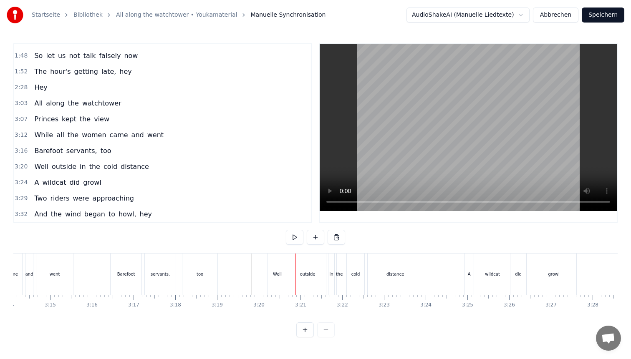
click at [278, 276] on div "Well" at bounding box center [277, 274] width 9 height 6
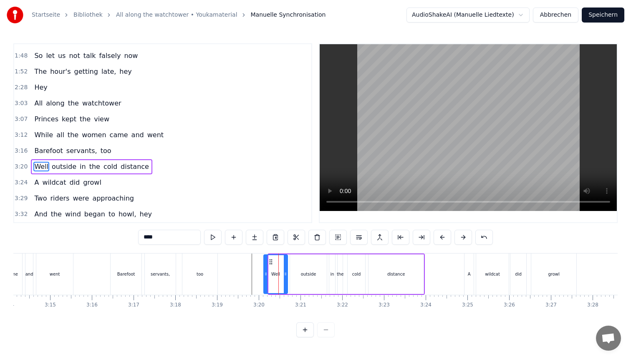
drag, startPoint x: 270, startPoint y: 263, endPoint x: 265, endPoint y: 263, distance: 5.0
click at [265, 263] on div at bounding box center [265, 274] width 3 height 38
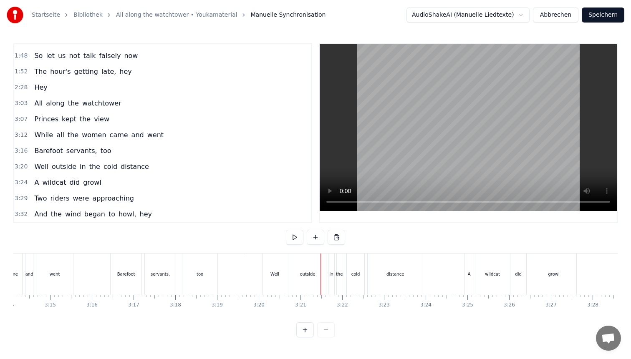
click at [306, 278] on div "outside" at bounding box center [307, 274] width 37 height 41
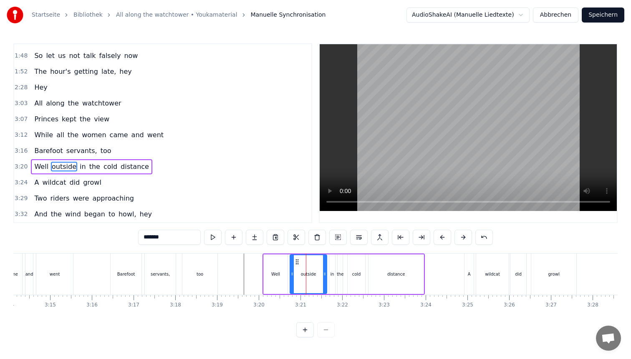
click at [282, 272] on div "Well" at bounding box center [276, 275] width 24 height 40
type input "****"
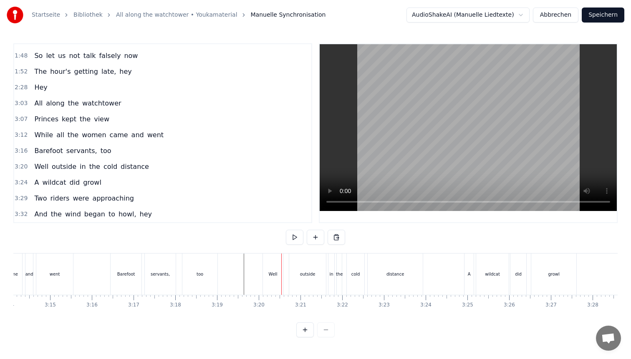
click at [304, 268] on div "outside" at bounding box center [307, 274] width 37 height 41
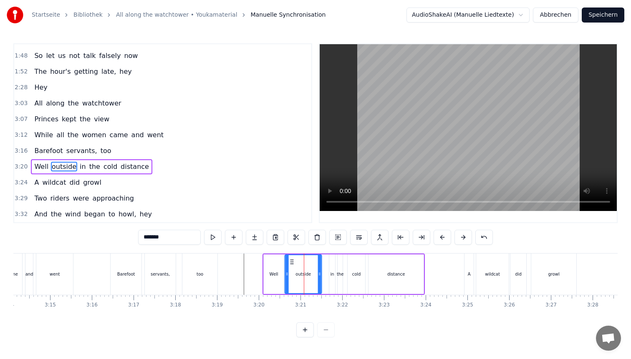
drag, startPoint x: 297, startPoint y: 259, endPoint x: 291, endPoint y: 259, distance: 5.4
click at [291, 259] on icon at bounding box center [292, 262] width 7 height 7
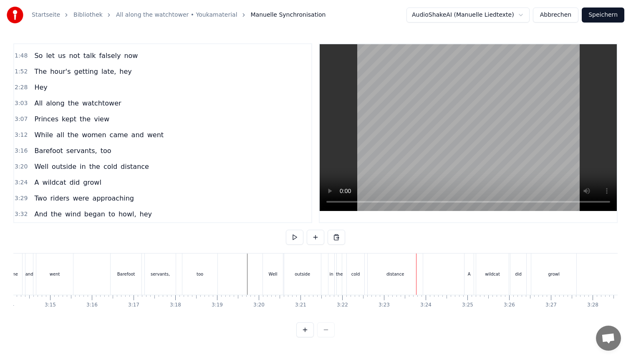
click at [278, 280] on div "Well" at bounding box center [273, 274] width 20 height 41
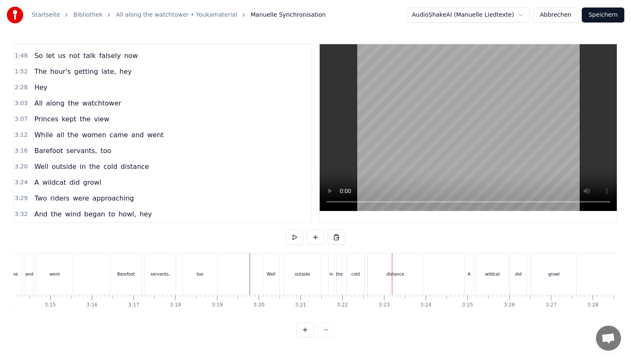
click at [389, 270] on div "distance" at bounding box center [395, 274] width 55 height 41
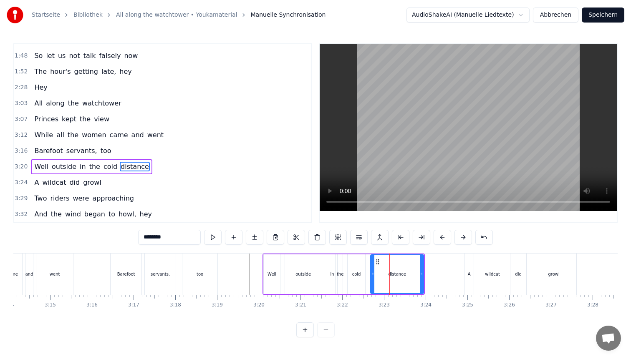
click at [373, 265] on div at bounding box center [372, 274] width 3 height 38
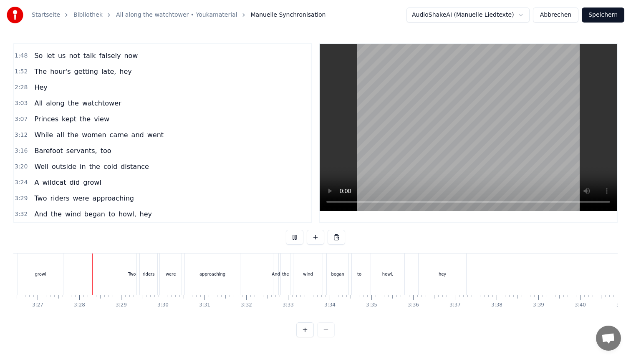
scroll to position [0, 8626]
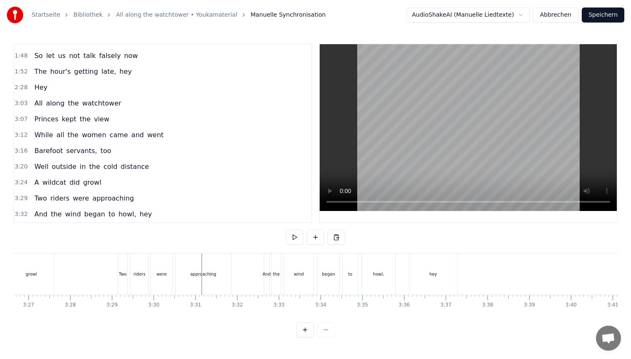
click at [123, 273] on div "Two" at bounding box center [123, 274] width 8 height 6
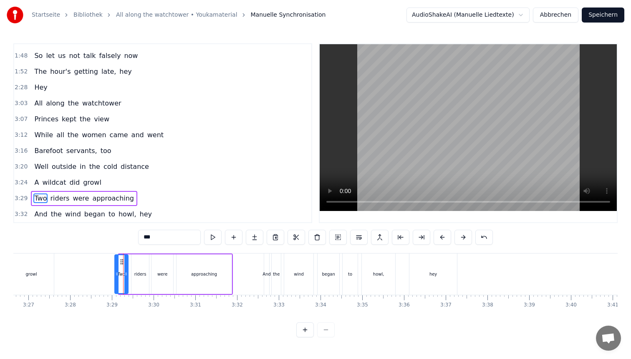
click at [116, 265] on div at bounding box center [116, 274] width 3 height 38
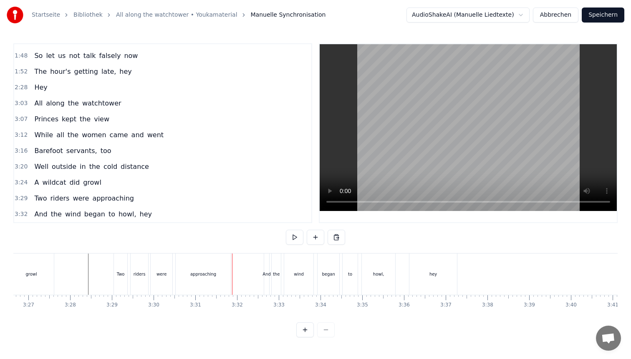
click at [121, 272] on div "Two" at bounding box center [121, 274] width 8 height 6
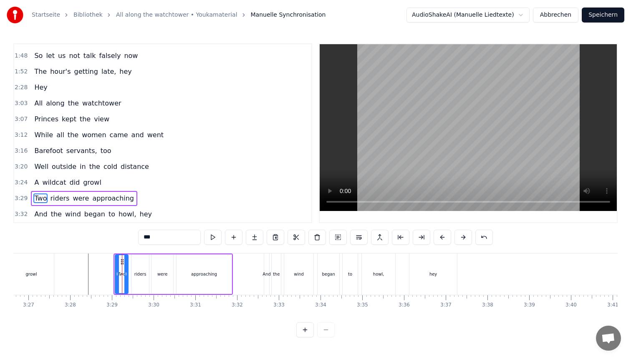
click at [117, 266] on div at bounding box center [117, 274] width 3 height 38
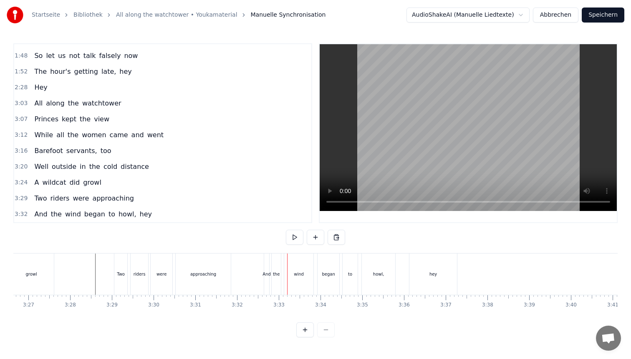
click at [267, 270] on div "And" at bounding box center [266, 274] width 5 height 41
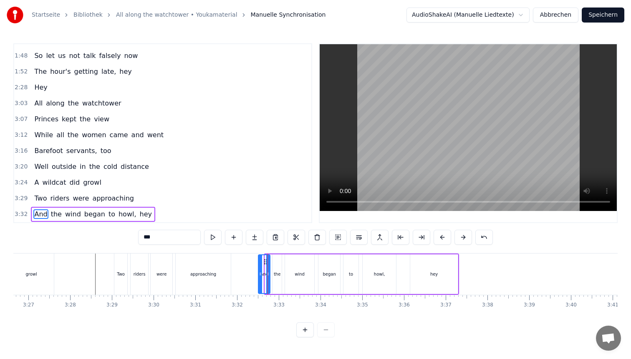
drag, startPoint x: 265, startPoint y: 265, endPoint x: 258, endPoint y: 265, distance: 7.1
click at [259, 265] on div at bounding box center [260, 274] width 3 height 38
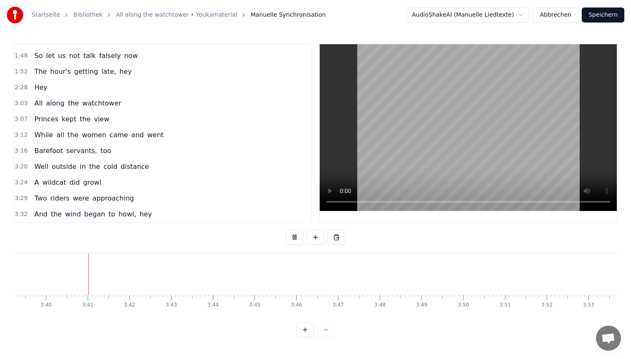
scroll to position [0, 9153]
click at [600, 10] on button "Speichern" at bounding box center [603, 15] width 43 height 15
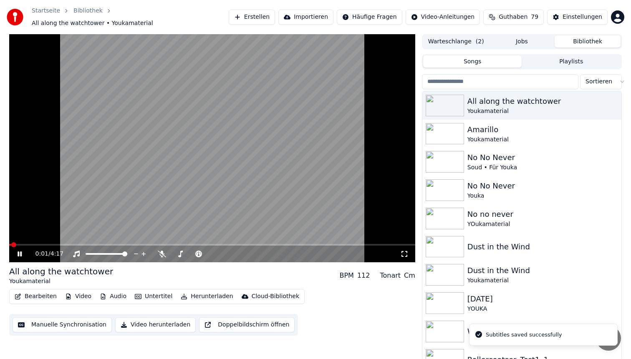
click at [138, 244] on span at bounding box center [212, 245] width 406 height 2
click at [188, 159] on video at bounding box center [212, 148] width 406 height 228
click at [154, 244] on span at bounding box center [86, 245] width 154 height 2
click at [28, 292] on button "Bearbeiten" at bounding box center [35, 297] width 49 height 12
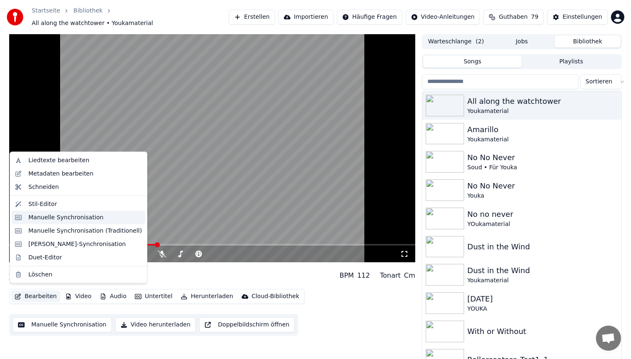
click at [51, 213] on div "Manuelle Synchronisation" at bounding box center [65, 217] width 75 height 8
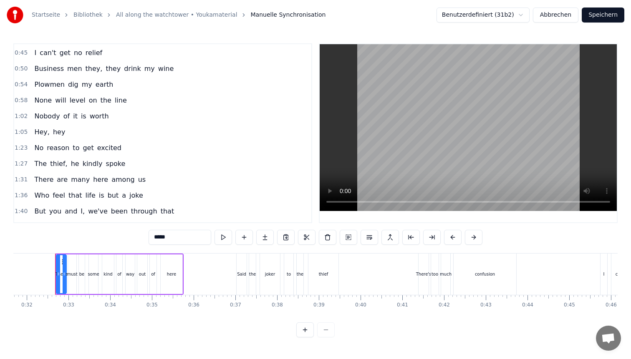
scroll to position [57, 0]
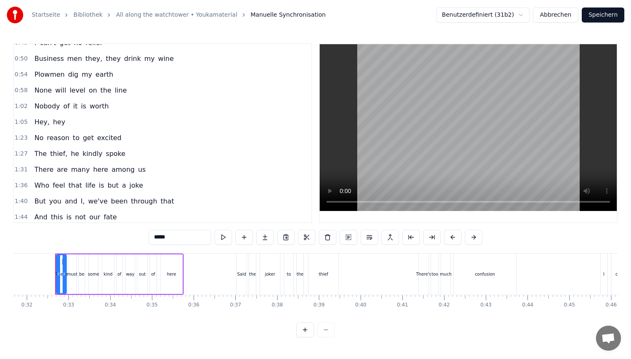
click at [40, 167] on span "There" at bounding box center [43, 170] width 21 height 10
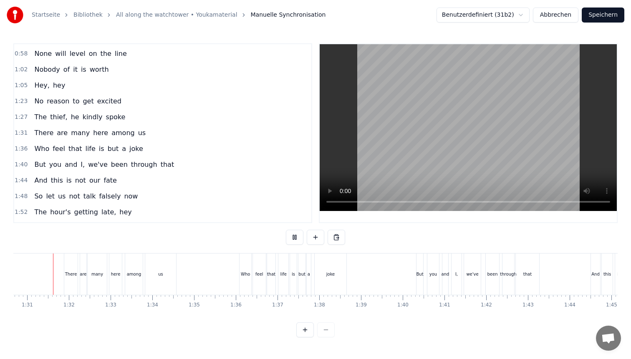
scroll to position [0, 3783]
click at [138, 276] on div "among" at bounding box center [136, 274] width 15 height 6
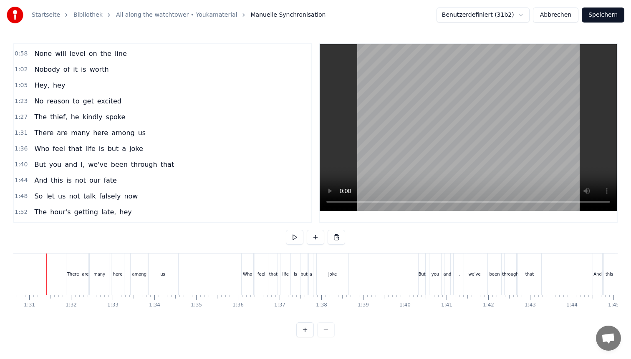
scroll to position [0, 3774]
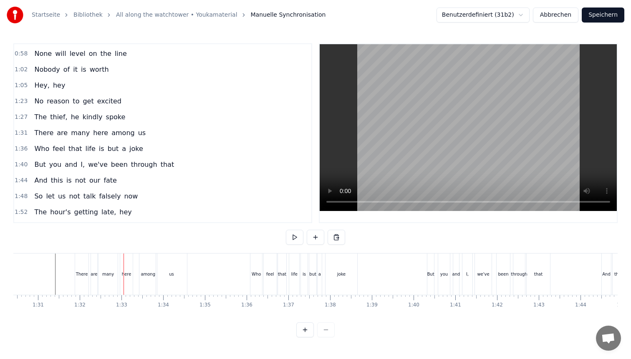
click at [304, 327] on button at bounding box center [305, 330] width 18 height 15
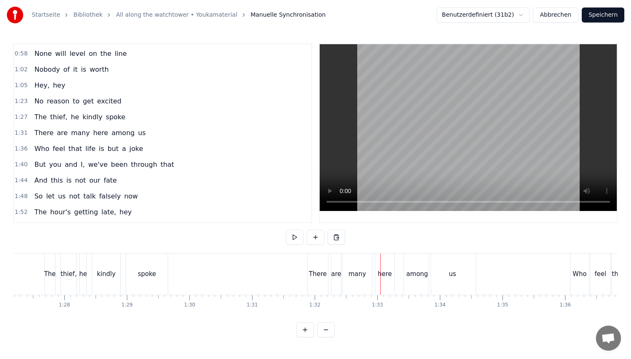
scroll to position [0, 5446]
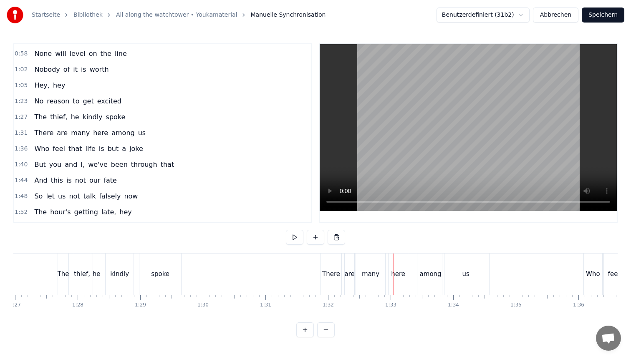
click at [329, 274] on div "There" at bounding box center [331, 275] width 18 height 10
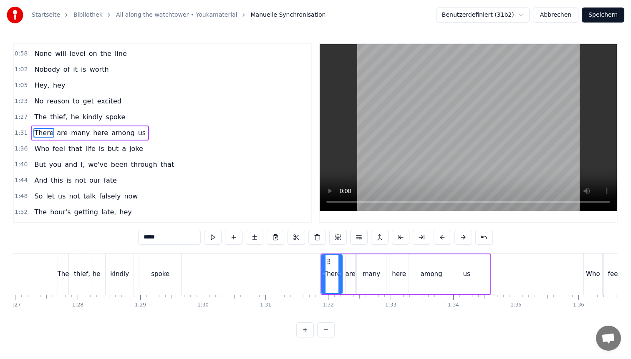
click at [340, 268] on div at bounding box center [340, 274] width 3 height 38
click at [349, 268] on div "are" at bounding box center [351, 275] width 10 height 40
type input "***"
click at [346, 260] on div at bounding box center [345, 274] width 3 height 38
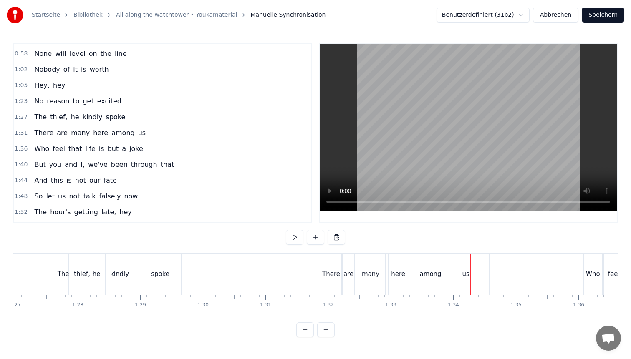
click at [399, 267] on div "here" at bounding box center [398, 274] width 19 height 41
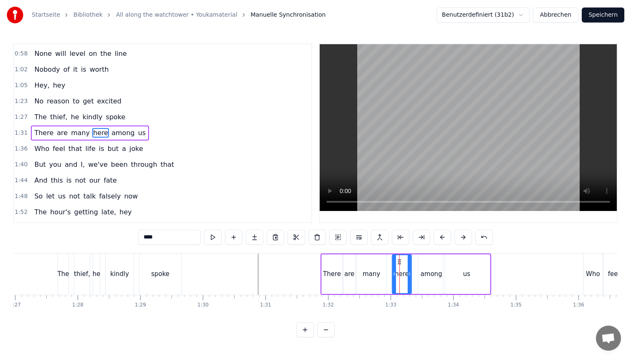
click at [399, 259] on icon at bounding box center [399, 262] width 7 height 7
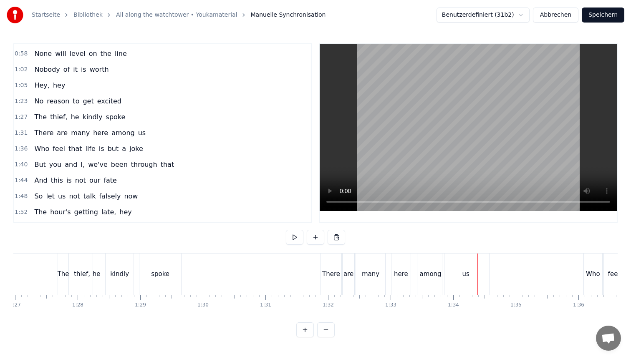
click at [401, 272] on div "here" at bounding box center [401, 275] width 14 height 10
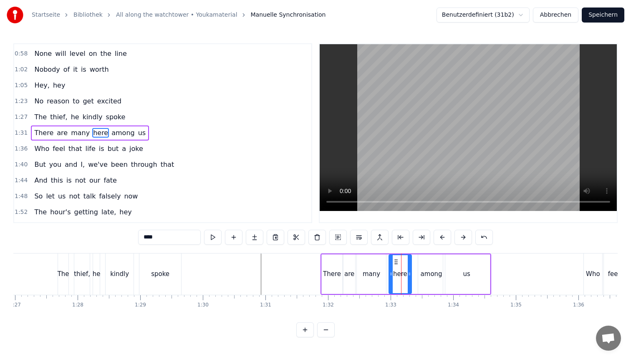
click at [392, 263] on div at bounding box center [390, 274] width 3 height 38
click at [409, 264] on div at bounding box center [410, 274] width 3 height 38
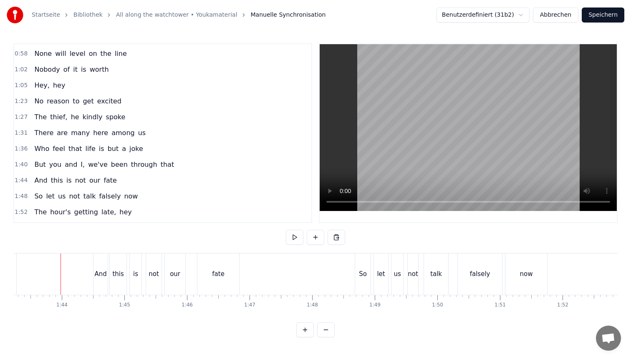
scroll to position [0, 6469]
click at [162, 277] on div "our" at bounding box center [169, 274] width 20 height 41
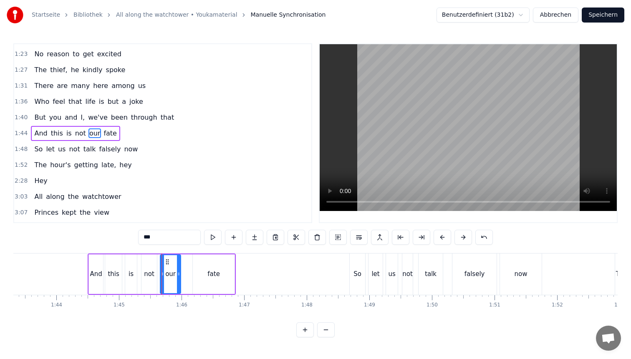
scroll to position [141, 0]
drag, startPoint x: 167, startPoint y: 261, endPoint x: 171, endPoint y: 261, distance: 4.6
click at [171, 261] on icon at bounding box center [172, 262] width 7 height 7
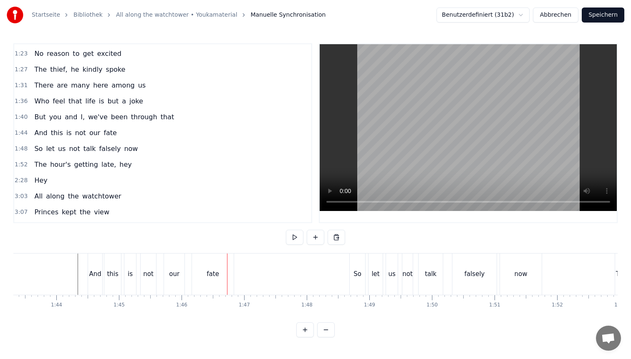
click at [152, 279] on div "not" at bounding box center [148, 275] width 10 height 10
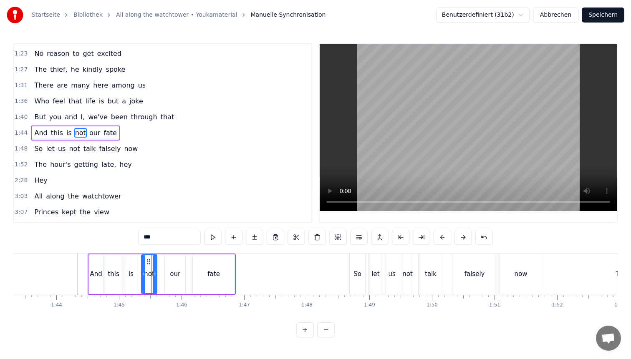
click at [174, 273] on div "our" at bounding box center [175, 275] width 10 height 10
type input "***"
click at [168, 259] on icon at bounding box center [168, 262] width 7 height 7
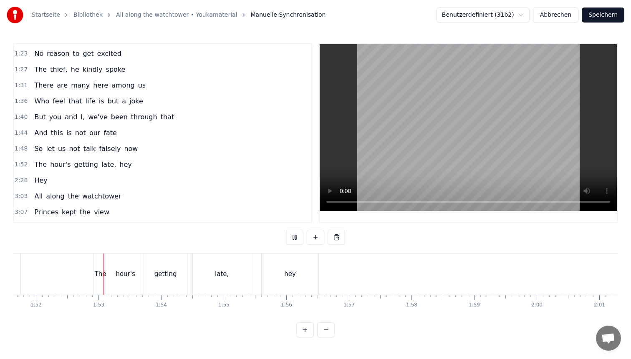
scroll to position [0, 6994]
click at [597, 15] on button "Speichern" at bounding box center [603, 15] width 43 height 15
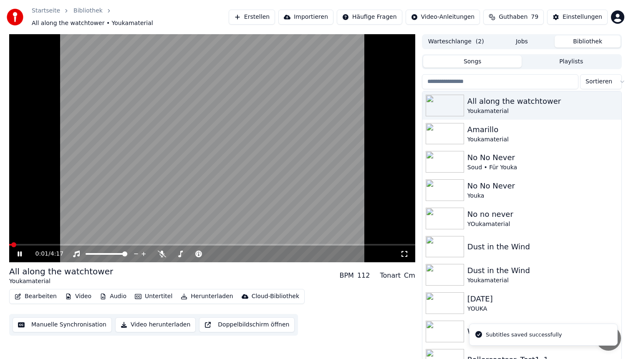
click at [199, 293] on button "Herunterladen" at bounding box center [206, 297] width 59 height 12
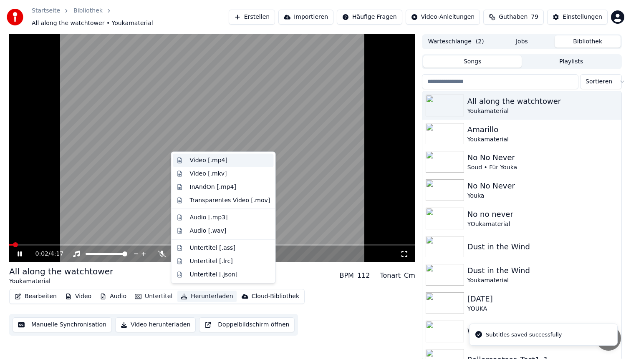
click at [207, 157] on div "Video [.mp4]" at bounding box center [209, 161] width 38 height 8
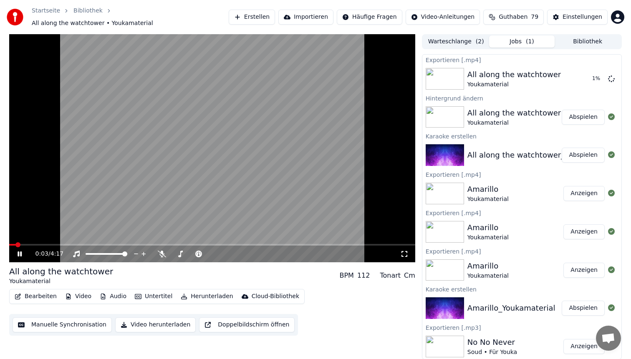
click at [178, 102] on video at bounding box center [212, 148] width 406 height 228
click at [581, 77] on button "Anzeigen" at bounding box center [584, 78] width 41 height 15
click at [45, 244] on span at bounding box center [212, 245] width 406 height 2
click at [178, 159] on video at bounding box center [212, 148] width 406 height 228
click at [66, 244] on span at bounding box center [212, 245] width 406 height 2
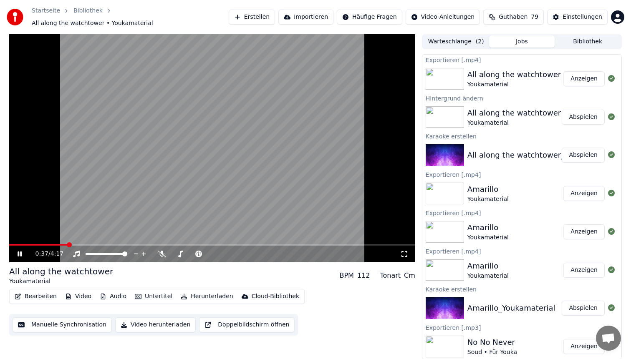
click at [226, 140] on video at bounding box center [212, 148] width 406 height 228
click at [39, 291] on button "Bearbeiten" at bounding box center [35, 297] width 49 height 12
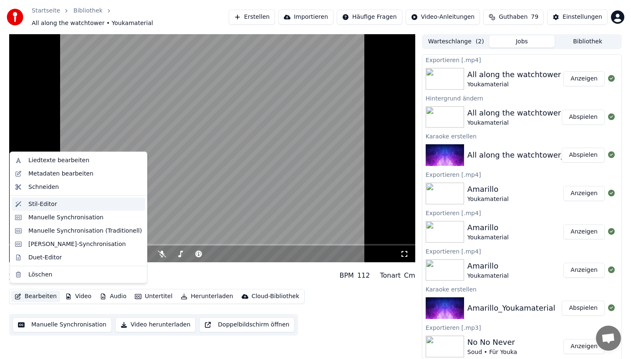
click at [55, 208] on div "Stil-Editor" at bounding box center [42, 204] width 29 height 8
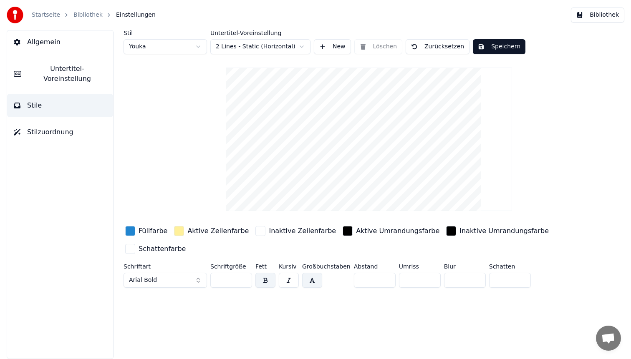
click at [155, 52] on html "Startseite Bibliothek Einstellungen Bibliothek Allgemein Untertitel-Voreinstell…" at bounding box center [315, 179] width 631 height 359
type input "**"
type input "*"
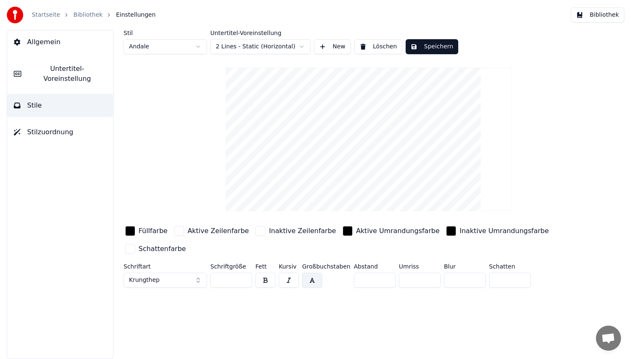
drag, startPoint x: 369, startPoint y: 281, endPoint x: 327, endPoint y: 279, distance: 41.8
click at [340, 280] on div "Schriftart Krungthep Schriftgröße ** Fett Kursiv Großbuchstaben Abstand * Umris…" at bounding box center [345, 278] width 442 height 28
type input "*"
click at [433, 44] on button "Speichern" at bounding box center [432, 46] width 53 height 15
click at [599, 13] on button "Bibliothek" at bounding box center [597, 15] width 53 height 15
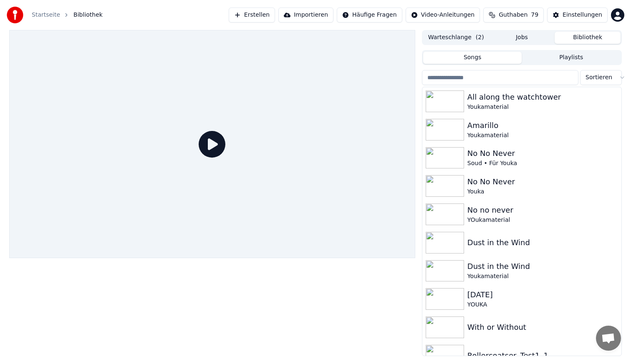
click at [215, 143] on icon at bounding box center [212, 144] width 27 height 27
click at [497, 99] on div "All along the watchtower" at bounding box center [539, 97] width 142 height 12
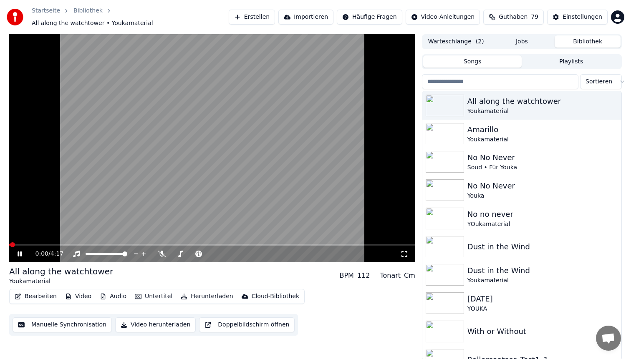
click at [66, 244] on span at bounding box center [212, 245] width 406 height 2
click at [197, 135] on video at bounding box center [212, 148] width 406 height 228
click at [31, 295] on button "Bearbeiten" at bounding box center [35, 297] width 49 height 12
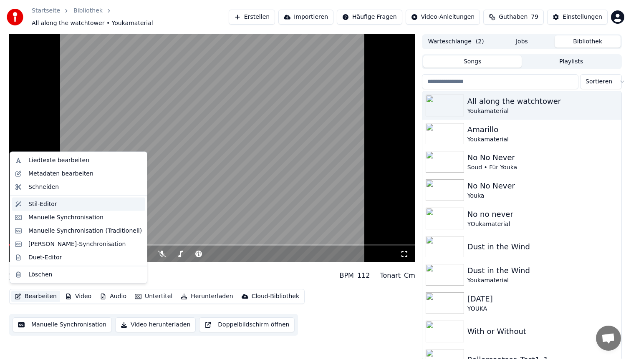
click at [57, 202] on div "Stil-Editor" at bounding box center [85, 204] width 114 height 8
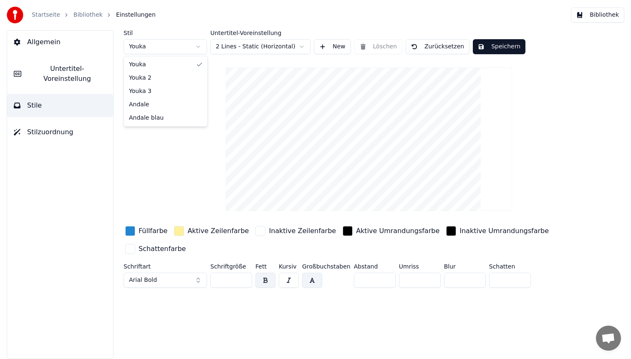
click at [142, 43] on html "Startseite Bibliothek Einstellungen Bibliothek Allgemein Untertitel-Voreinstell…" at bounding box center [315, 179] width 631 height 359
type input "**"
type input "*"
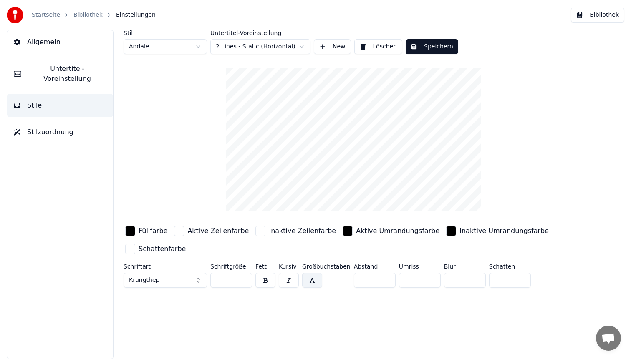
click at [239, 282] on input "**" at bounding box center [231, 280] width 42 height 15
type input "**"
drag, startPoint x: 366, startPoint y: 276, endPoint x: 284, endPoint y: 267, distance: 82.7
click at [349, 276] on div "Schriftart Krungthep Schriftgröße ** Fett Kursiv Großbuchstaben Abstand * Umris…" at bounding box center [345, 278] width 442 height 28
drag, startPoint x: 339, startPoint y: 271, endPoint x: 288, endPoint y: 248, distance: 55.7
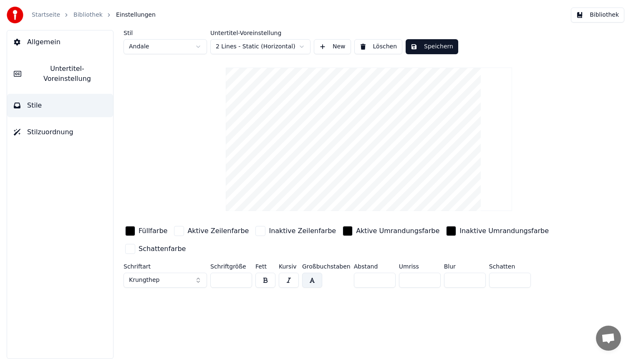
click at [288, 248] on div "Füllfarbe Aktive Zeilenfarbe Inaktive Zeilenfarbe Aktive Umrandungsfarbe Inakti…" at bounding box center [345, 258] width 442 height 67
type input "*"
click at [427, 42] on button "Speichern" at bounding box center [432, 46] width 53 height 15
click at [608, 15] on button "Bibliothek" at bounding box center [597, 15] width 53 height 15
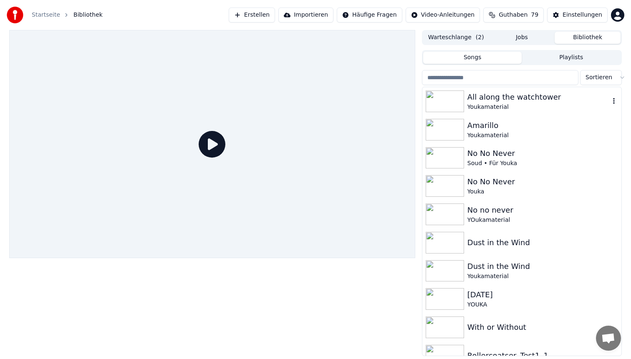
click at [498, 109] on div "Youkamaterial" at bounding box center [539, 107] width 142 height 8
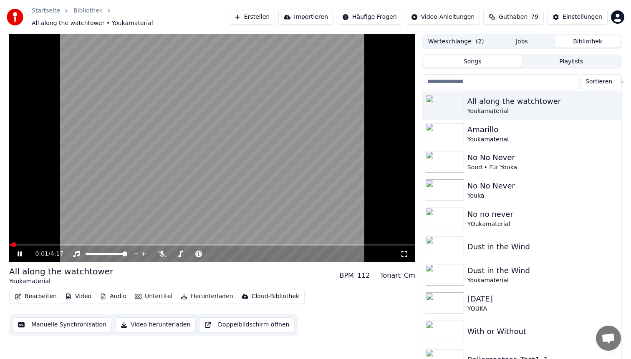
click at [70, 244] on span at bounding box center [212, 245] width 406 height 2
click at [207, 136] on video at bounding box center [212, 148] width 406 height 228
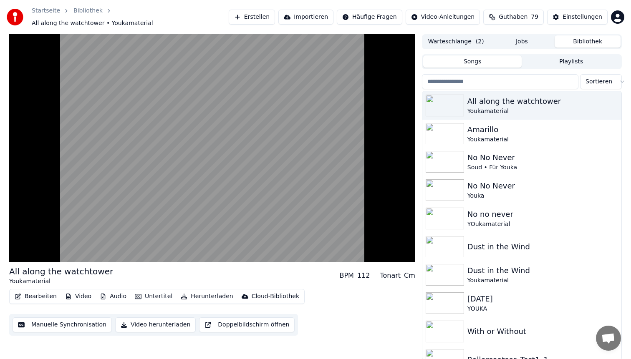
click at [207, 136] on video at bounding box center [212, 148] width 406 height 228
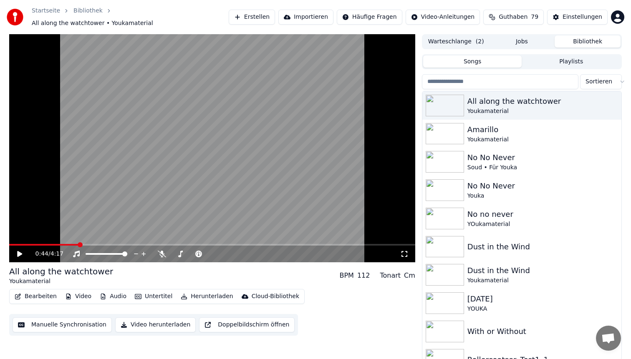
click at [34, 296] on button "Bearbeiten" at bounding box center [35, 297] width 49 height 12
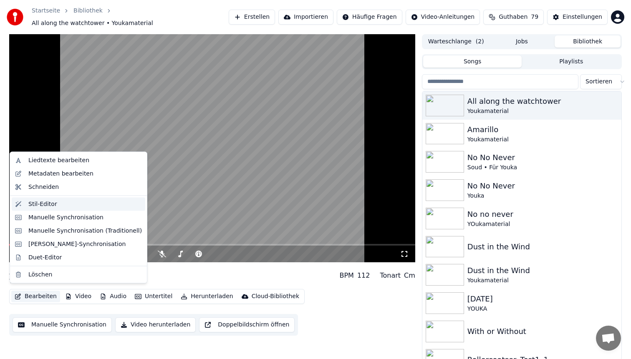
click at [70, 210] on div "Stil-Editor" at bounding box center [79, 203] width 134 height 13
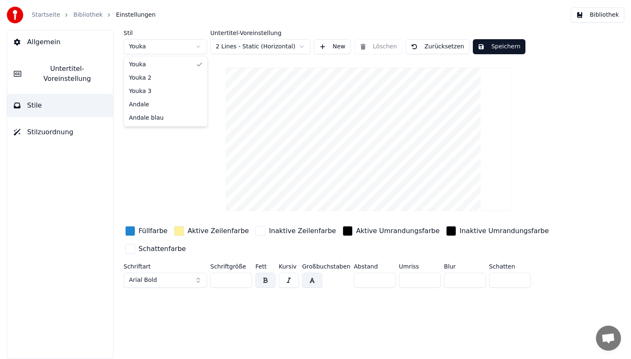
click at [177, 47] on html "Startseite Bibliothek Einstellungen Bibliothek Allgemein Untertitel-Voreinstell…" at bounding box center [315, 179] width 631 height 359
type input "**"
type input "*"
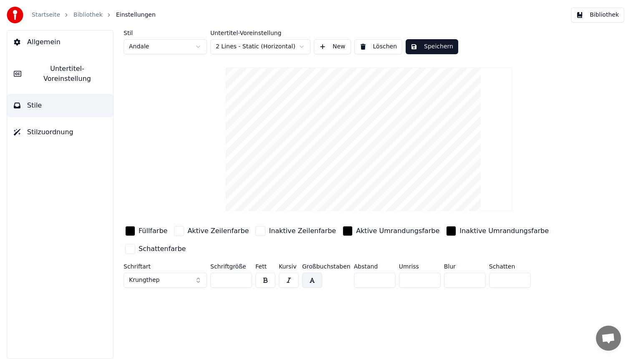
drag, startPoint x: 223, startPoint y: 278, endPoint x: 186, endPoint y: 278, distance: 36.7
click at [186, 278] on div "Schriftart Krungthep Schriftgröße ** Fett Kursiv Großbuchstaben Abstand * Umris…" at bounding box center [345, 278] width 442 height 28
type input "**"
click at [438, 46] on button "Speichern" at bounding box center [432, 46] width 53 height 15
click at [594, 14] on button "Bibliothek" at bounding box center [597, 15] width 53 height 15
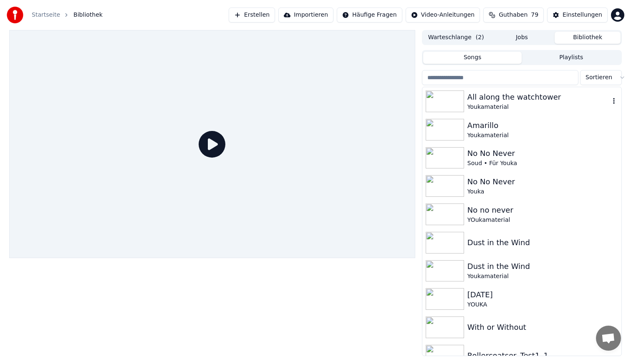
click at [522, 99] on div "All along the watchtower" at bounding box center [539, 97] width 142 height 12
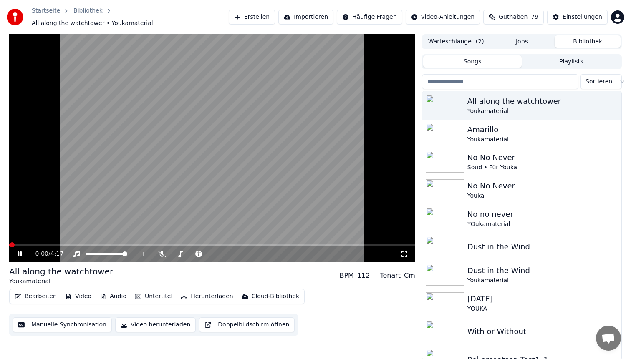
click at [35, 244] on span at bounding box center [212, 245] width 406 height 2
click at [154, 144] on video at bounding box center [212, 148] width 406 height 228
click at [258, 107] on video at bounding box center [212, 148] width 406 height 228
click at [205, 291] on button "Herunterladen" at bounding box center [206, 297] width 59 height 12
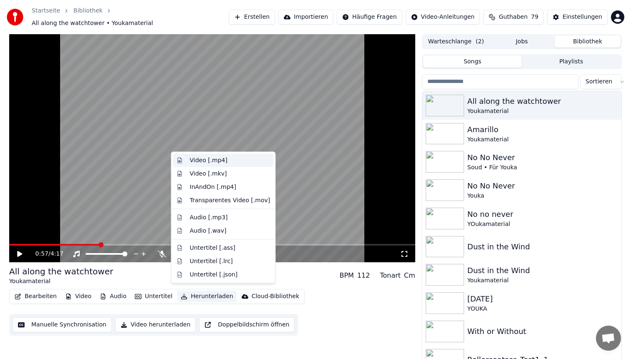
click at [218, 157] on div "Video [.mp4]" at bounding box center [209, 161] width 38 height 8
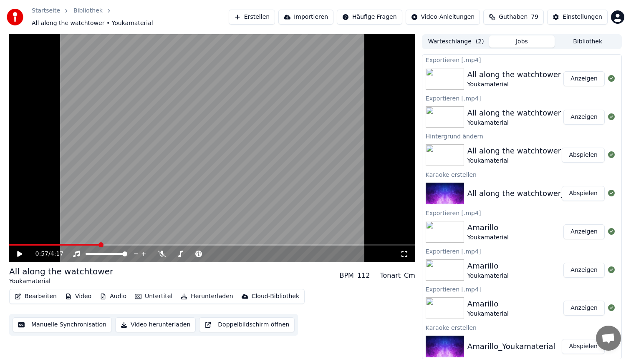
click at [576, 72] on button "Anzeigen" at bounding box center [584, 78] width 41 height 15
